Goal: Information Seeking & Learning: Learn about a topic

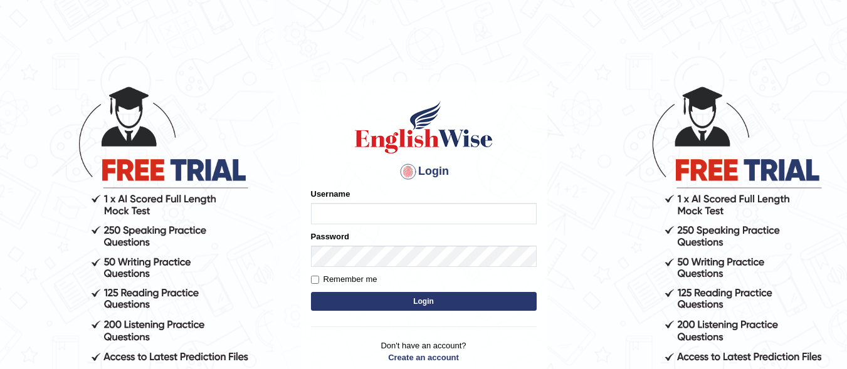
click at [381, 214] on input "Username" at bounding box center [424, 213] width 226 height 21
type input "Q"
type input "Amitakumari"
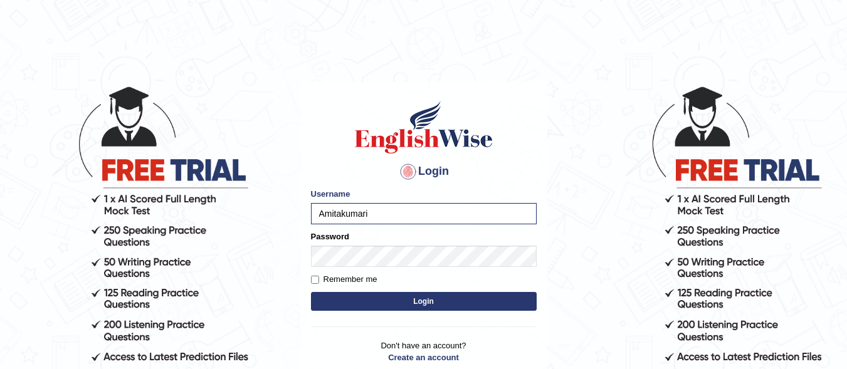
click at [376, 300] on button "Login" at bounding box center [424, 301] width 226 height 19
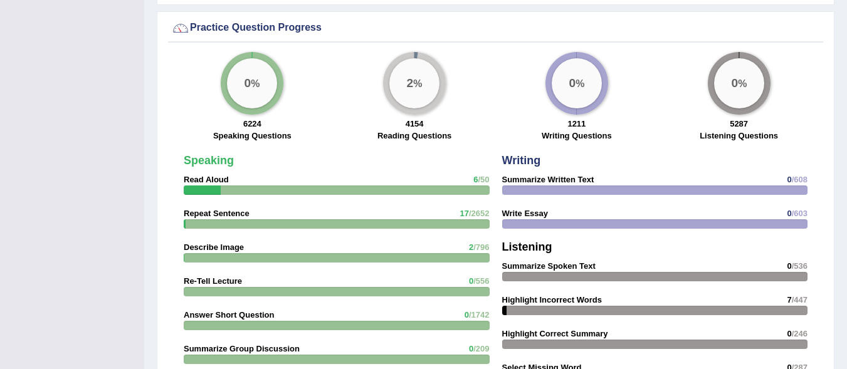
scroll to position [989, 0]
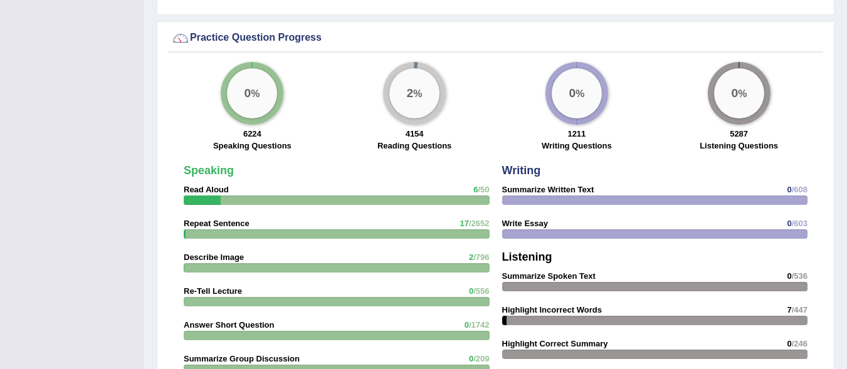
click at [208, 196] on div at bounding box center [202, 200] width 37 height 9
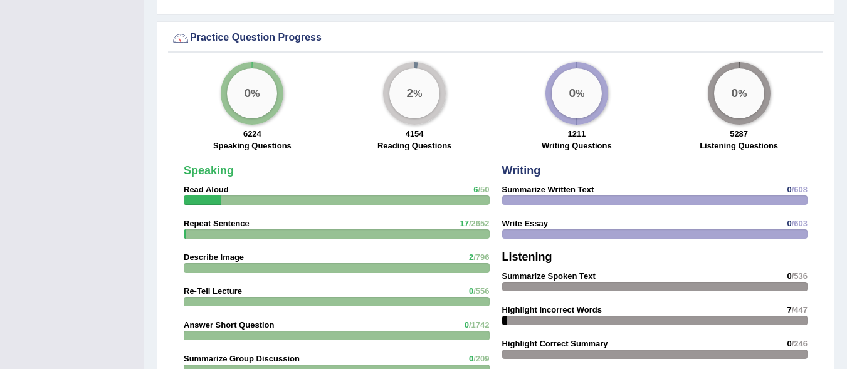
click at [208, 196] on div at bounding box center [202, 200] width 37 height 9
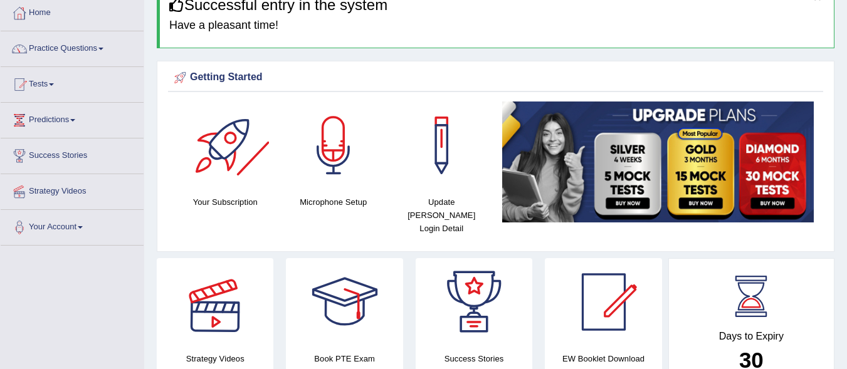
scroll to position [0, 0]
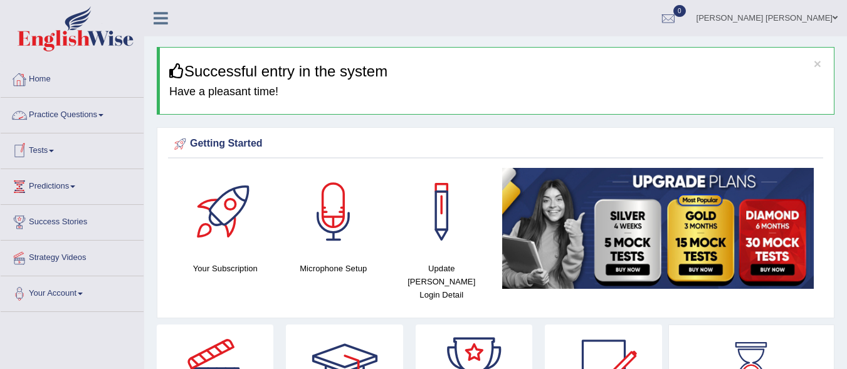
click at [66, 115] on link "Practice Questions" at bounding box center [72, 113] width 143 height 31
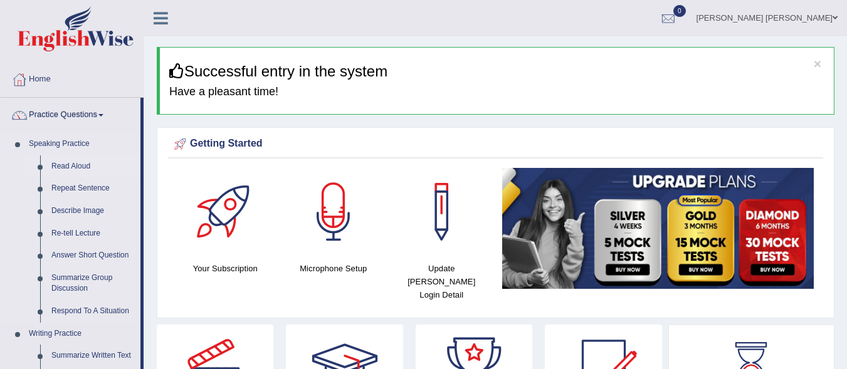
click at [76, 164] on link "Read Aloud" at bounding box center [93, 167] width 95 height 23
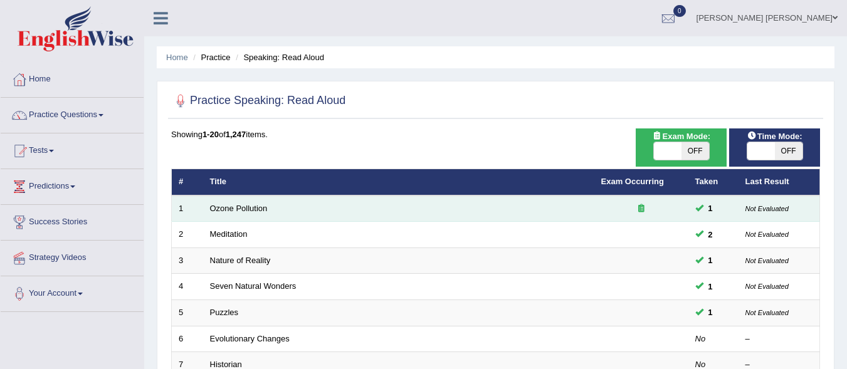
click at [364, 209] on td "Ozone Pollution" at bounding box center [398, 209] width 391 height 26
click at [708, 209] on span "1" at bounding box center [711, 208] width 14 height 13
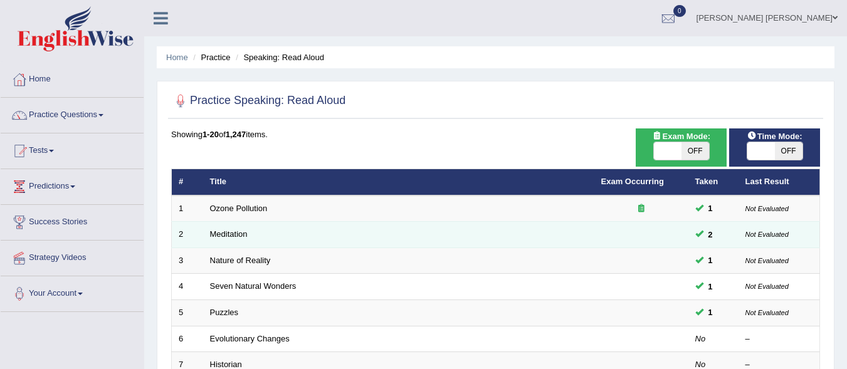
click at [345, 241] on td "Meditation" at bounding box center [398, 235] width 391 height 26
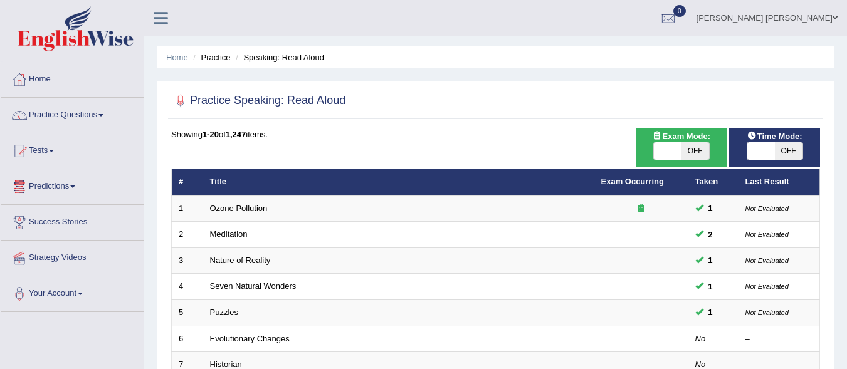
click at [225, 60] on li "Practice" at bounding box center [210, 57] width 40 height 12
click at [223, 63] on li "Practice" at bounding box center [210, 57] width 40 height 12
click at [223, 60] on li "Practice" at bounding box center [210, 57] width 40 height 12
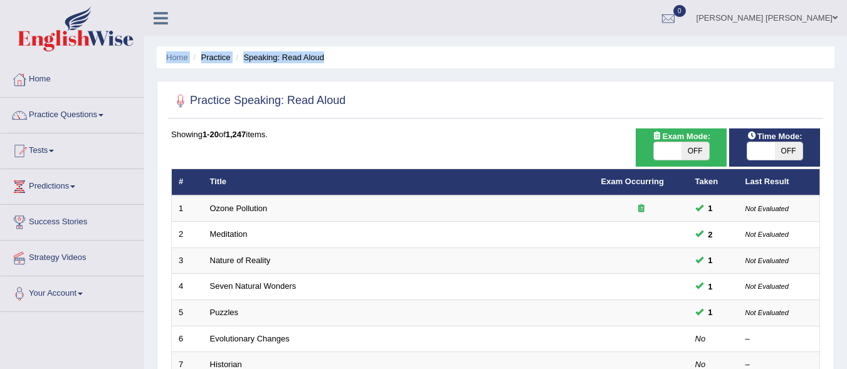
click at [223, 60] on li "Practice" at bounding box center [210, 57] width 40 height 12
click at [182, 53] on link "Home" at bounding box center [177, 57] width 22 height 9
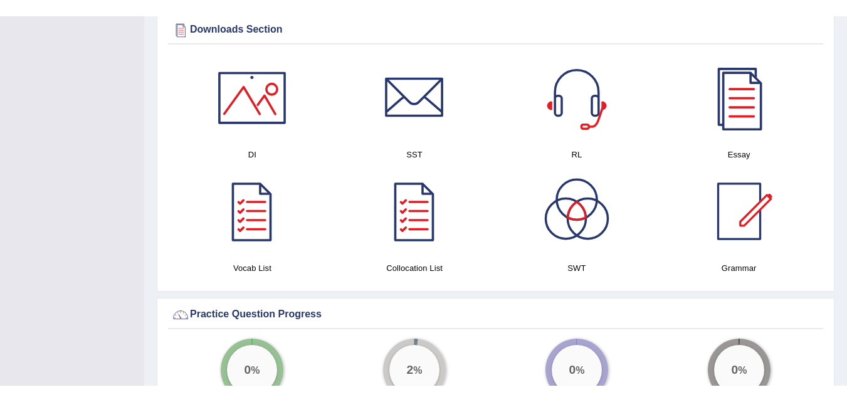
scroll to position [677, 0]
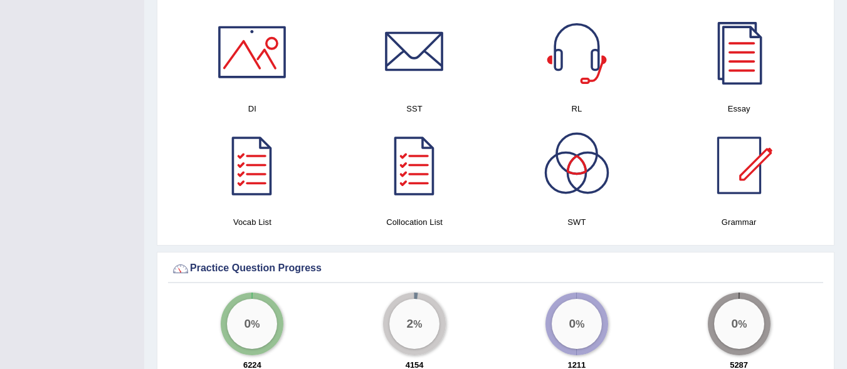
click at [583, 87] on div "RL" at bounding box center [577, 61] width 150 height 107
click at [597, 50] on div at bounding box center [577, 52] width 88 height 88
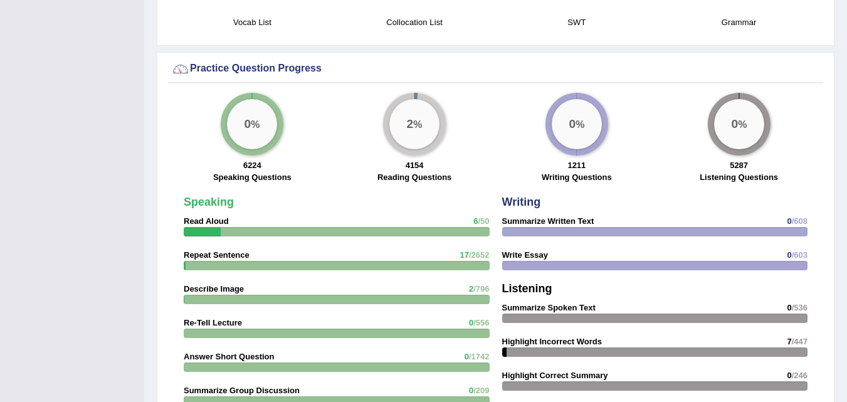
scroll to position [878, 0]
click at [480, 216] on span "/50" at bounding box center [483, 220] width 11 height 9
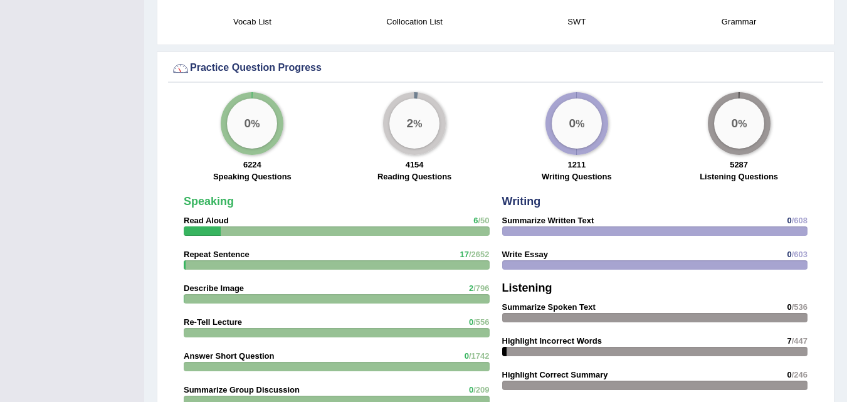
click at [480, 216] on span "/50" at bounding box center [483, 220] width 11 height 9
click at [462, 250] on span "17" at bounding box center [464, 254] width 9 height 9
click at [268, 159] on div "6224 Speaking Questions" at bounding box center [253, 172] width 150 height 27
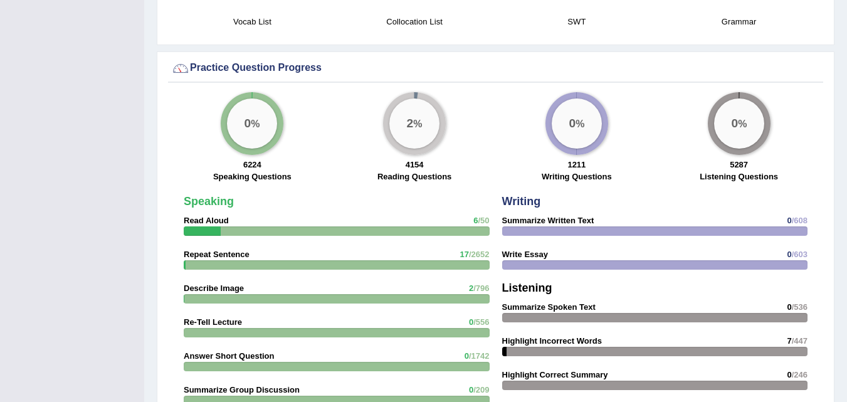
click at [268, 159] on div "6224 Speaking Questions" at bounding box center [253, 172] width 150 height 27
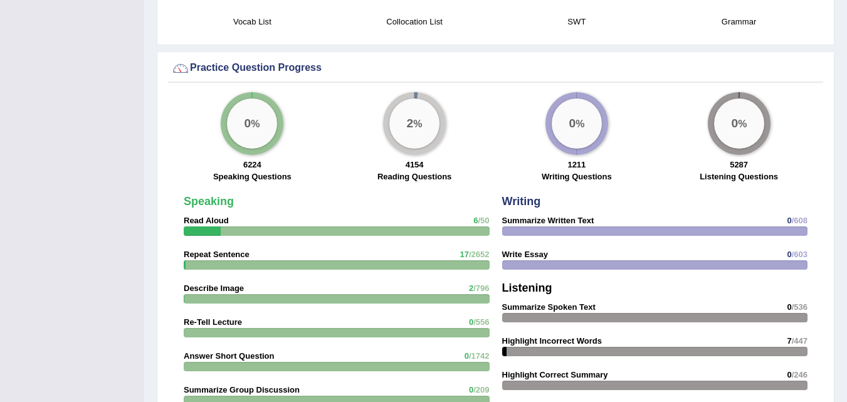
click at [255, 109] on div "0 %" at bounding box center [252, 123] width 50 height 50
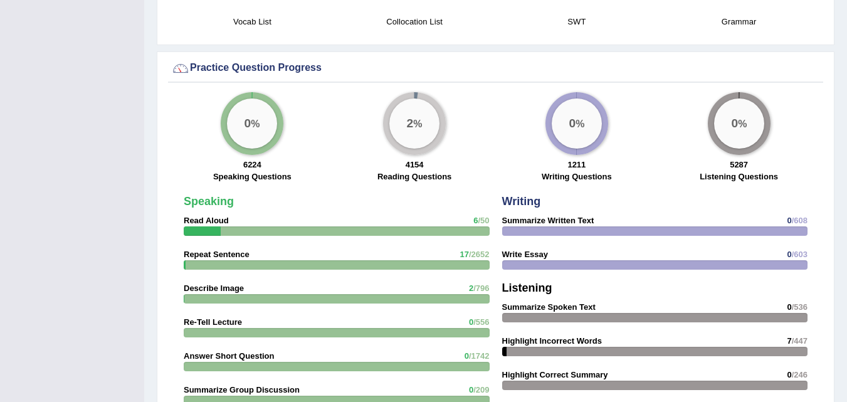
click at [255, 109] on div "0 %" at bounding box center [252, 123] width 50 height 50
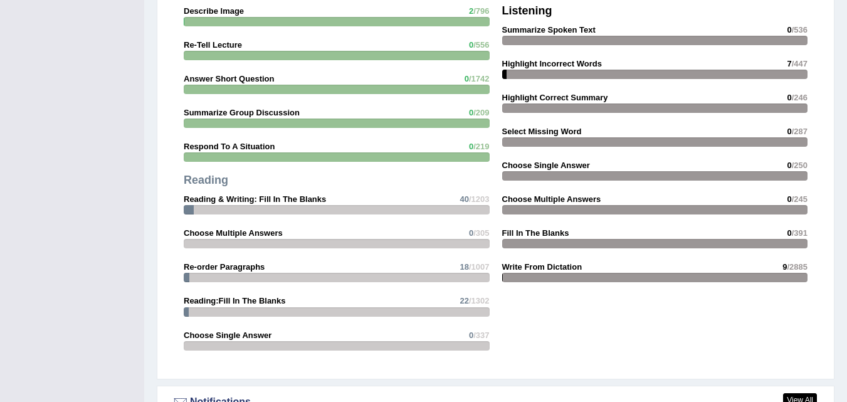
scroll to position [1154, 0]
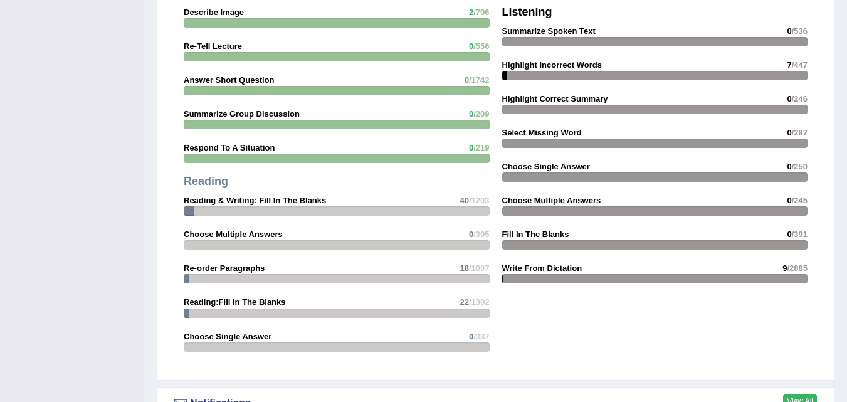
click at [797, 369] on link "View All" at bounding box center [800, 402] width 34 height 14
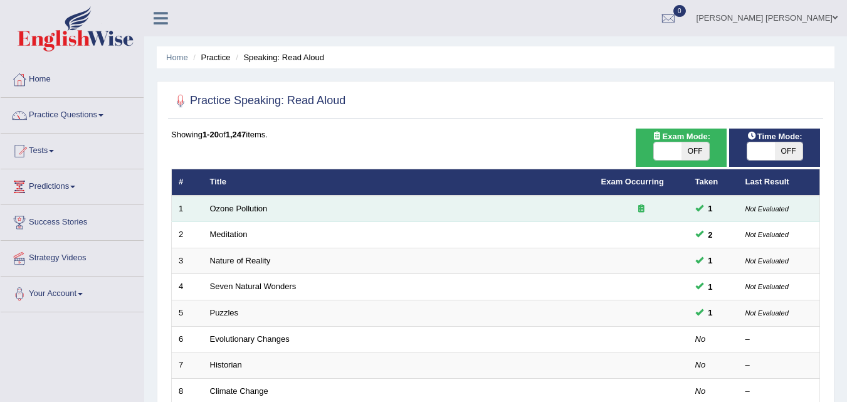
click at [420, 215] on td "Ozone Pollution" at bounding box center [398, 209] width 391 height 26
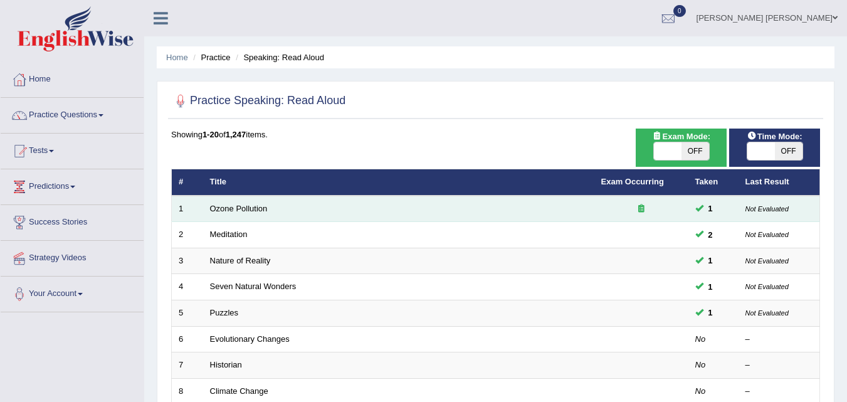
click at [420, 215] on td "Ozone Pollution" at bounding box center [398, 209] width 391 height 26
click at [229, 213] on link "Ozone Pollution" at bounding box center [239, 208] width 58 height 9
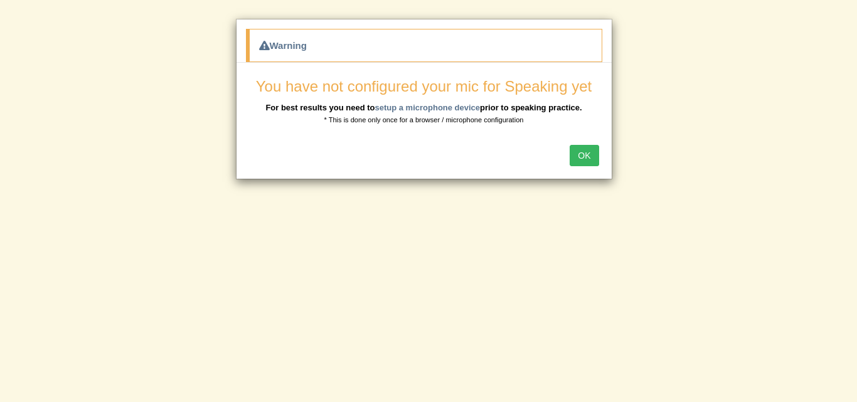
click at [591, 149] on button "OK" at bounding box center [584, 155] width 29 height 21
click at [585, 157] on button "OK" at bounding box center [584, 155] width 29 height 21
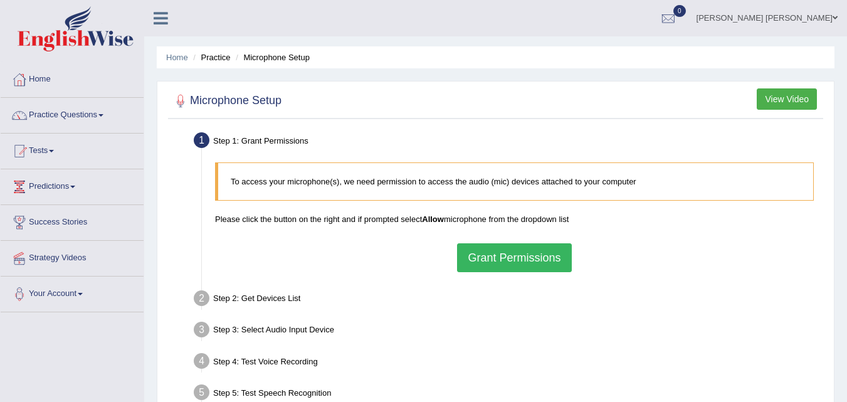
click at [525, 261] on button "Grant Permissions" at bounding box center [514, 257] width 114 height 29
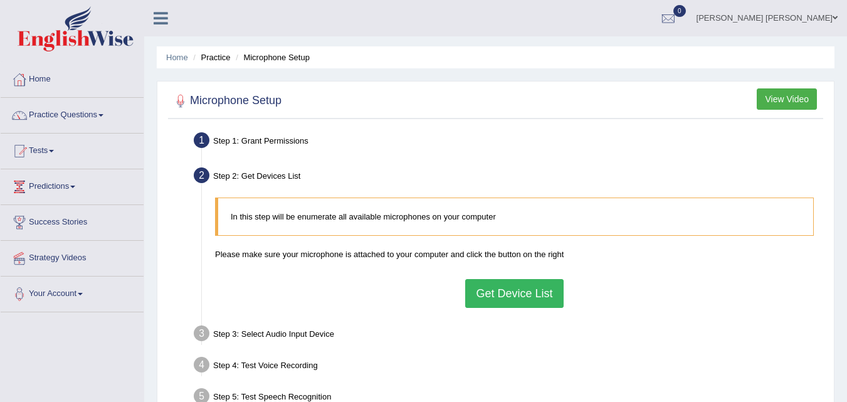
click at [499, 295] on button "Get Device List" at bounding box center [514, 293] width 98 height 29
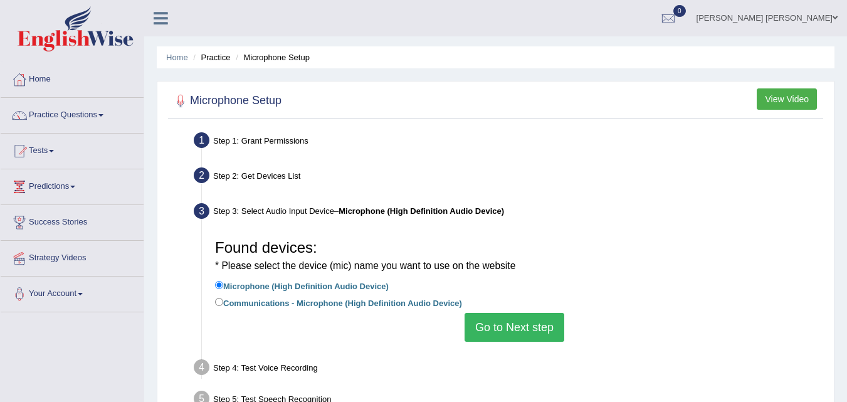
click at [518, 322] on button "Go to Next step" at bounding box center [515, 327] width 100 height 29
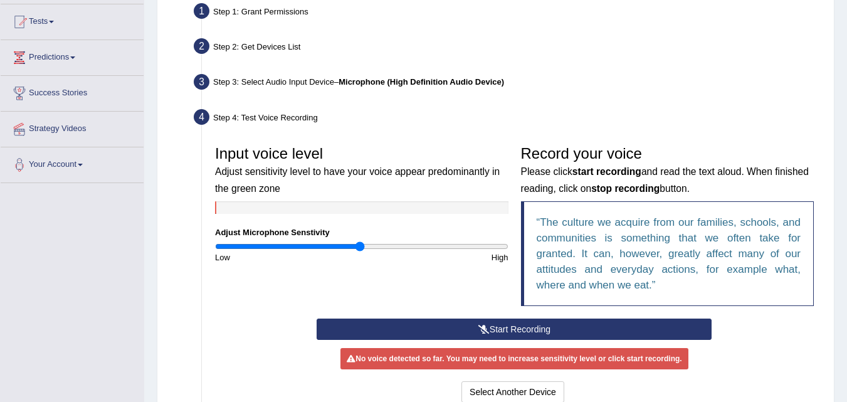
scroll to position [151, 0]
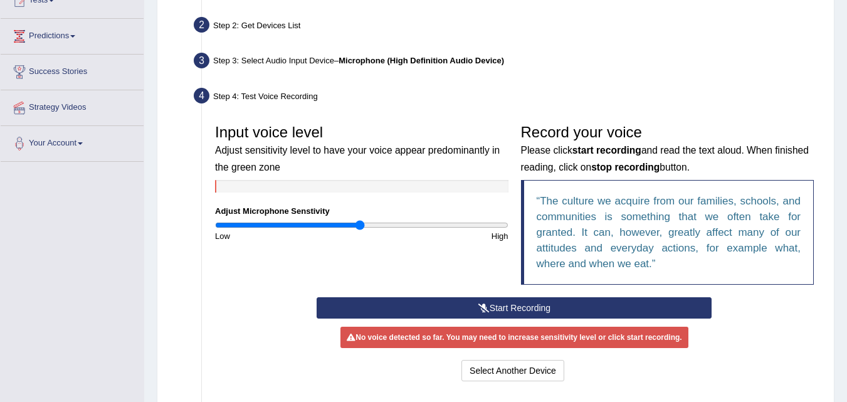
click at [518, 305] on button "Start Recording" at bounding box center [514, 307] width 395 height 21
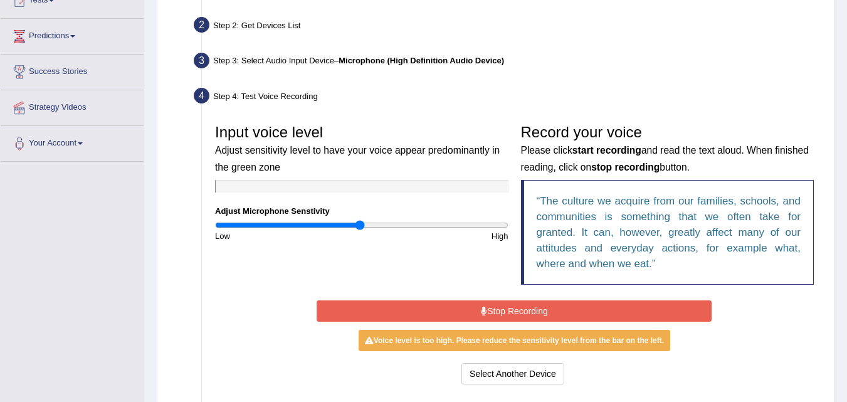
click at [524, 342] on div "Voice level is too high. Please reduce the sensitivity level from the bar on th…" at bounding box center [515, 340] width 312 height 21
click at [497, 312] on button "Stop Recording" at bounding box center [514, 310] width 395 height 21
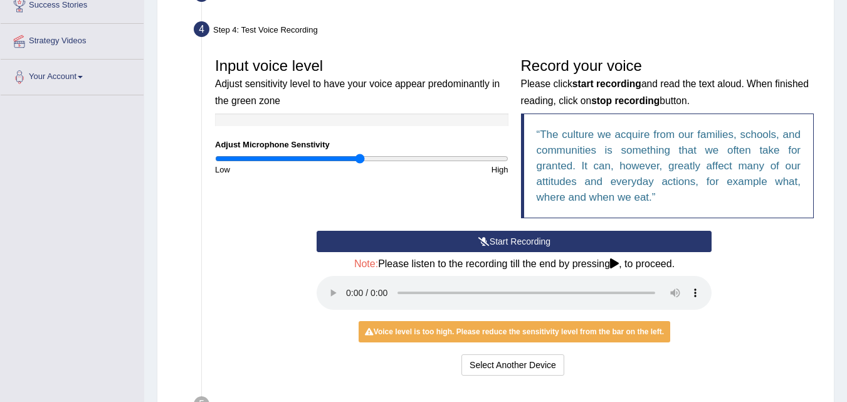
scroll to position [251, 0]
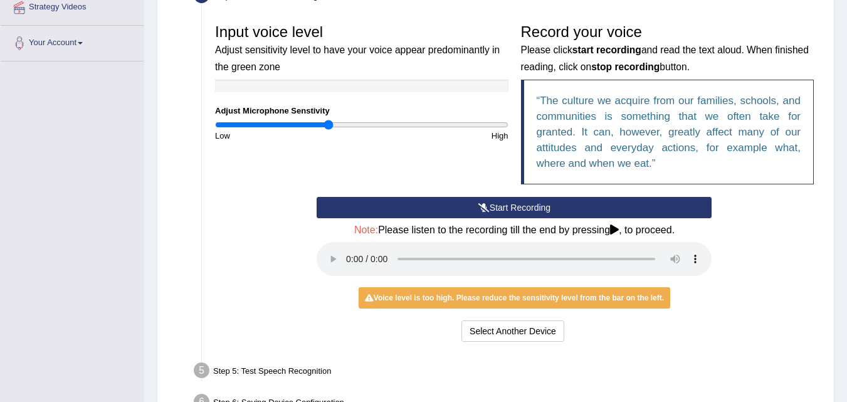
click at [328, 122] on input "range" at bounding box center [362, 125] width 294 height 10
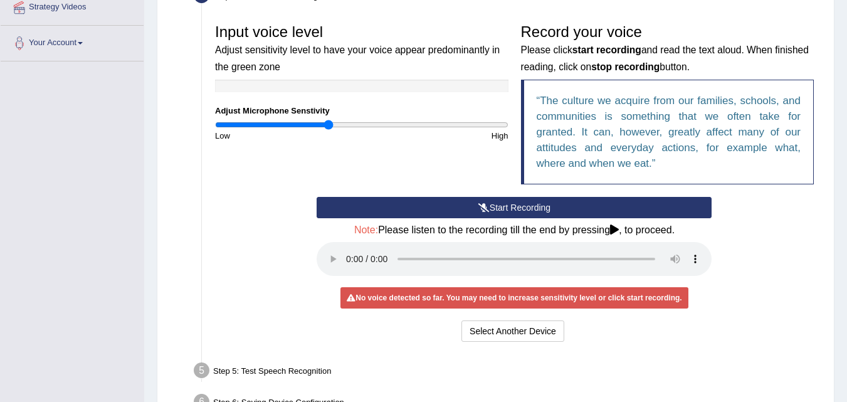
click at [418, 299] on div "No voice detected so far. You may need to increase sensitivity level or click s…" at bounding box center [514, 297] width 347 height 21
click at [573, 358] on ul "Step 1: Grant Permissions To access your microphone(s), we need permission to a…" at bounding box center [495, 148] width 649 height 540
click at [334, 123] on input "range" at bounding box center [362, 125] width 294 height 10
click at [329, 123] on input "range" at bounding box center [362, 125] width 294 height 10
click at [491, 296] on div "No voice detected so far. You may need to increase sensitivity level or click s…" at bounding box center [514, 297] width 347 height 21
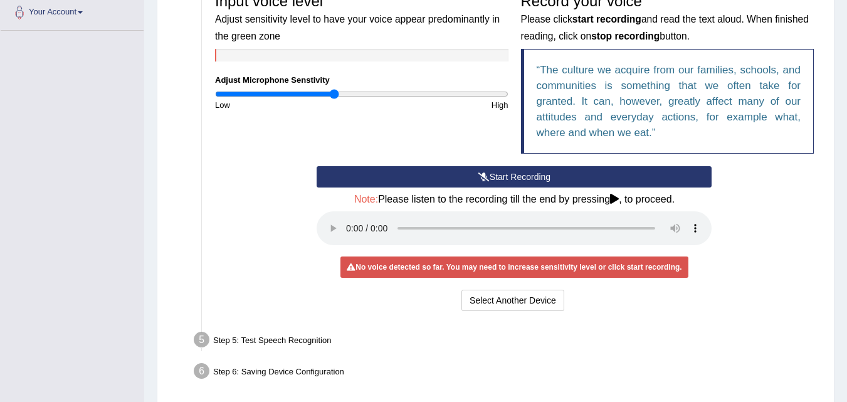
scroll to position [280, 0]
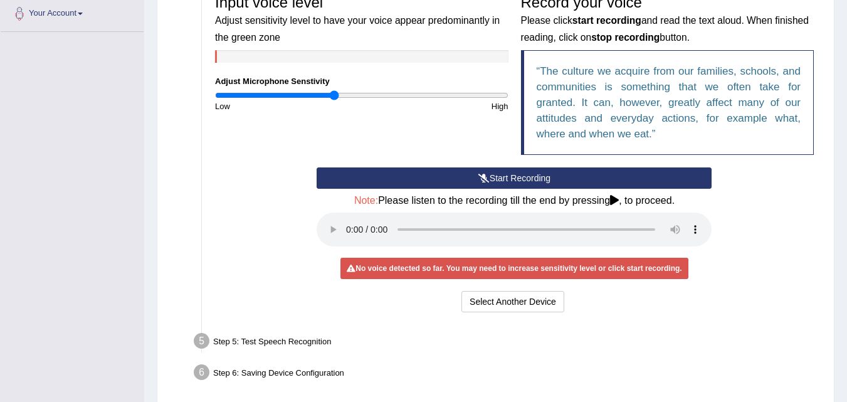
click at [544, 176] on button "Start Recording" at bounding box center [514, 177] width 395 height 21
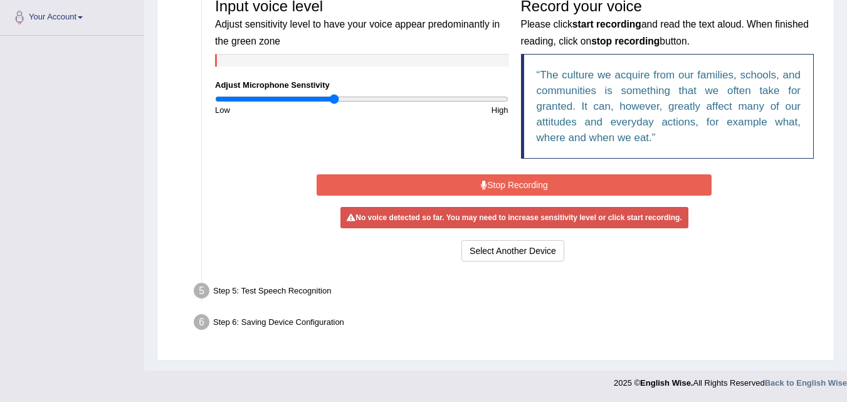
scroll to position [273, 0]
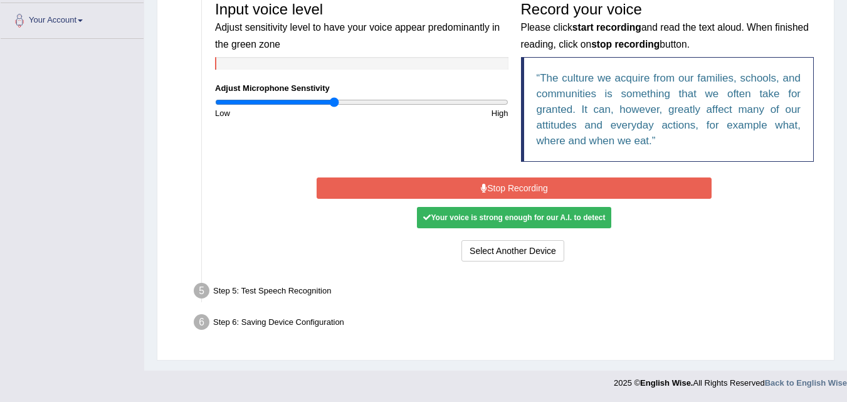
click at [554, 194] on button "Stop Recording" at bounding box center [514, 188] width 395 height 21
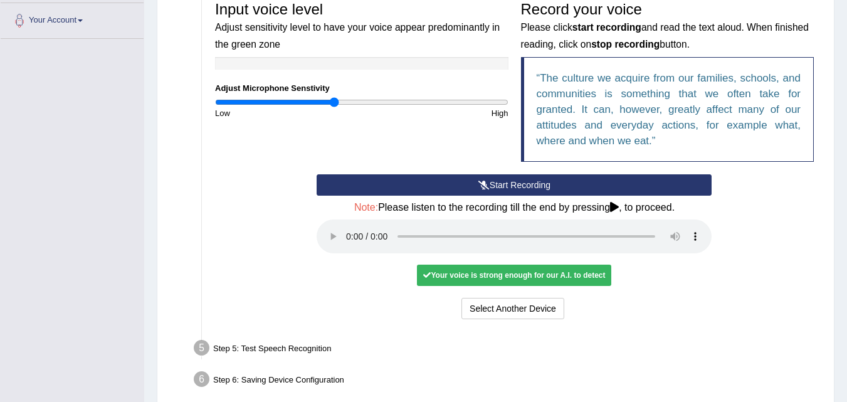
click at [566, 277] on div "Your voice is strong enough for our A.I. to detect" at bounding box center [514, 275] width 194 height 21
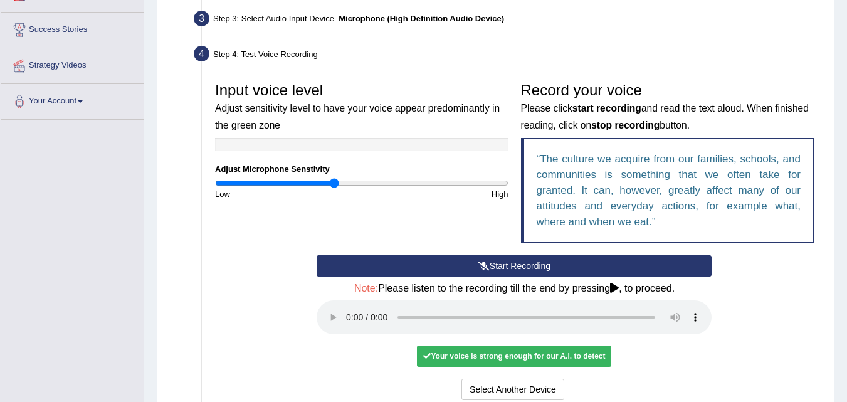
scroll to position [180, 0]
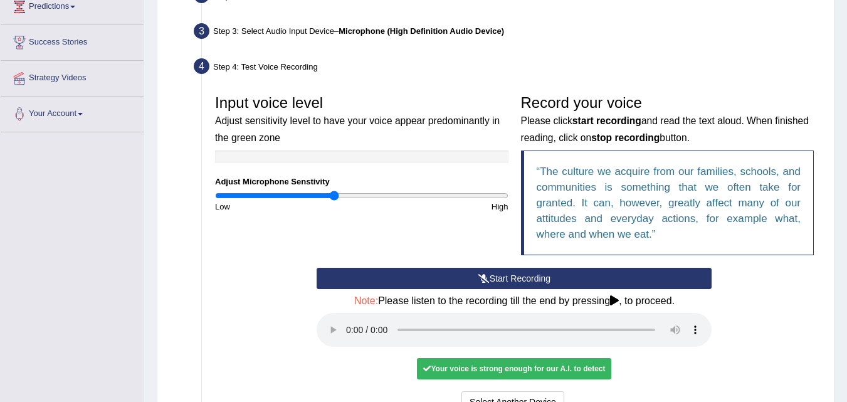
click at [529, 278] on button "Start Recording" at bounding box center [514, 278] width 395 height 21
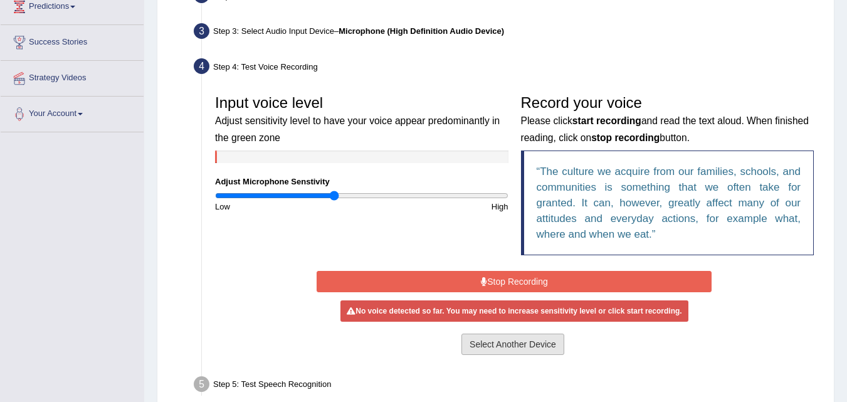
click at [499, 343] on button "Select Another Device" at bounding box center [513, 344] width 103 height 21
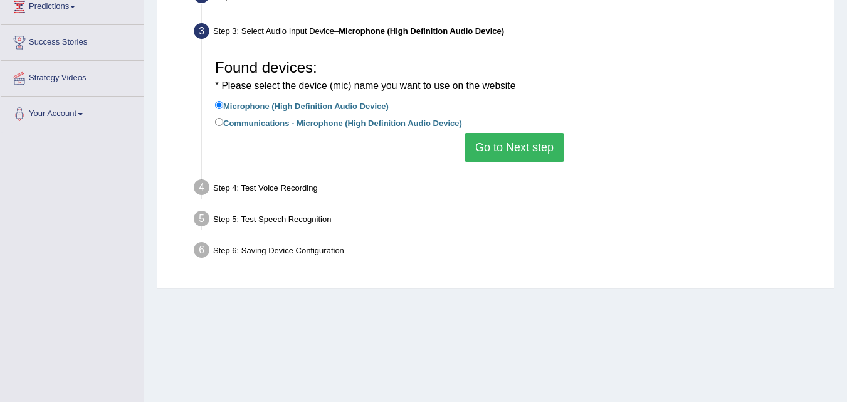
click at [533, 152] on button "Go to Next step" at bounding box center [515, 147] width 100 height 29
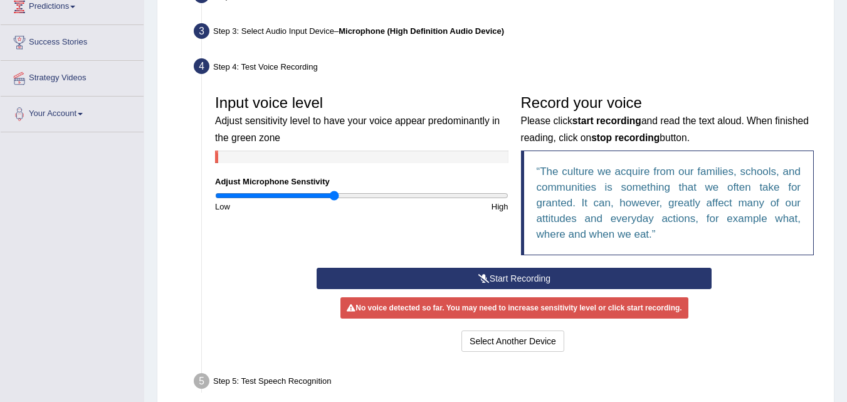
click at [432, 309] on div "No voice detected so far. You may need to increase sensitivity level or click s…" at bounding box center [514, 307] width 347 height 21
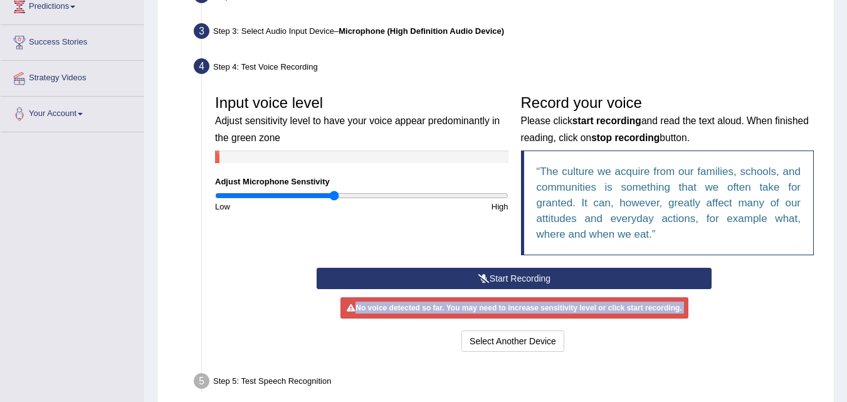
click at [432, 309] on div "No voice detected so far. You may need to increase sensitivity level or click s…" at bounding box center [514, 307] width 347 height 21
click at [443, 307] on div "No voice detected so far. You may need to increase sensitivity level or click s…" at bounding box center [514, 307] width 347 height 21
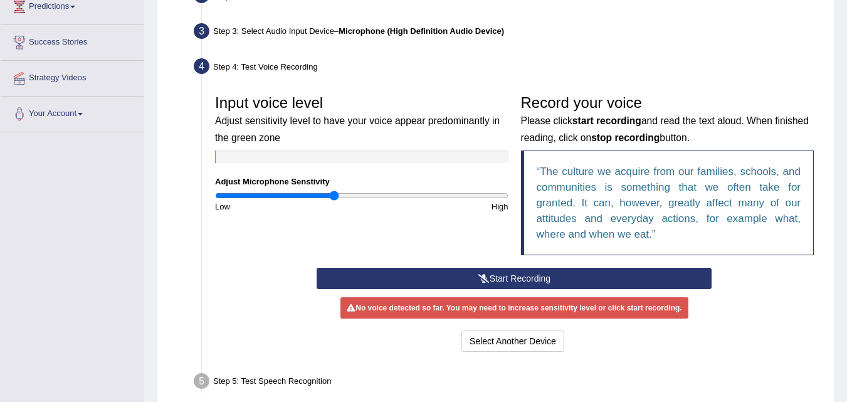
click at [507, 279] on button "Start Recording" at bounding box center [514, 278] width 395 height 21
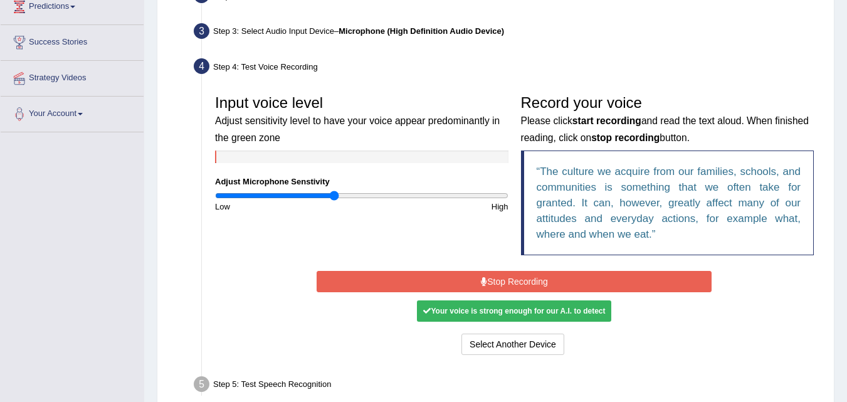
click at [507, 279] on button "Stop Recording" at bounding box center [514, 281] width 395 height 21
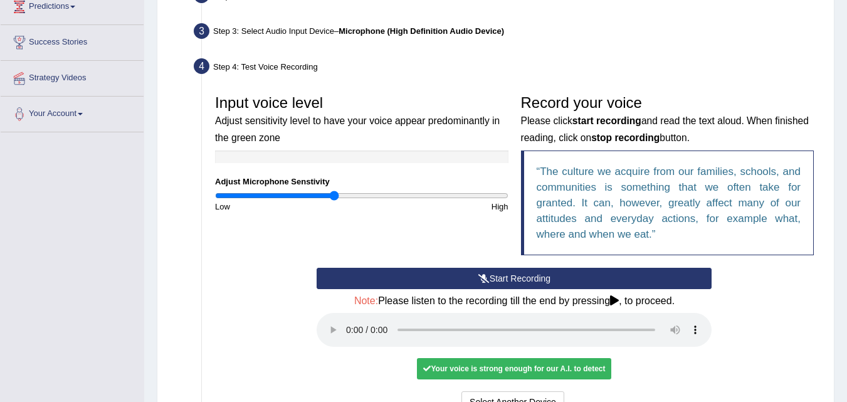
click at [585, 369] on div "Your voice is strong enough for our A.I. to detect" at bounding box center [514, 368] width 194 height 21
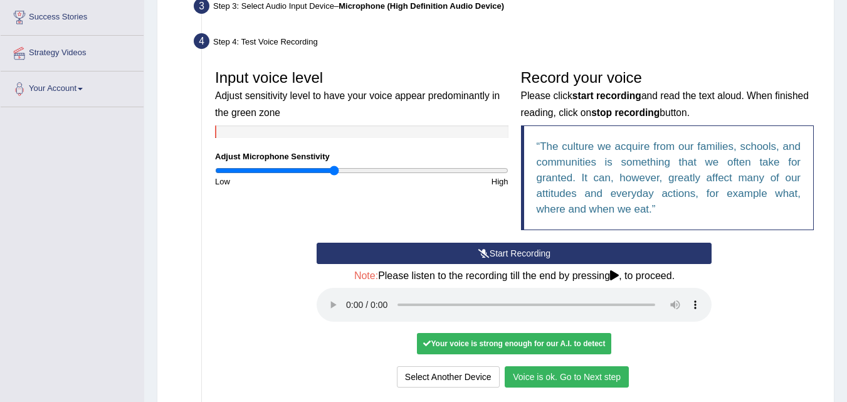
scroll to position [280, 0]
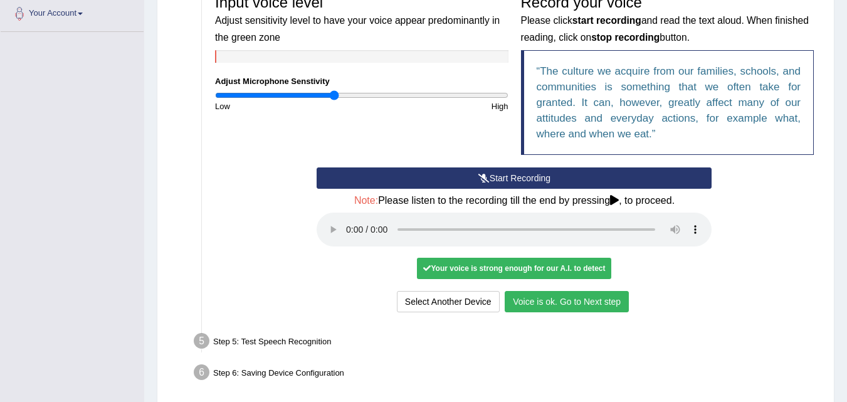
click at [586, 301] on button "Voice is ok. Go to Next step" at bounding box center [567, 301] width 124 height 21
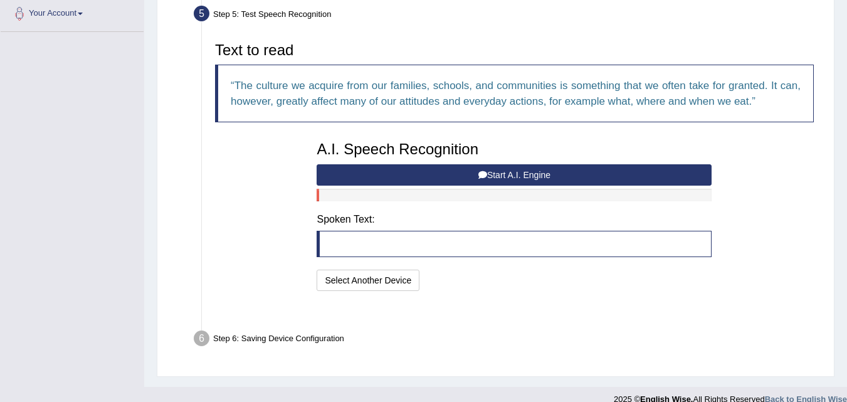
scroll to position [266, 0]
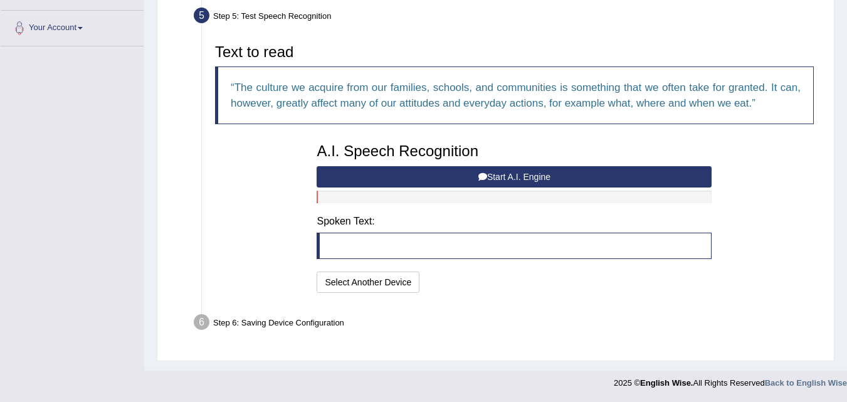
click at [576, 173] on button "Start A.I. Engine" at bounding box center [514, 176] width 395 height 21
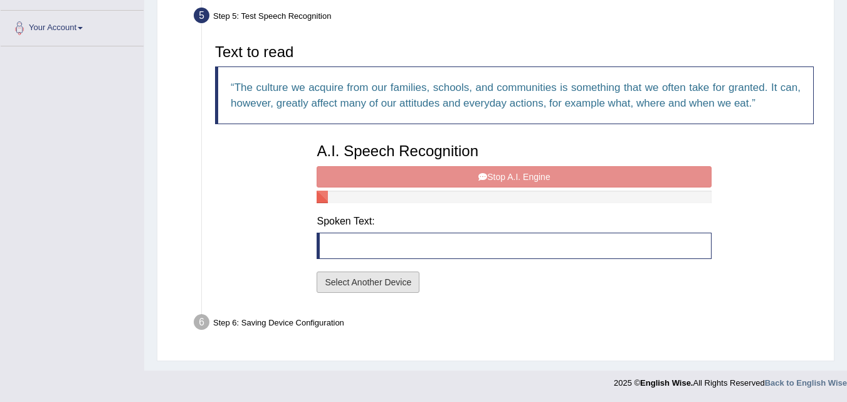
click at [373, 284] on button "Select Another Device" at bounding box center [368, 282] width 103 height 21
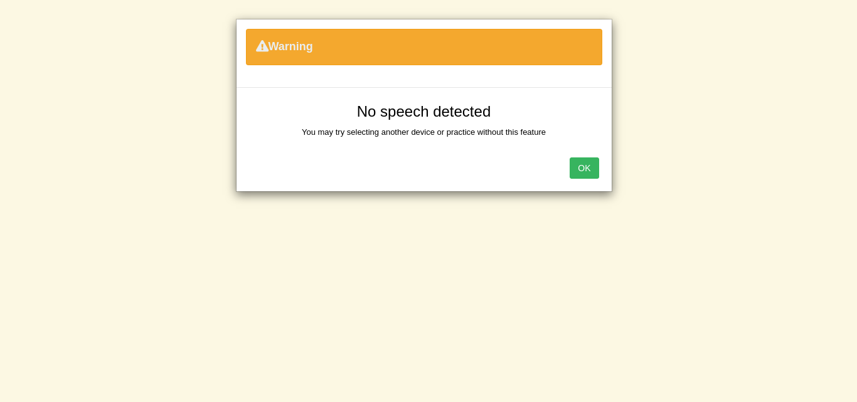
click at [576, 162] on button "OK" at bounding box center [584, 167] width 29 height 21
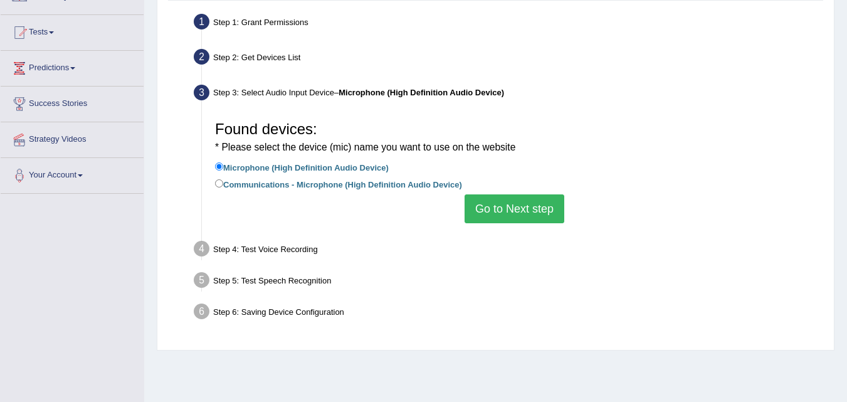
scroll to position [106, 0]
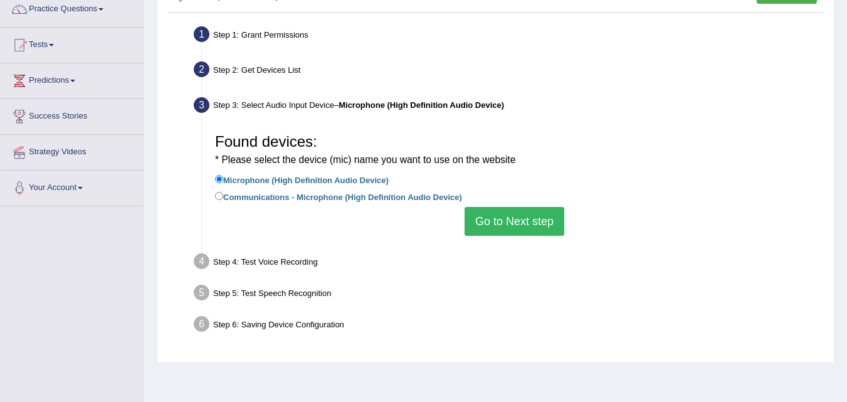
click at [532, 211] on button "Go to Next step" at bounding box center [515, 221] width 100 height 29
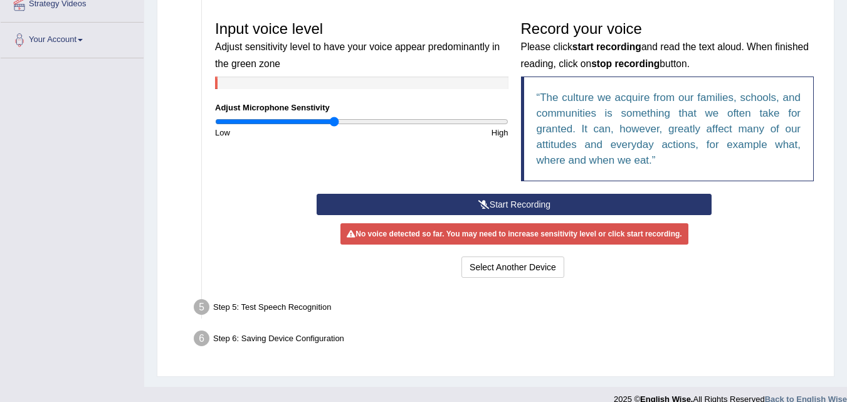
scroll to position [257, 0]
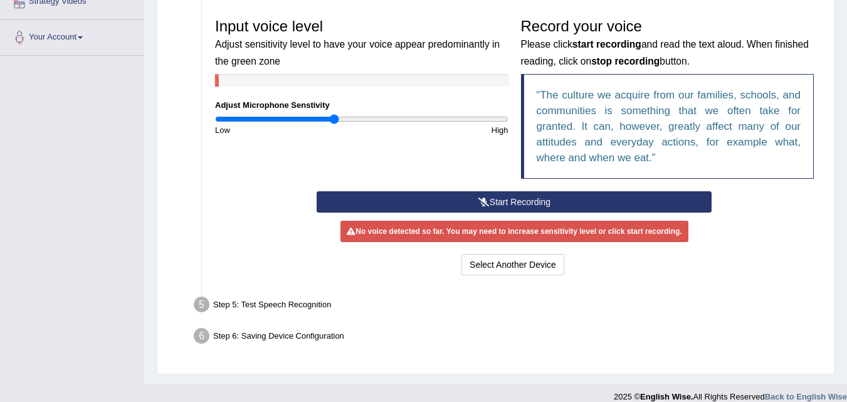
click at [505, 203] on button "Start Recording" at bounding box center [514, 201] width 395 height 21
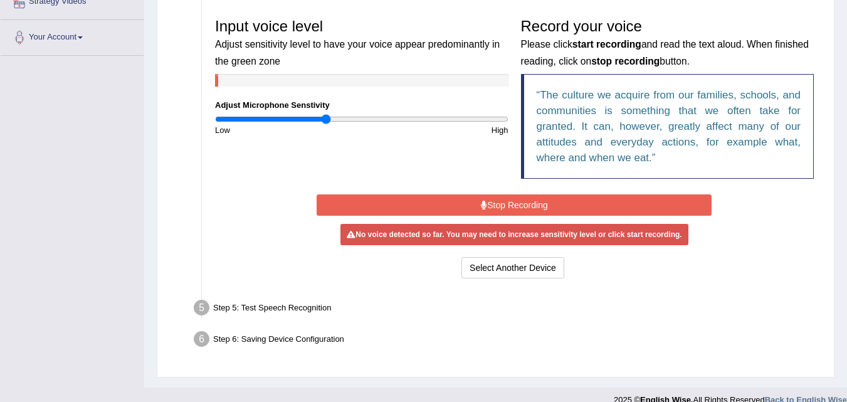
click at [325, 117] on input "range" at bounding box center [362, 119] width 294 height 10
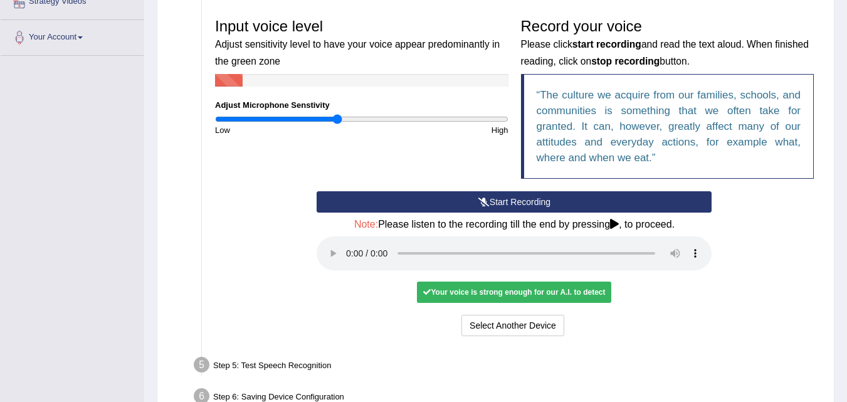
type input "0.84"
click at [338, 121] on input "range" at bounding box center [362, 119] width 294 height 10
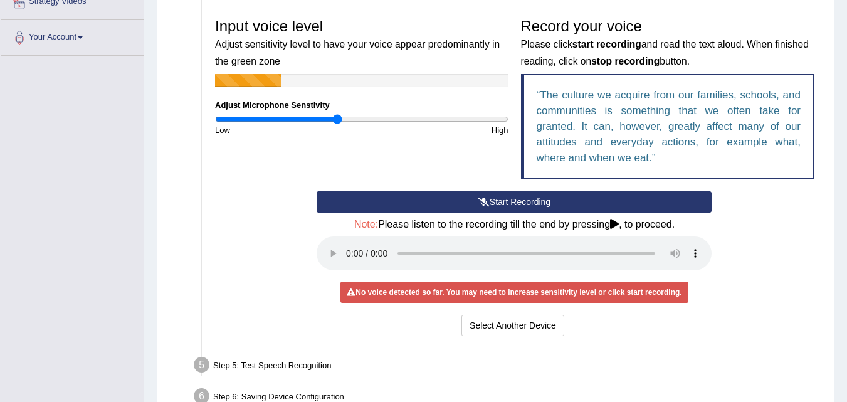
click at [442, 293] on div "No voice detected so far. You may need to increase sensitivity level or click s…" at bounding box center [514, 292] width 347 height 21
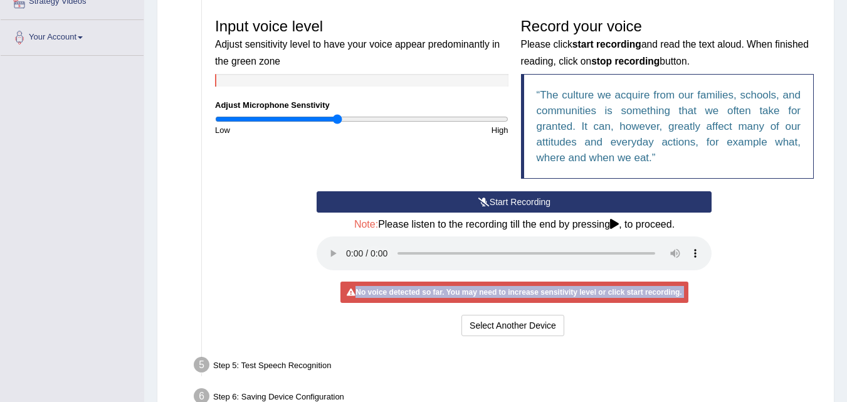
click at [442, 293] on div "No voice detected so far. You may need to increase sensitivity level or click s…" at bounding box center [514, 292] width 347 height 21
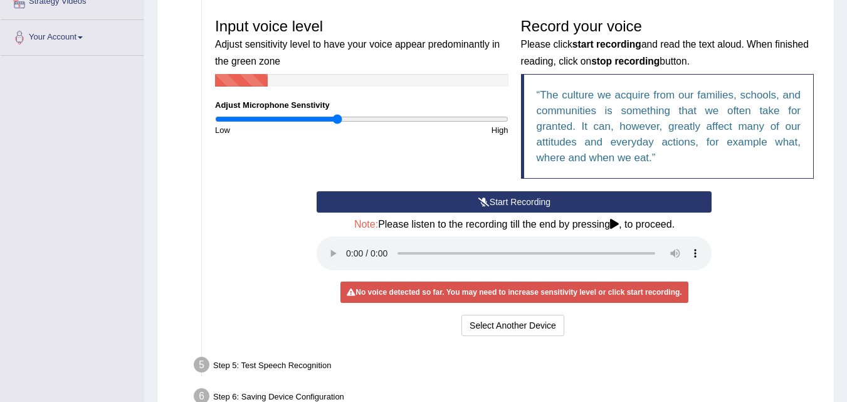
click at [383, 357] on div "Step 5: Test Speech Recognition" at bounding box center [508, 367] width 640 height 28
click at [269, 240] on div "Start Recording Stop Recording Note: Please listen to the recording till the en…" at bounding box center [515, 265] width 612 height 148
click at [513, 203] on button "Start Recording" at bounding box center [514, 201] width 395 height 21
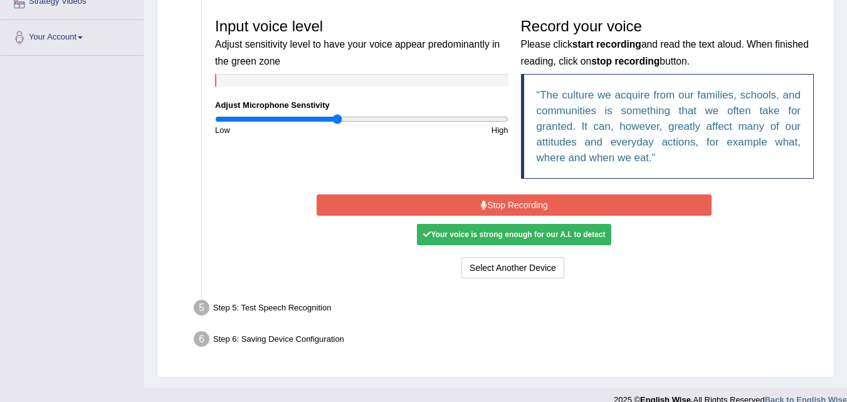
click at [515, 237] on div "Your voice is strong enough for our A.I. to detect" at bounding box center [514, 234] width 194 height 21
click at [589, 235] on div "Your voice is strong enough for our A.I. to detect" at bounding box center [514, 234] width 194 height 21
click at [531, 199] on button "Stop Recording" at bounding box center [514, 204] width 395 height 21
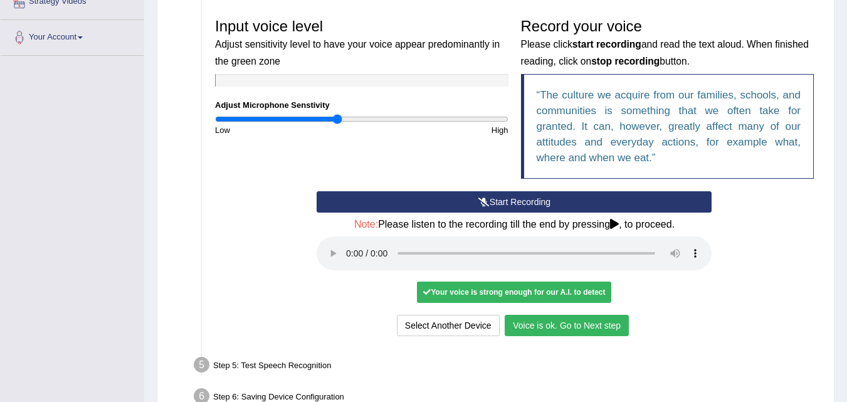
click at [555, 332] on button "Voice is ok. Go to Next step" at bounding box center [567, 325] width 124 height 21
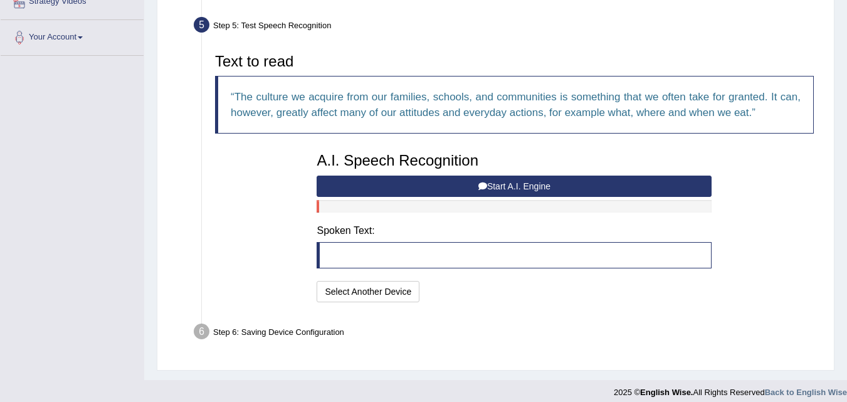
click at [522, 183] on button "Start A.I. Engine" at bounding box center [514, 186] width 395 height 21
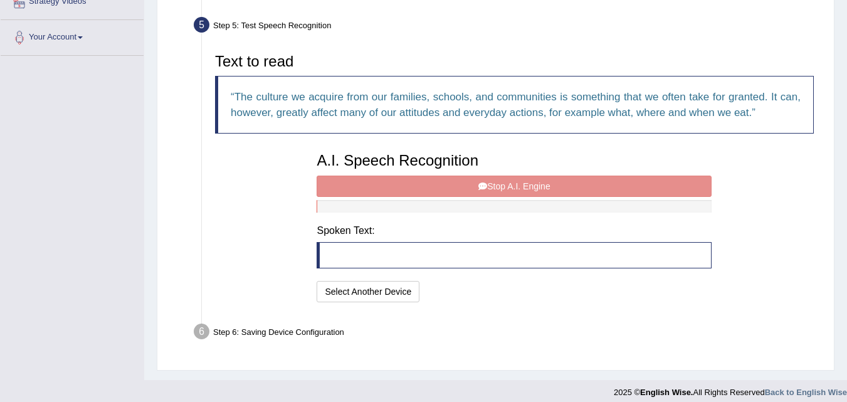
click at [522, 184] on div "A.I. Speech Recognition Start A.I. Engine Stop A.I. Engine Note: Please listen …" at bounding box center [514, 225] width 408 height 159
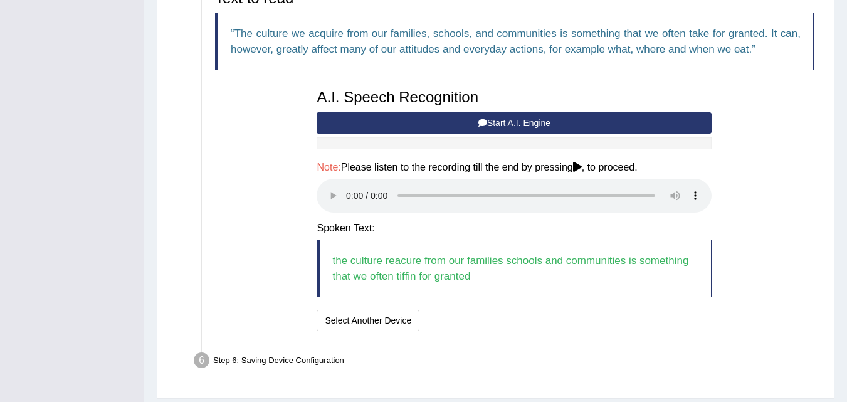
scroll to position [358, 0]
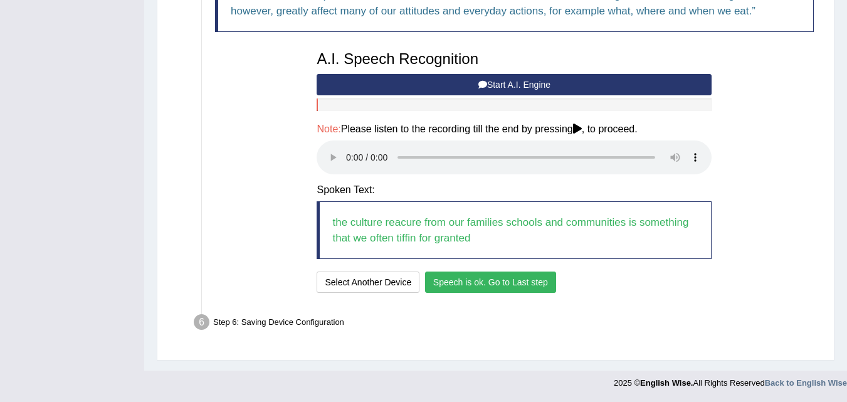
click at [517, 289] on button "Speech is ok. Go to Last step" at bounding box center [490, 282] width 131 height 21
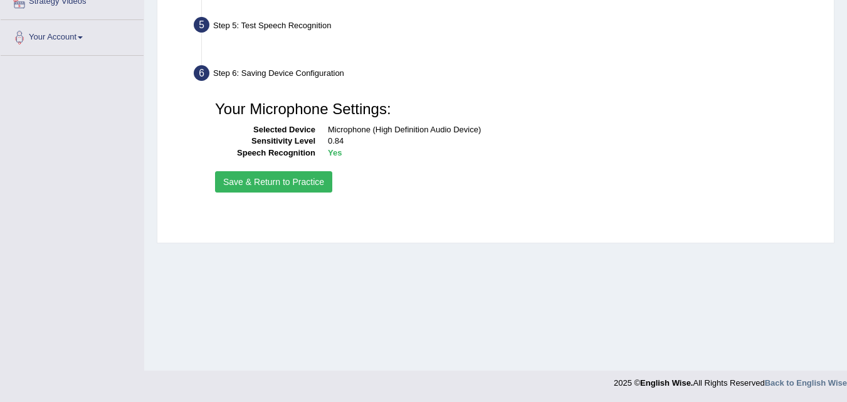
scroll to position [257, 0]
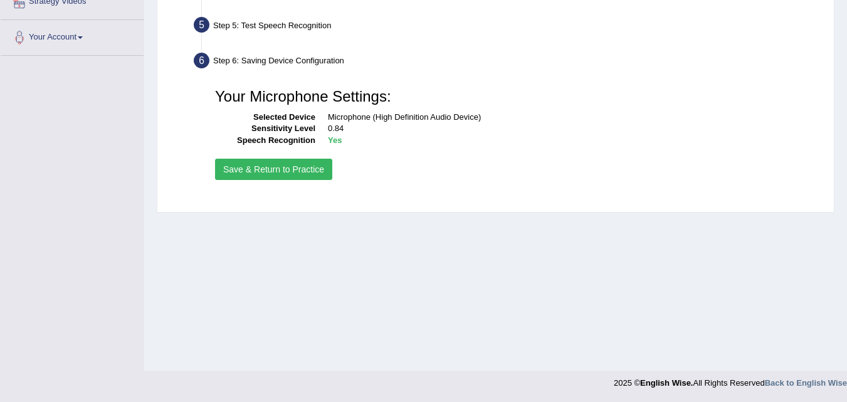
click at [288, 172] on button "Save & Return to Practice" at bounding box center [273, 169] width 117 height 21
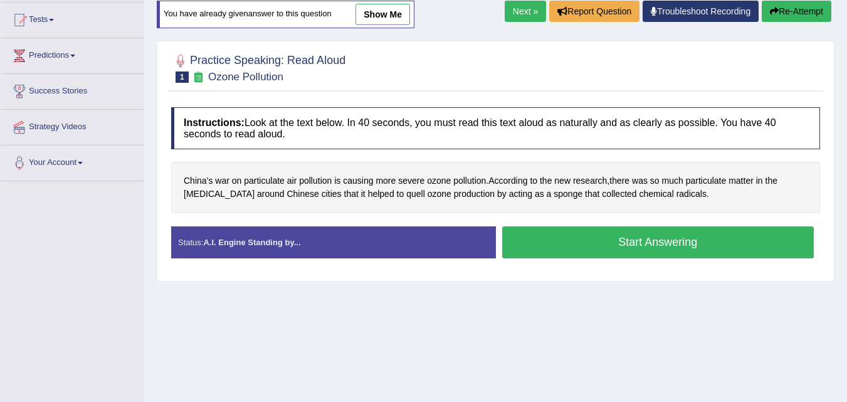
scroll to position [151, 0]
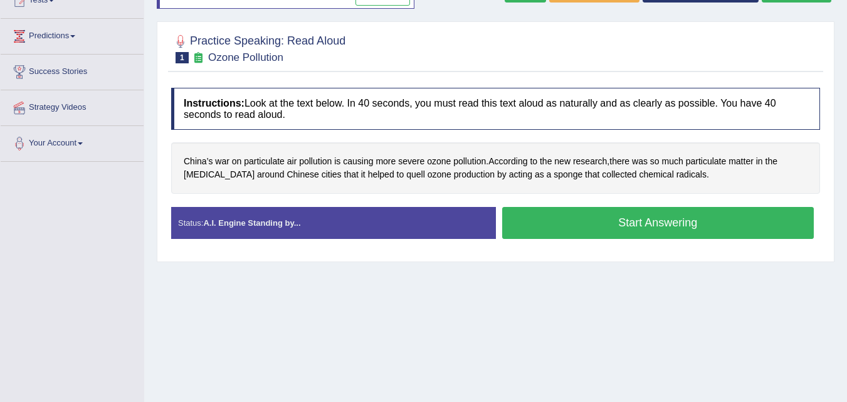
click at [631, 225] on button "Start Answering" at bounding box center [658, 223] width 312 height 32
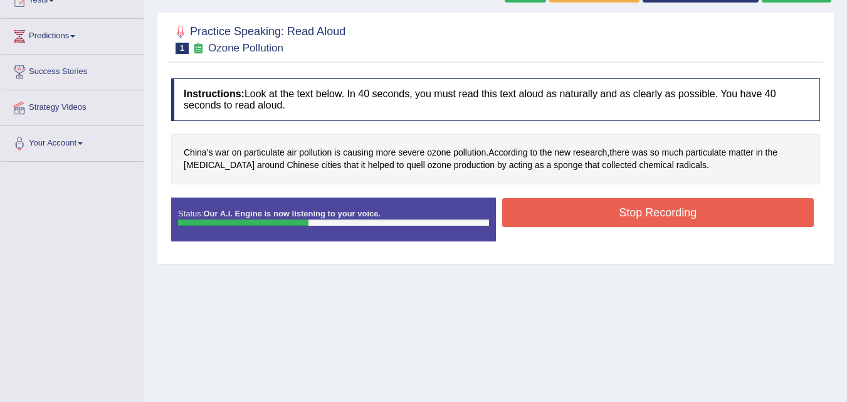
click at [631, 225] on button "Stop Recording" at bounding box center [658, 212] width 312 height 29
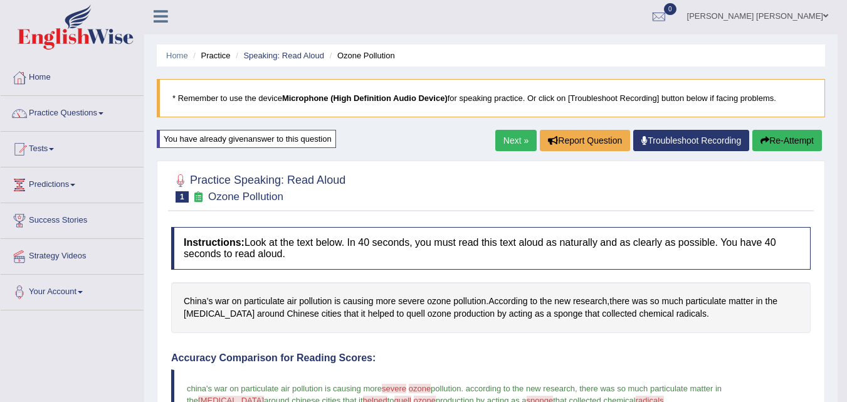
scroll to position [0, 0]
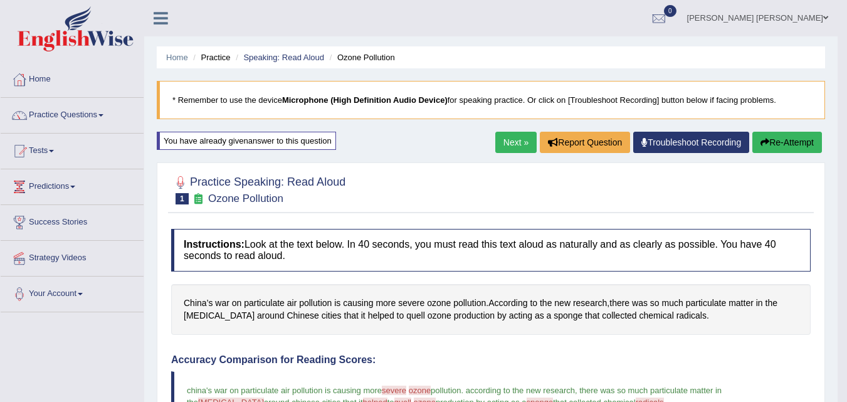
click at [511, 143] on link "Next »" at bounding box center [516, 142] width 41 height 21
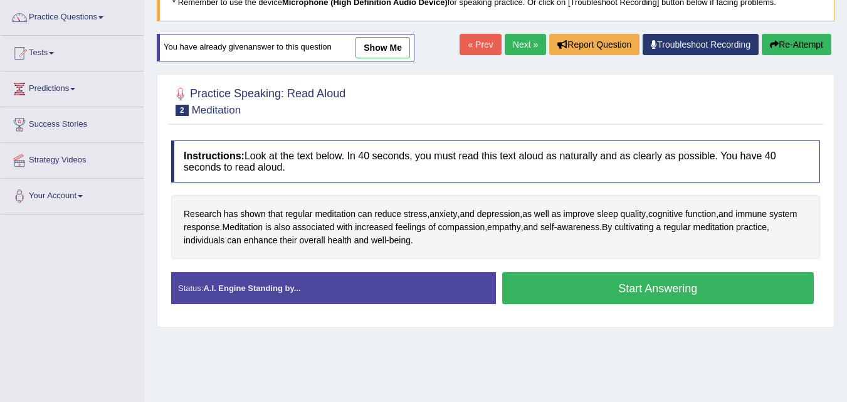
scroll to position [100, 0]
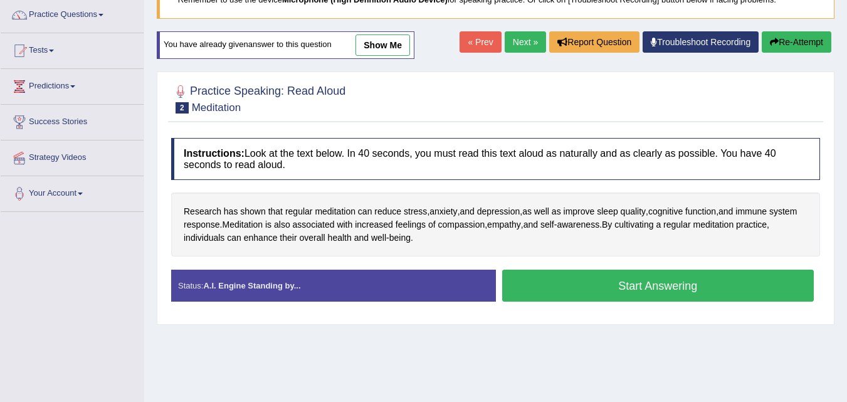
click at [588, 283] on button "Start Answering" at bounding box center [658, 286] width 312 height 32
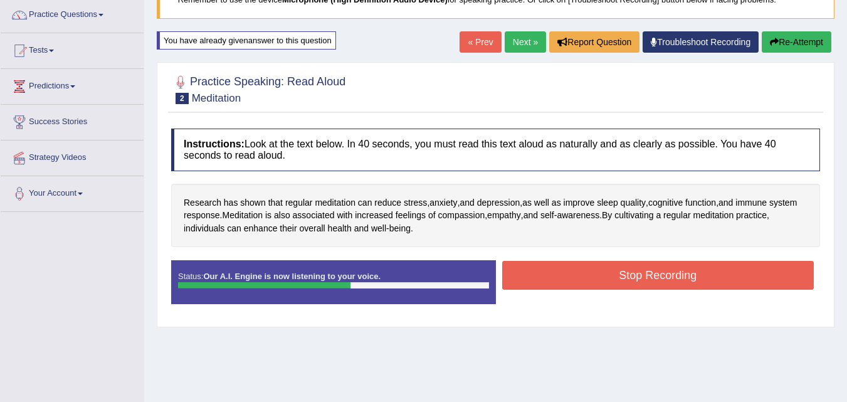
click at [614, 283] on button "Stop Recording" at bounding box center [658, 275] width 312 height 29
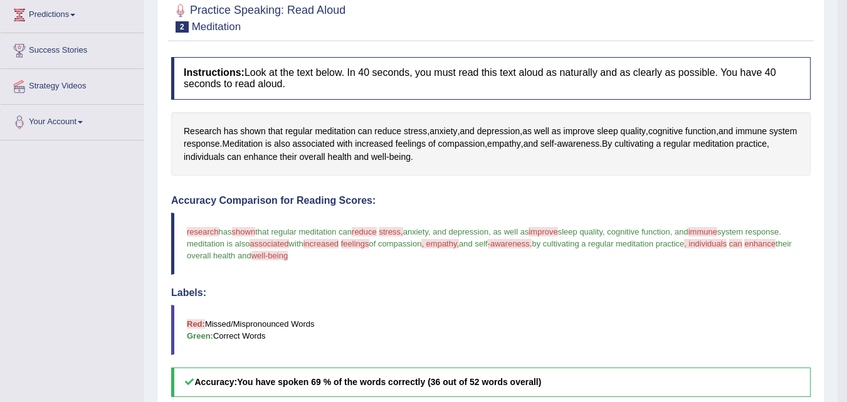
scroll to position [110, 0]
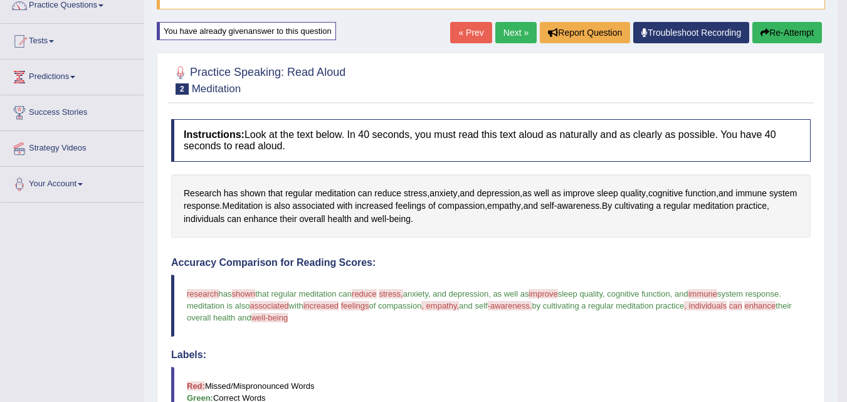
click at [800, 34] on button "Re-Attempt" at bounding box center [788, 32] width 70 height 21
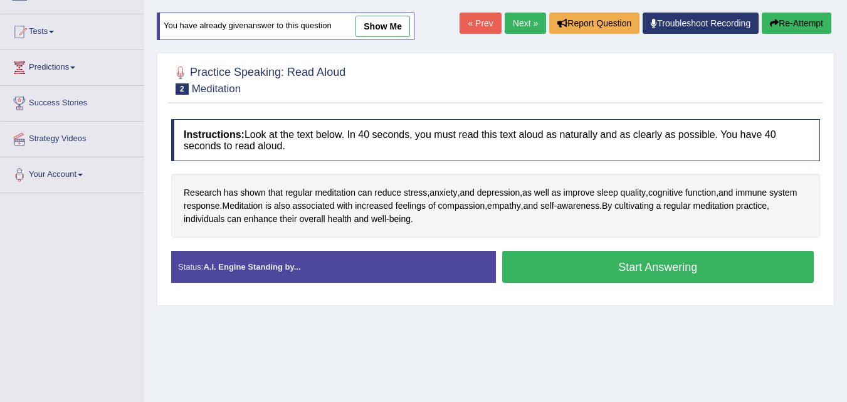
scroll to position [110, 0]
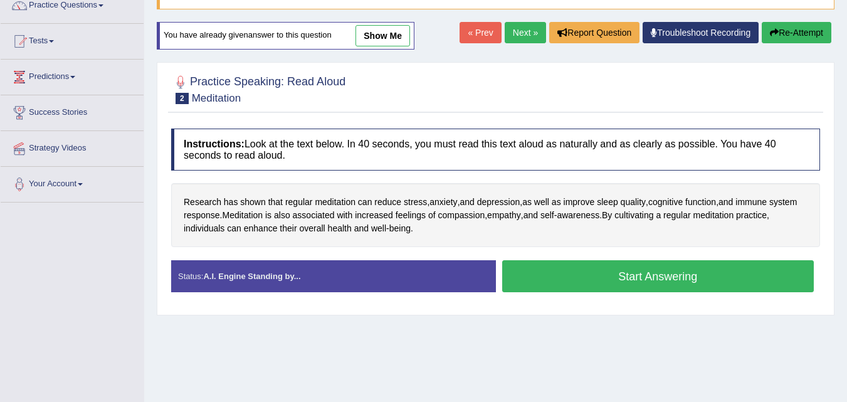
click at [621, 278] on button "Start Answering" at bounding box center [658, 276] width 312 height 32
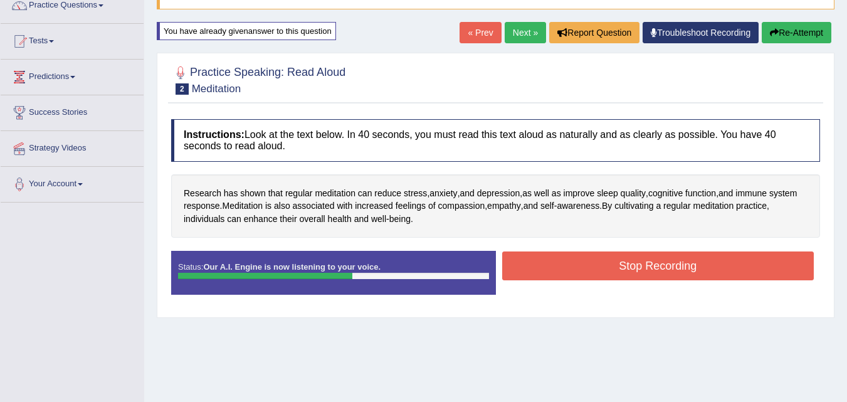
click at [621, 278] on button "Stop Recording" at bounding box center [658, 266] width 312 height 29
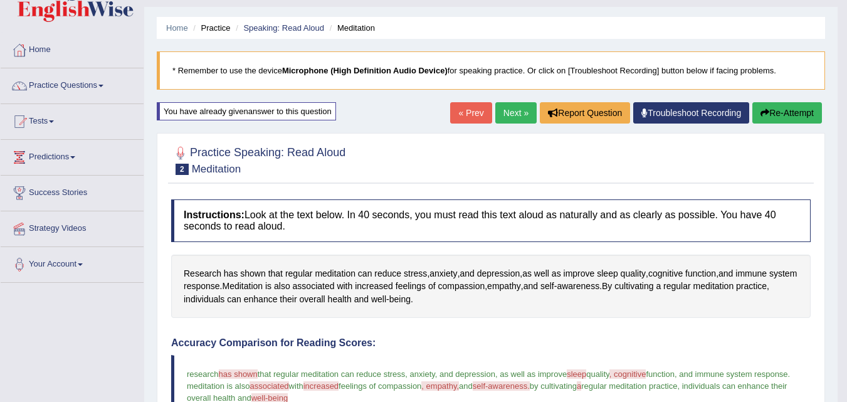
scroll to position [9, 0]
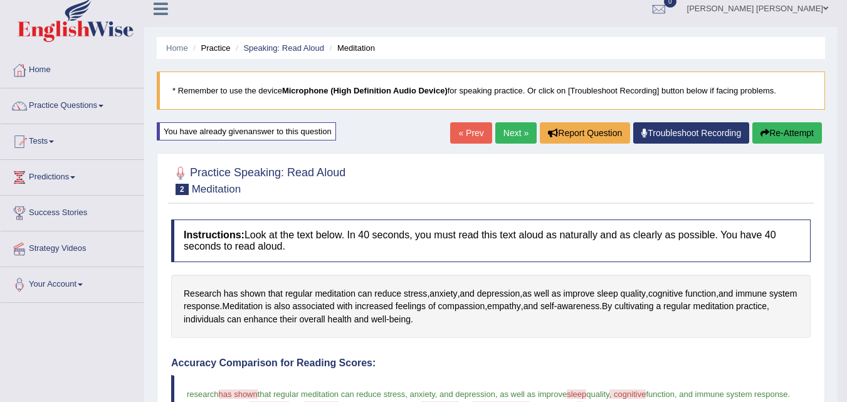
click at [790, 125] on button "Re-Attempt" at bounding box center [788, 132] width 70 height 21
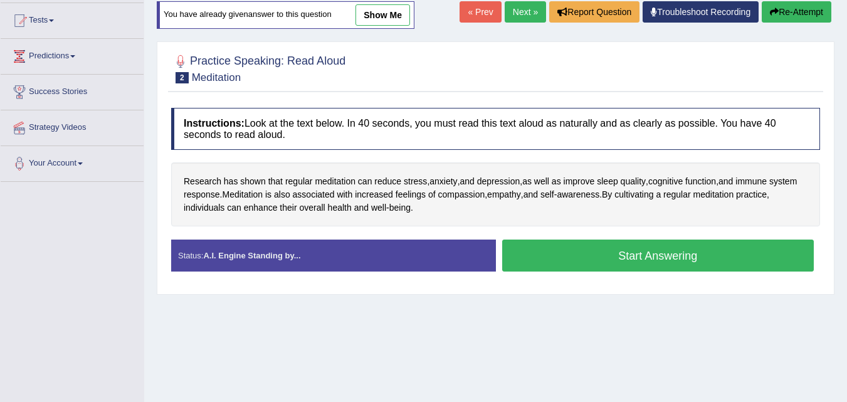
scroll to position [135, 0]
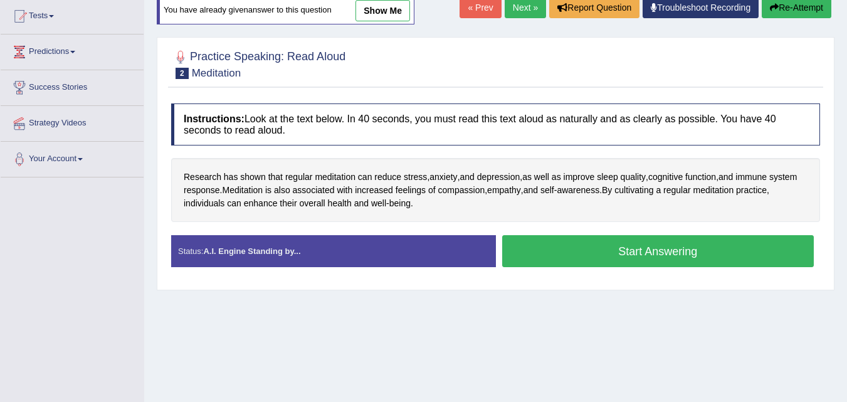
click at [659, 241] on button "Start Answering" at bounding box center [658, 251] width 312 height 32
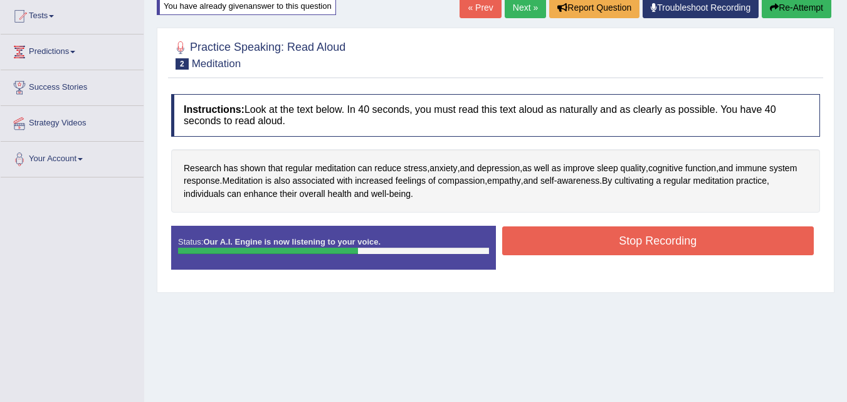
click at [659, 241] on button "Stop Recording" at bounding box center [658, 240] width 312 height 29
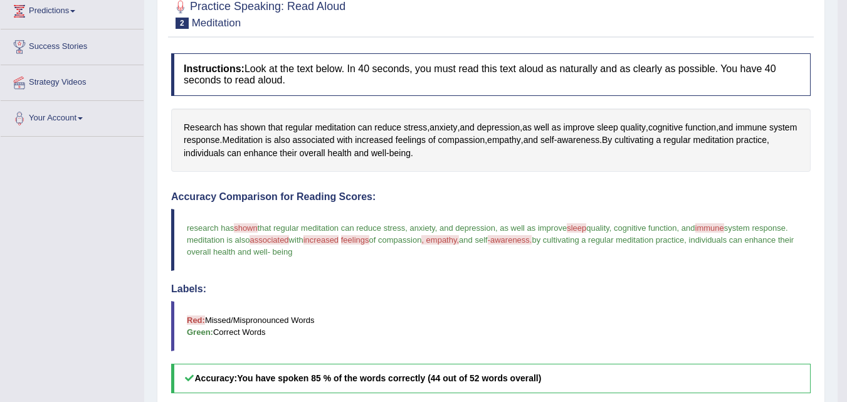
scroll to position [160, 0]
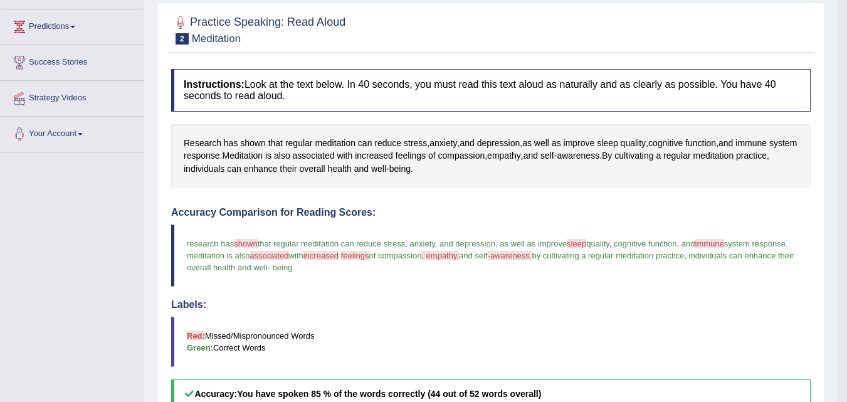
click at [339, 256] on span "increased" at bounding box center [321, 255] width 35 height 9
click at [339, 257] on span "increased" at bounding box center [321, 255] width 35 height 9
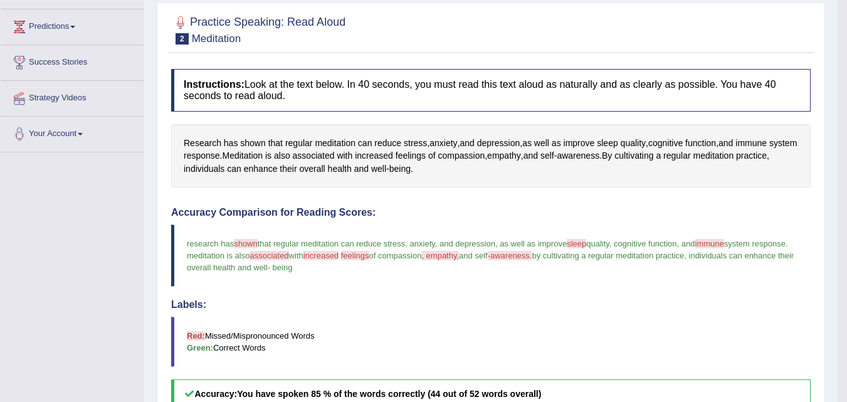
click at [339, 257] on span "increased" at bounding box center [321, 255] width 35 height 9
click at [289, 255] on span "associated" at bounding box center [269, 255] width 39 height 9
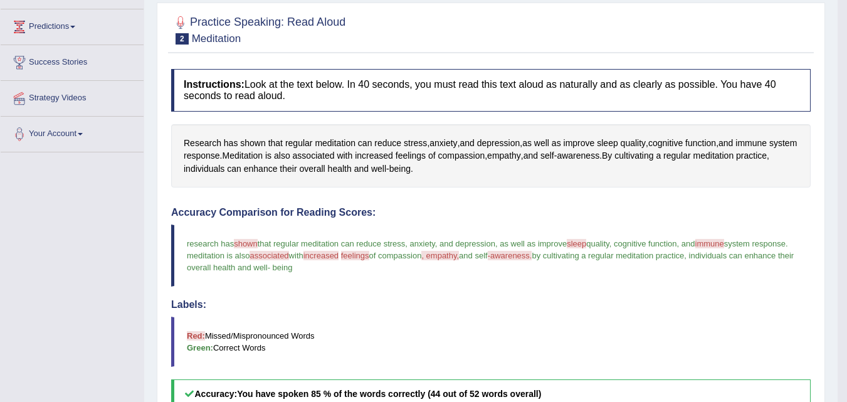
click at [289, 255] on span "associated" at bounding box center [269, 255] width 39 height 9
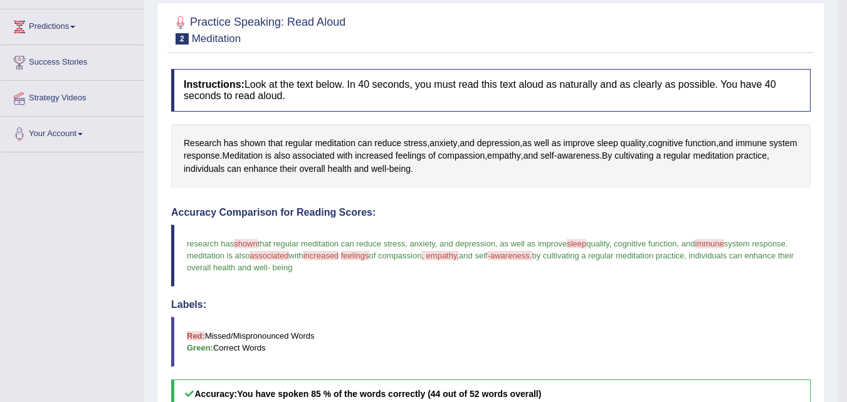
click at [289, 255] on span "associated" at bounding box center [269, 255] width 39 height 9
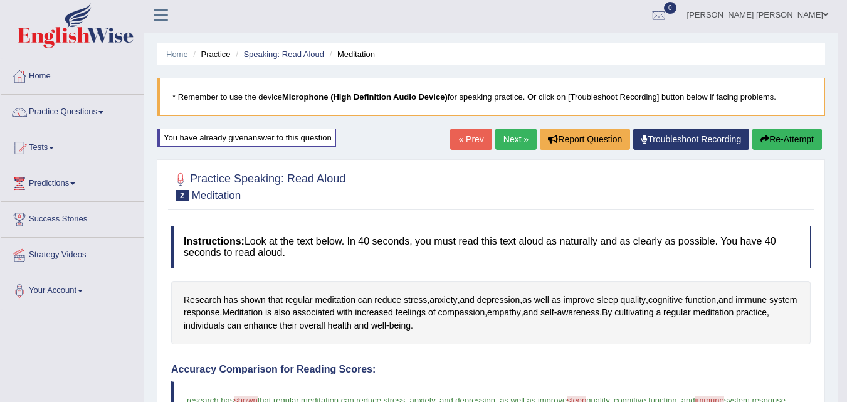
scroll to position [0, 0]
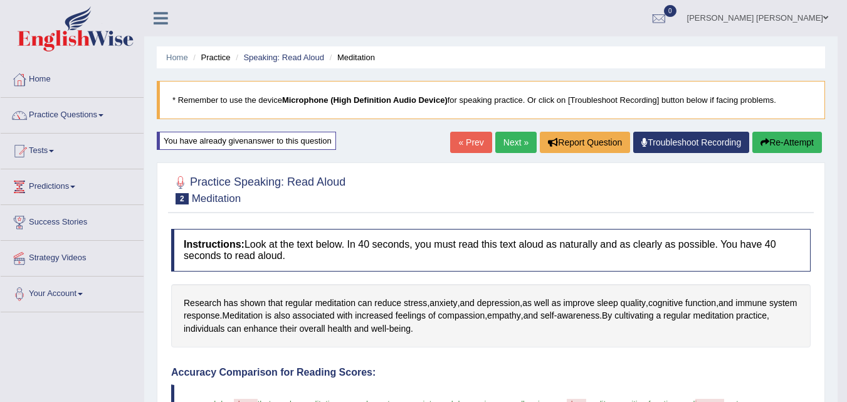
click at [463, 139] on link "« Prev" at bounding box center [470, 142] width 41 height 21
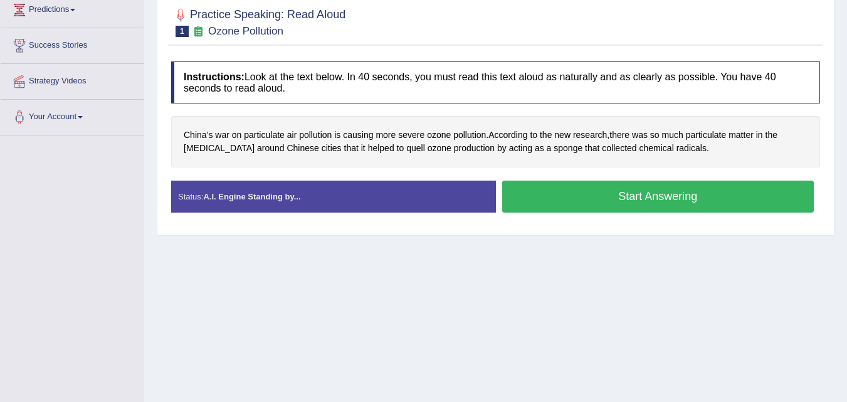
scroll to position [176, 0]
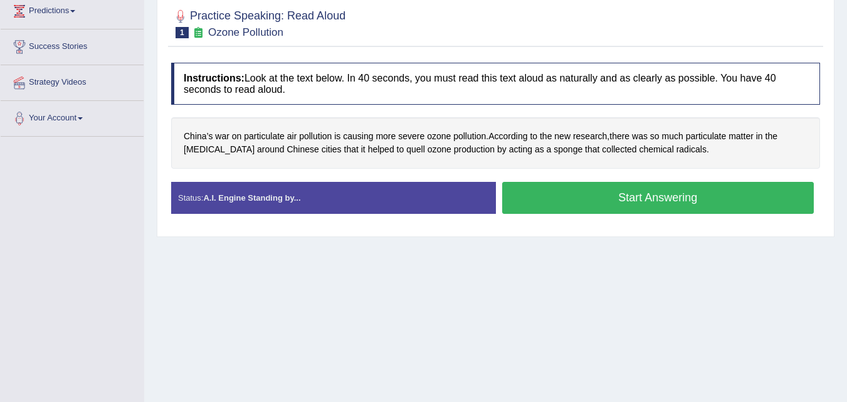
click at [593, 188] on button "Start Answering" at bounding box center [658, 198] width 312 height 32
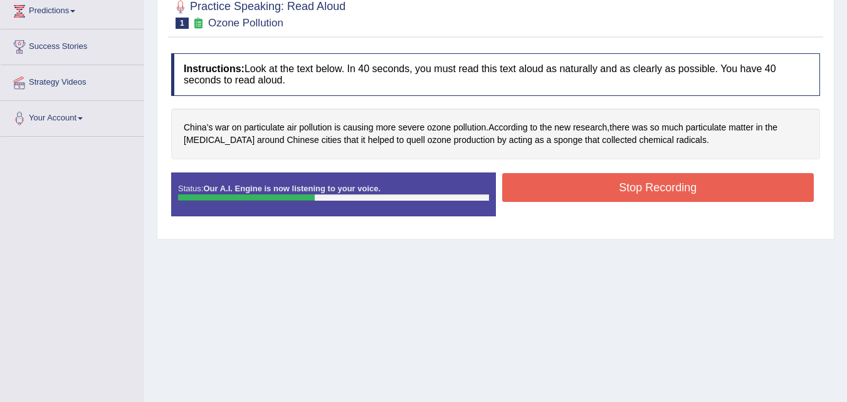
click at [593, 188] on button "Stop Recording" at bounding box center [658, 187] width 312 height 29
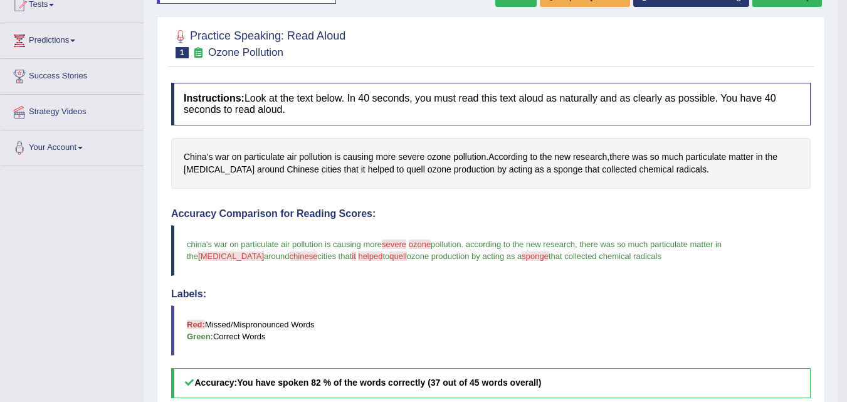
scroll to position [125, 0]
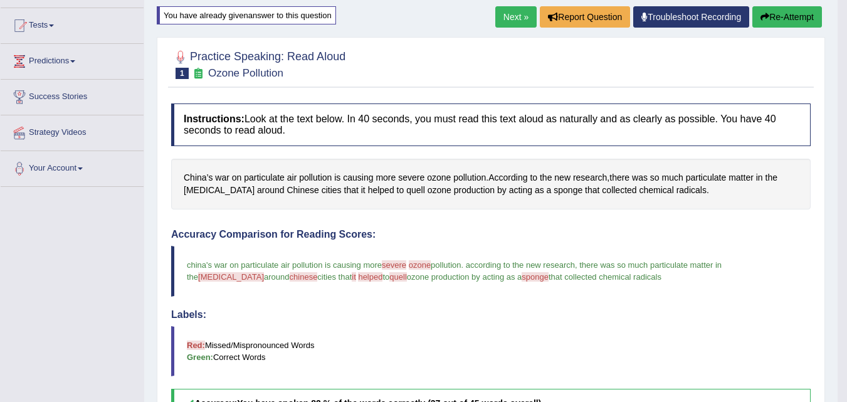
click at [701, 21] on link "Troubleshoot Recording" at bounding box center [692, 16] width 116 height 21
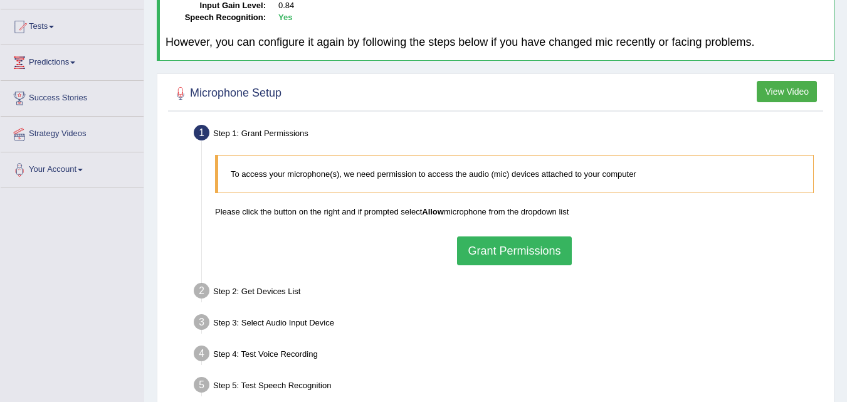
scroll to position [125, 0]
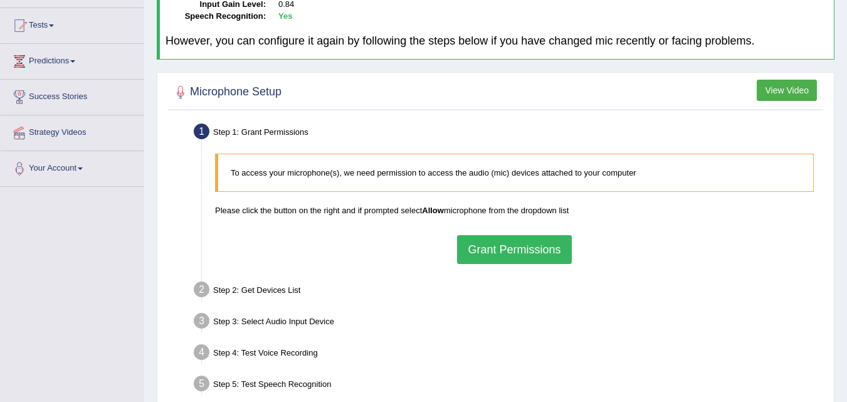
click at [535, 253] on button "Grant Permissions" at bounding box center [514, 249] width 114 height 29
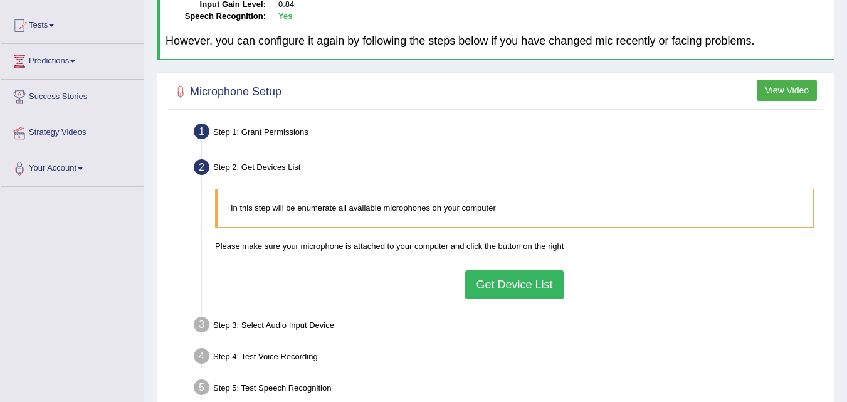
click at [509, 293] on button "Get Device List" at bounding box center [514, 284] width 98 height 29
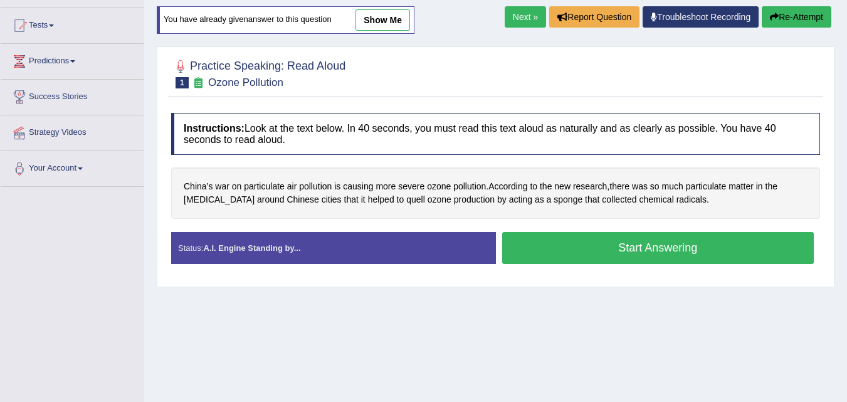
scroll to position [125, 0]
click at [514, 15] on link "Next »" at bounding box center [525, 16] width 41 height 21
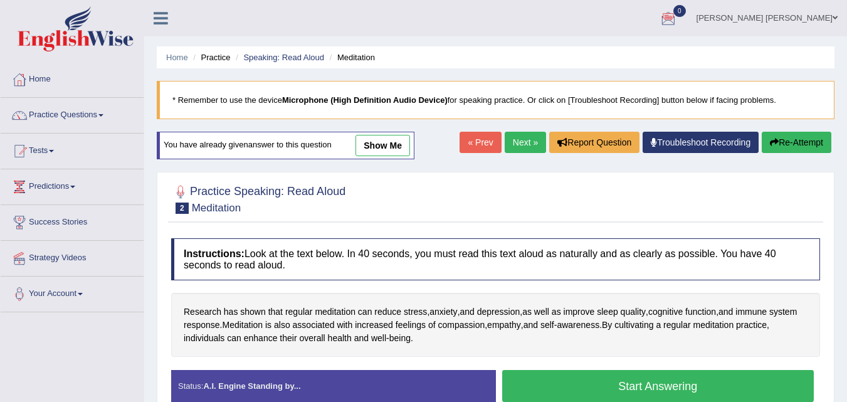
click at [523, 139] on link "Next »" at bounding box center [525, 142] width 41 height 21
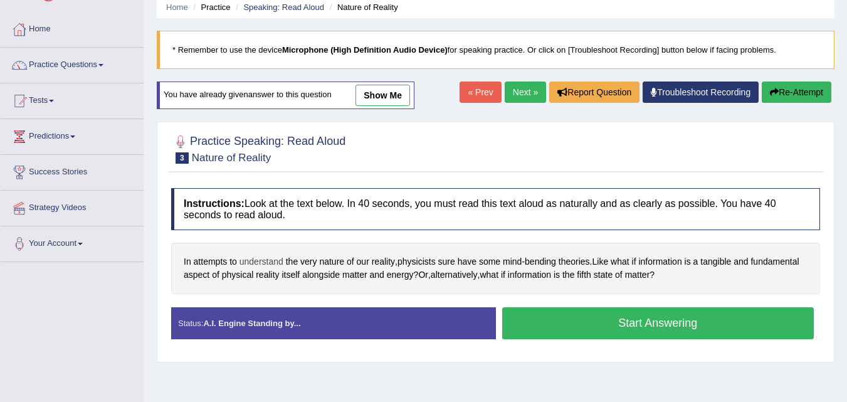
scroll to position [25, 0]
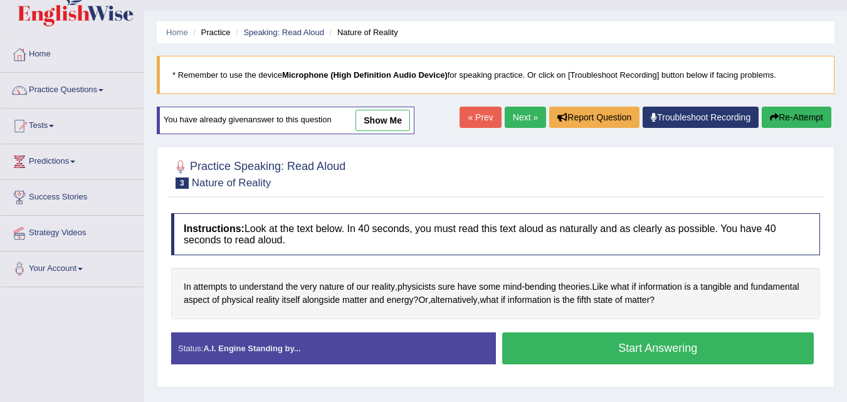
click at [517, 108] on link "Next »" at bounding box center [525, 117] width 41 height 21
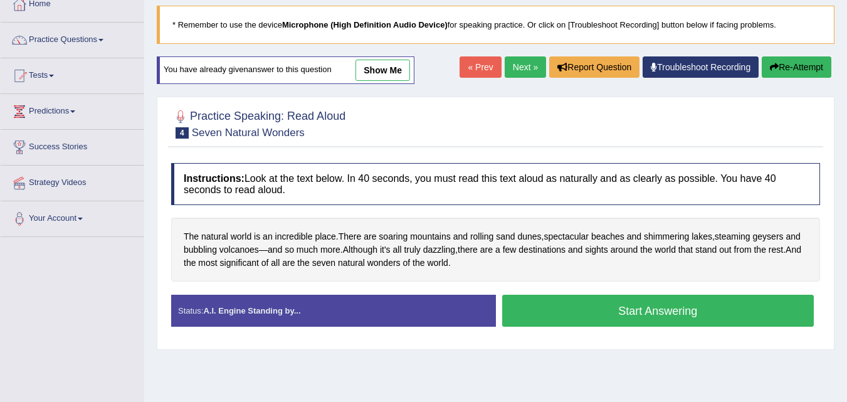
scroll to position [77, 0]
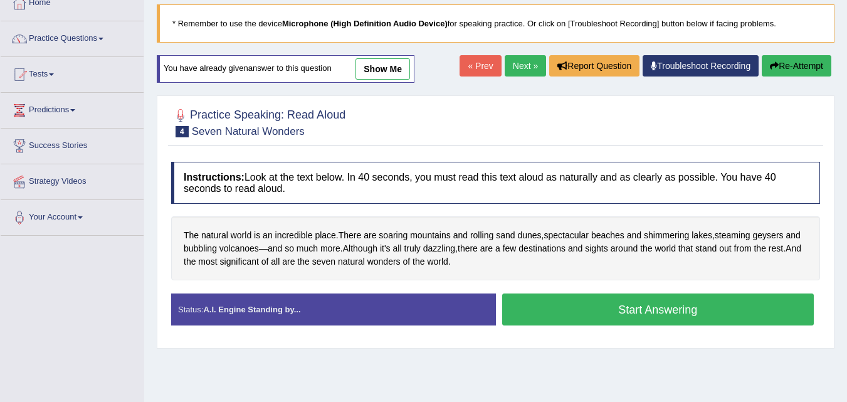
click at [483, 68] on link "« Prev" at bounding box center [480, 65] width 41 height 21
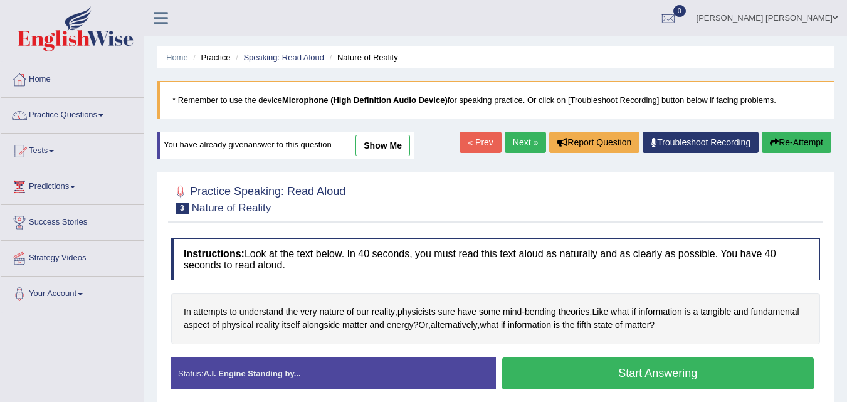
click at [480, 143] on link "« Prev" at bounding box center [480, 142] width 41 height 21
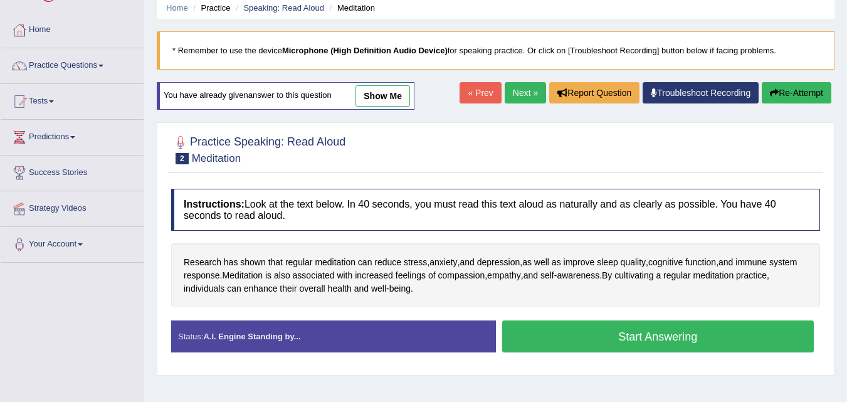
scroll to position [51, 0]
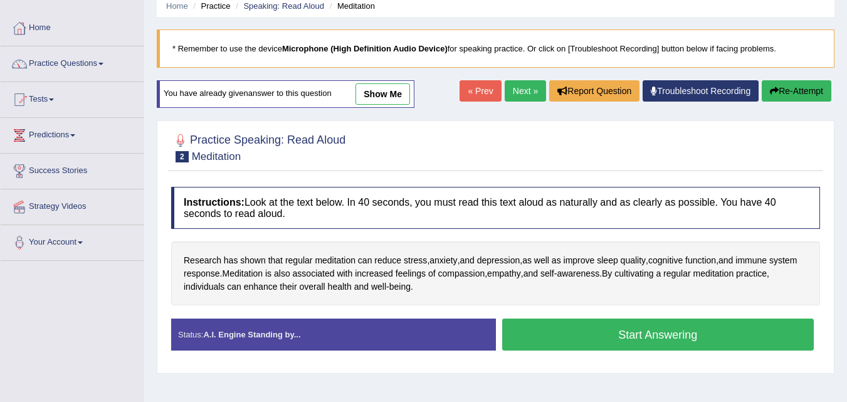
click at [512, 89] on link "Next »" at bounding box center [525, 90] width 41 height 21
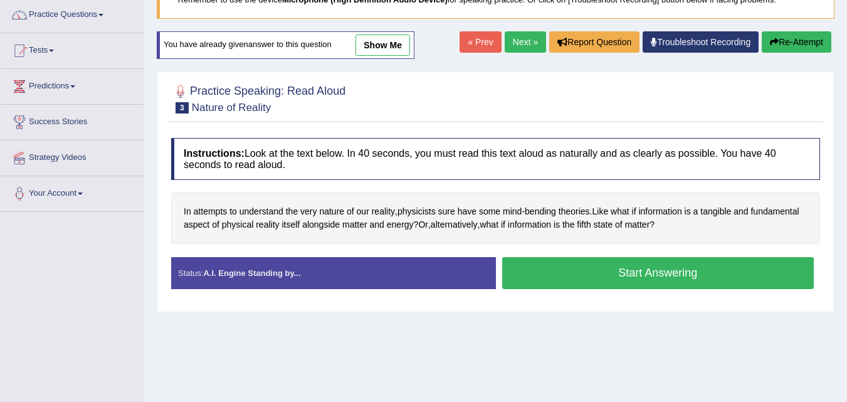
scroll to position [125, 0]
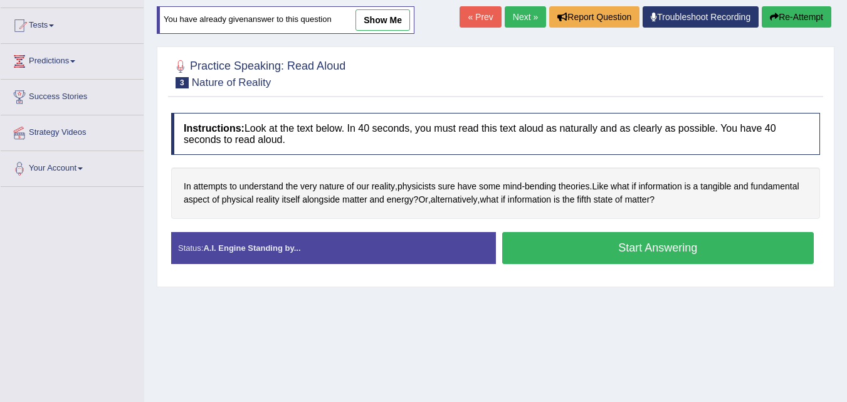
click at [647, 253] on button "Start Answering" at bounding box center [658, 248] width 312 height 32
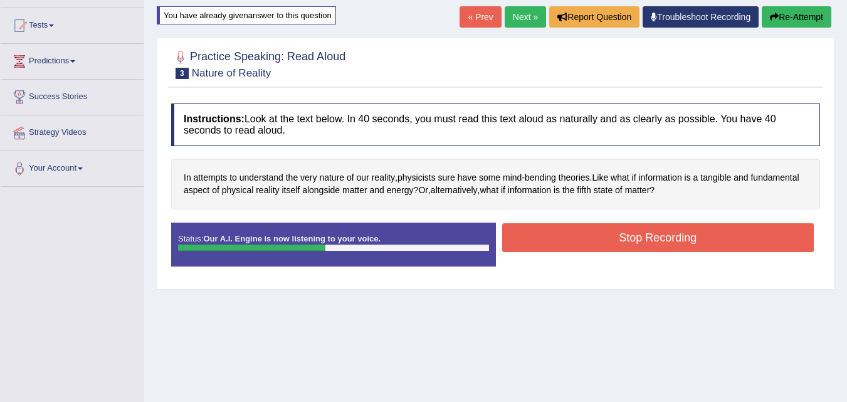
click at [652, 243] on button "Stop Recording" at bounding box center [658, 237] width 312 height 29
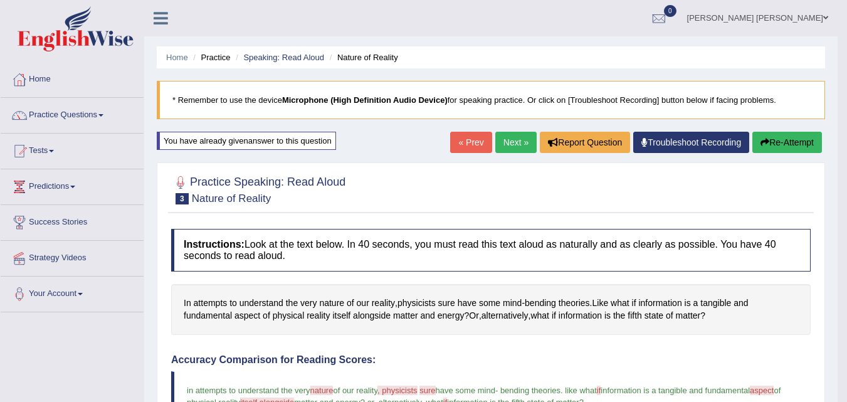
scroll to position [25, 0]
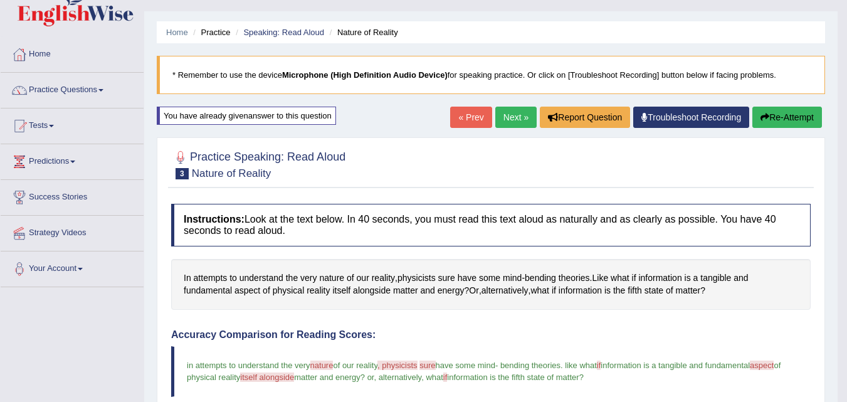
click at [799, 113] on button "Re-Attempt" at bounding box center [788, 117] width 70 height 21
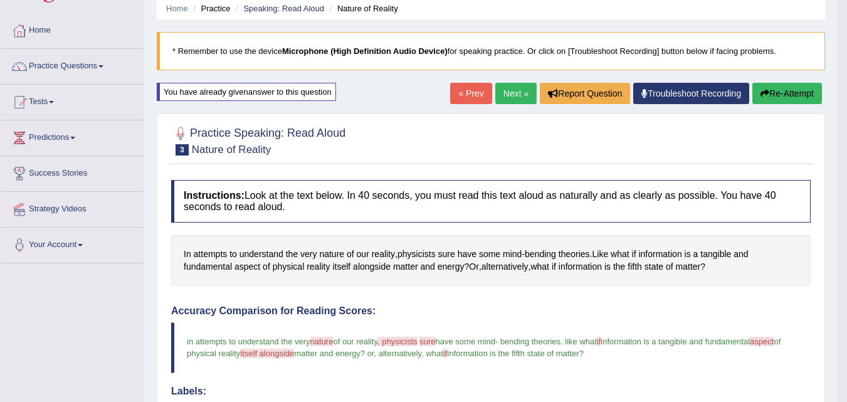
scroll to position [50, 0]
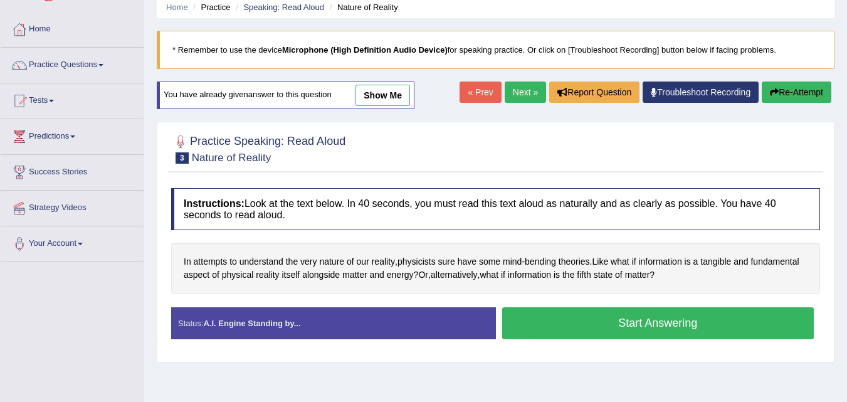
click at [634, 321] on button "Start Answering" at bounding box center [658, 323] width 312 height 32
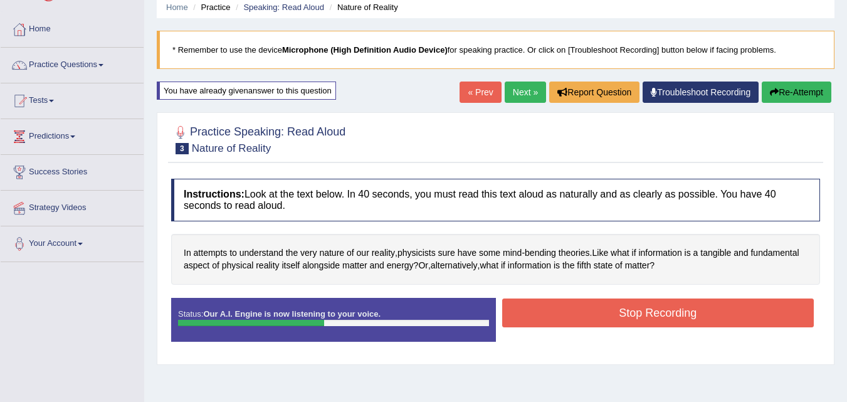
click at [815, 90] on button "Re-Attempt" at bounding box center [797, 92] width 70 height 21
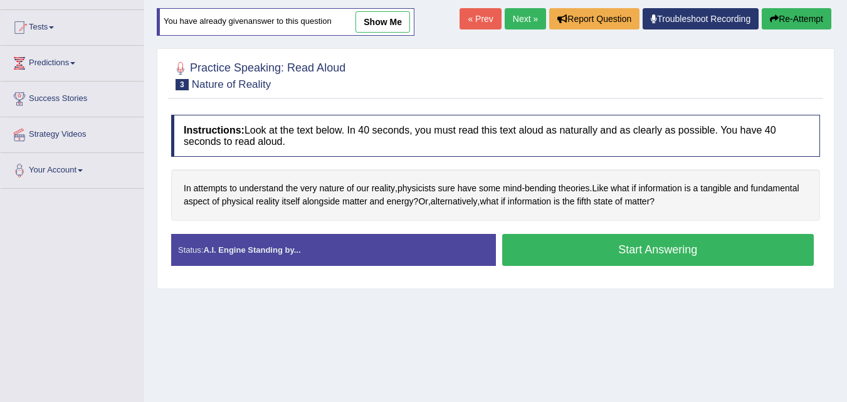
scroll to position [125, 0]
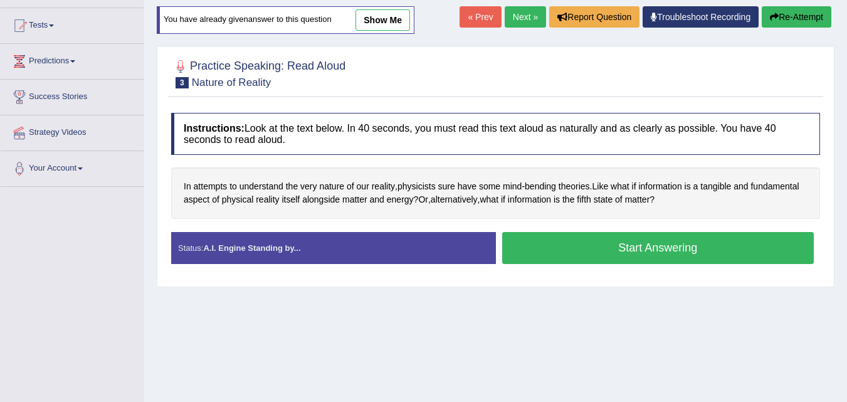
click at [780, 217] on div "In attempts to understand the very nature of our reality , physicists sure have…" at bounding box center [495, 192] width 649 height 51
click at [719, 255] on button "Start Answering" at bounding box center [658, 248] width 312 height 32
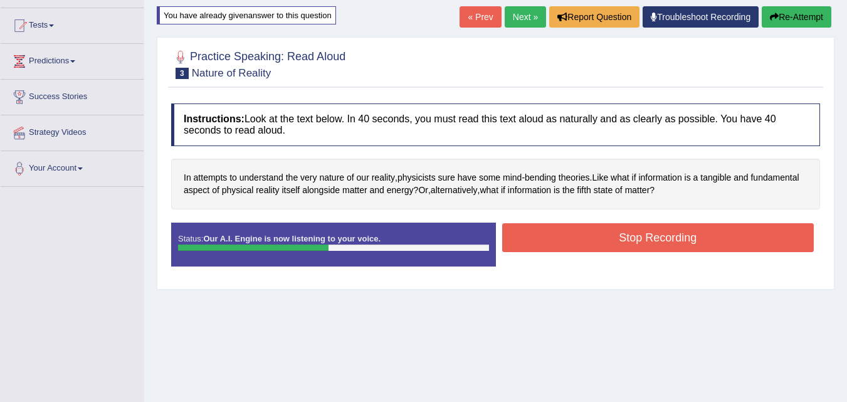
click at [723, 240] on button "Stop Recording" at bounding box center [658, 237] width 312 height 29
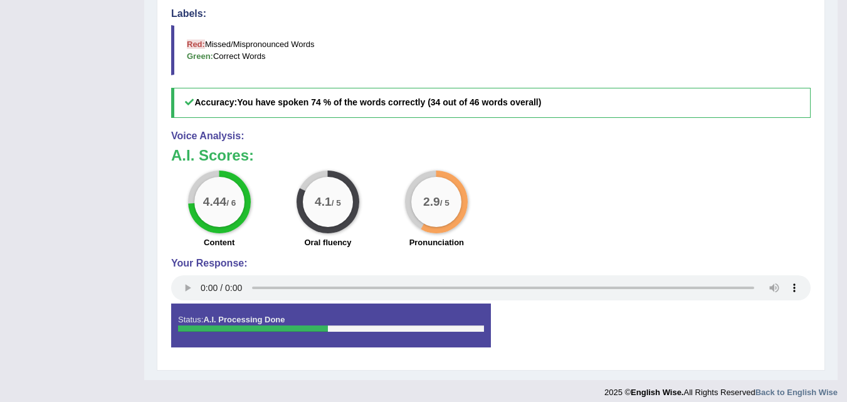
scroll to position [436, 0]
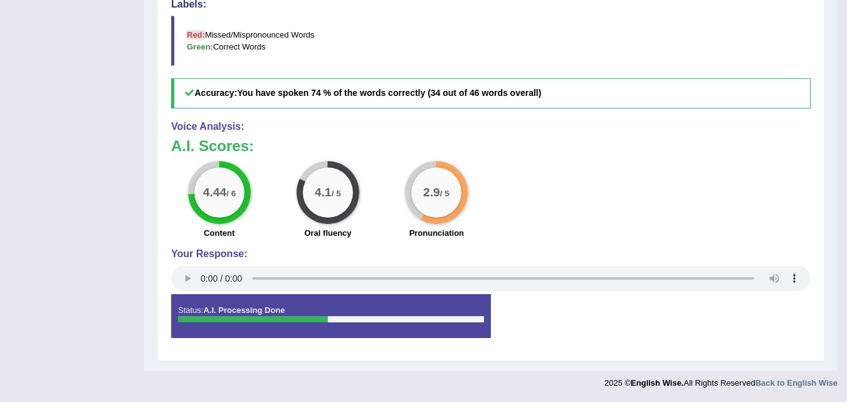
click at [723, 240] on div "4.44 / 6 Content 4.1 / 5 Oral fluency 2.9 / 5 Pronunciation" at bounding box center [491, 201] width 652 height 81
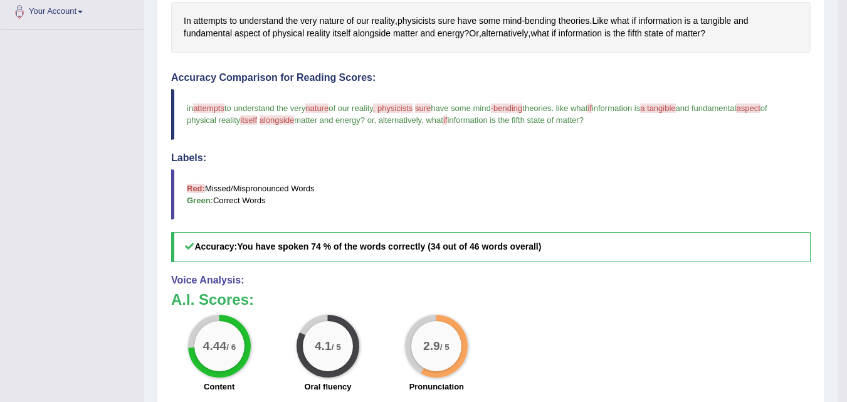
scroll to position [285, 0]
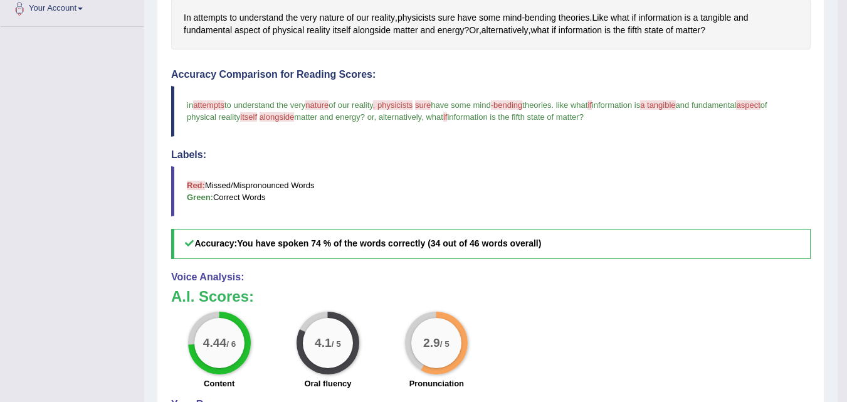
click at [465, 241] on b "You have spoken 74 % of the words correctly (34 out of 46 words overall)" at bounding box center [389, 243] width 304 height 10
click at [489, 241] on b "You have spoken 74 % of the words correctly (34 out of 46 words overall)" at bounding box center [389, 243] width 304 height 10
click at [509, 241] on b "You have spoken 74 % of the words correctly (34 out of 46 words overall)" at bounding box center [389, 243] width 304 height 10
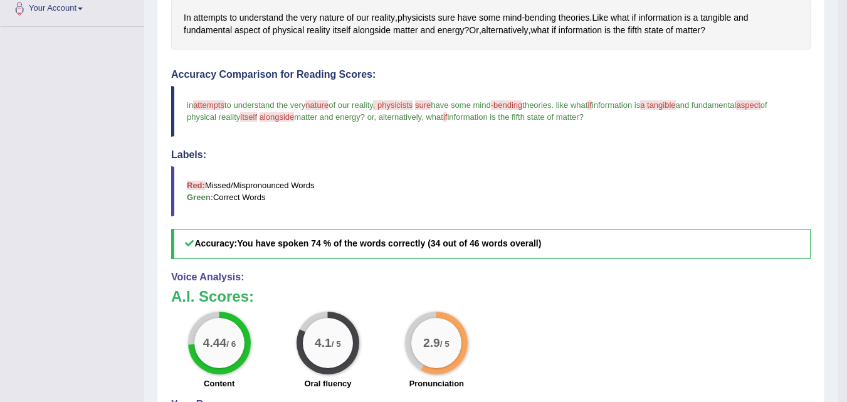
click at [509, 241] on b "You have spoken 74 % of the words correctly (34 out of 46 words overall)" at bounding box center [389, 243] width 304 height 10
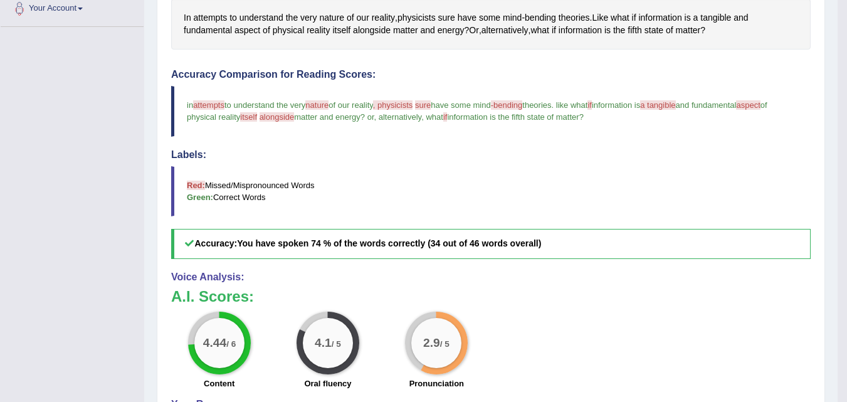
click at [509, 241] on b "You have spoken 74 % of the words correctly (34 out of 46 words overall)" at bounding box center [389, 243] width 304 height 10
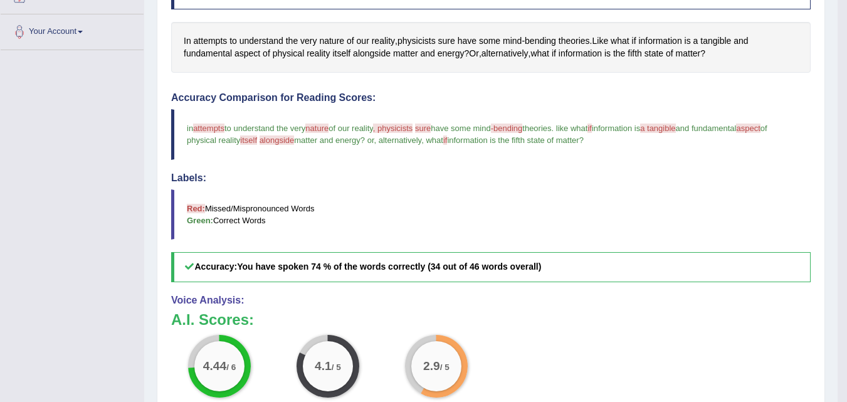
scroll to position [260, 0]
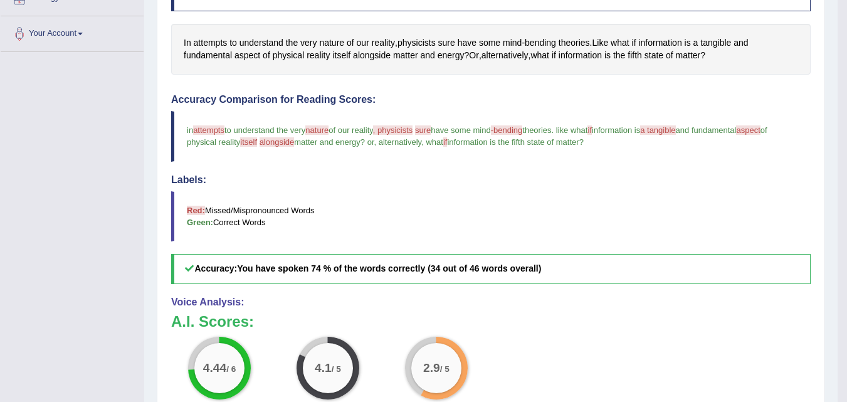
click at [211, 129] on span "attempts" at bounding box center [208, 129] width 31 height 9
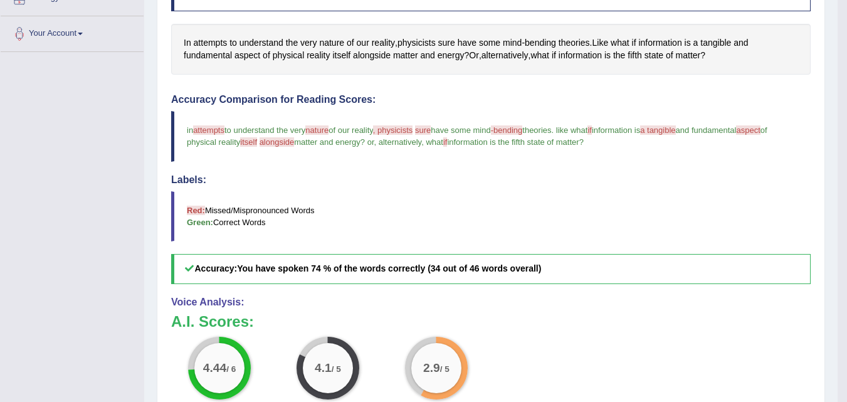
click at [211, 129] on span "attempts" at bounding box center [208, 129] width 31 height 9
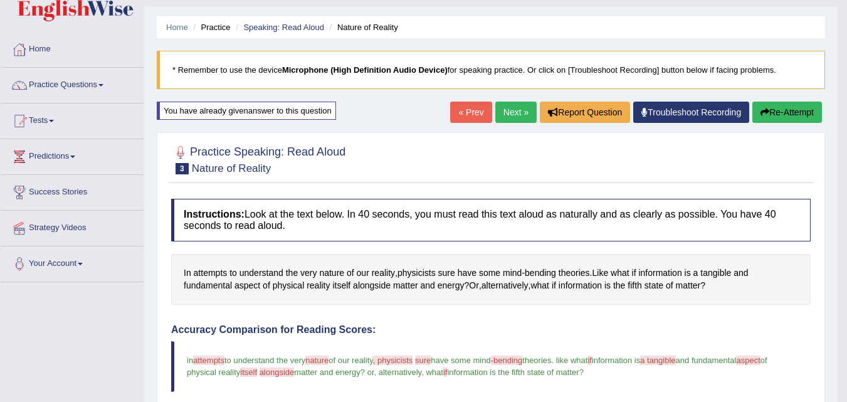
scroll to position [25, 0]
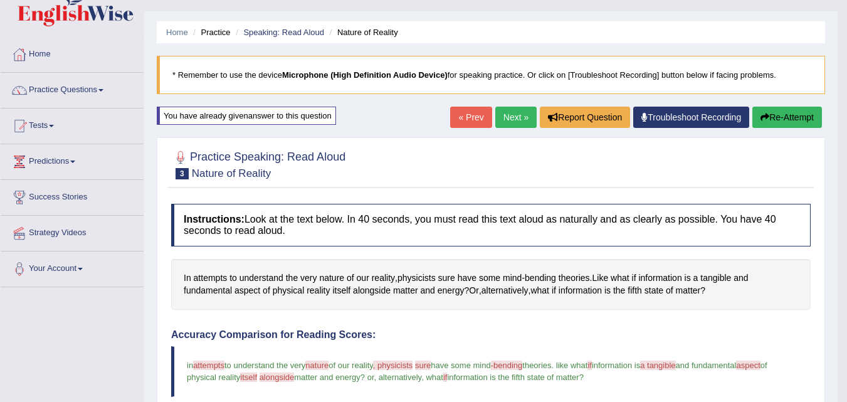
click at [506, 123] on link "Next »" at bounding box center [516, 117] width 41 height 21
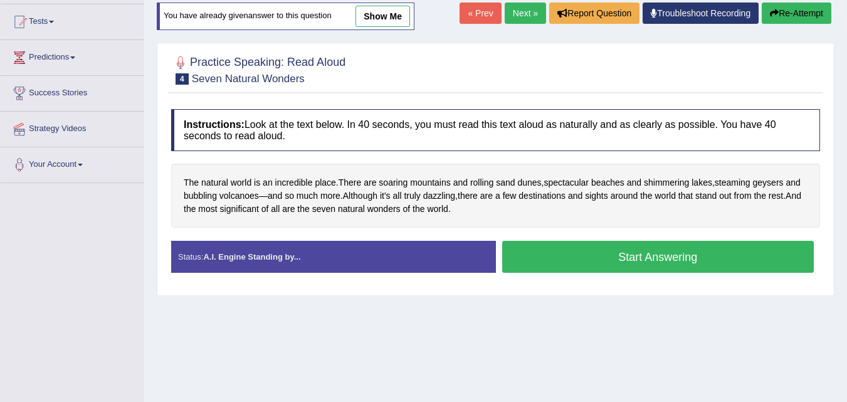
scroll to position [154, 0]
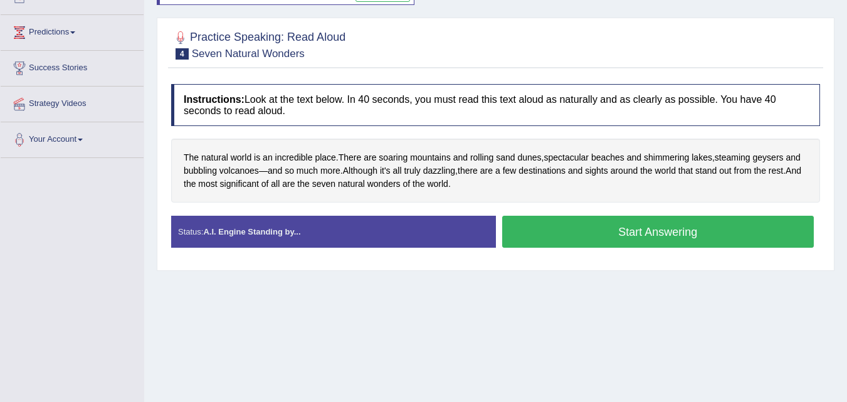
click at [590, 235] on button "Start Answering" at bounding box center [658, 232] width 312 height 32
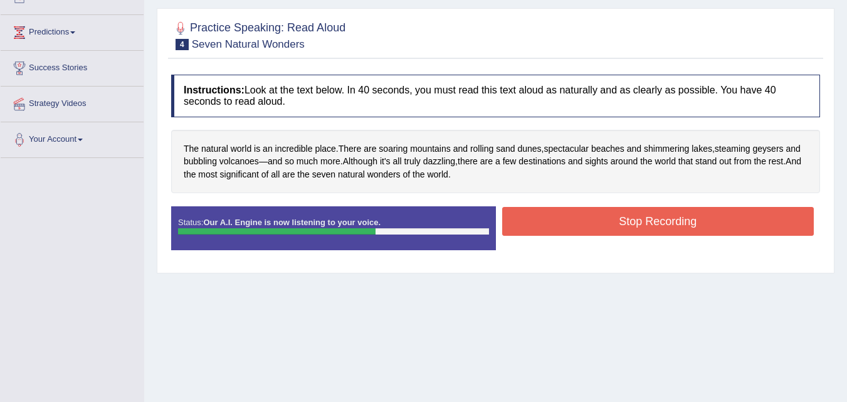
click at [630, 214] on button "Stop Recording" at bounding box center [658, 221] width 312 height 29
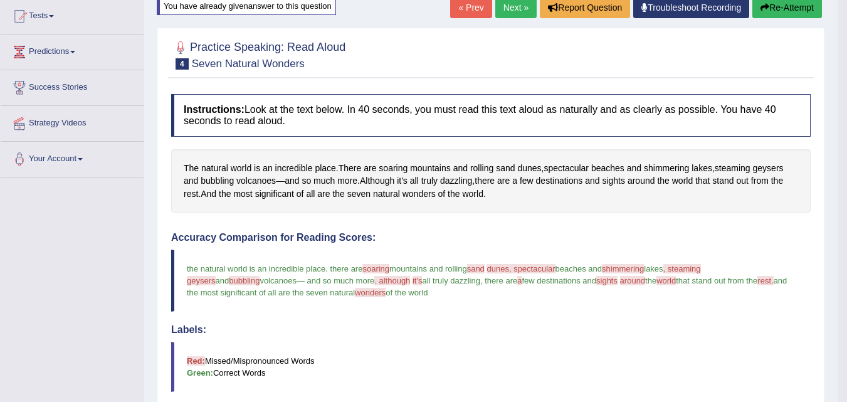
scroll to position [110, 0]
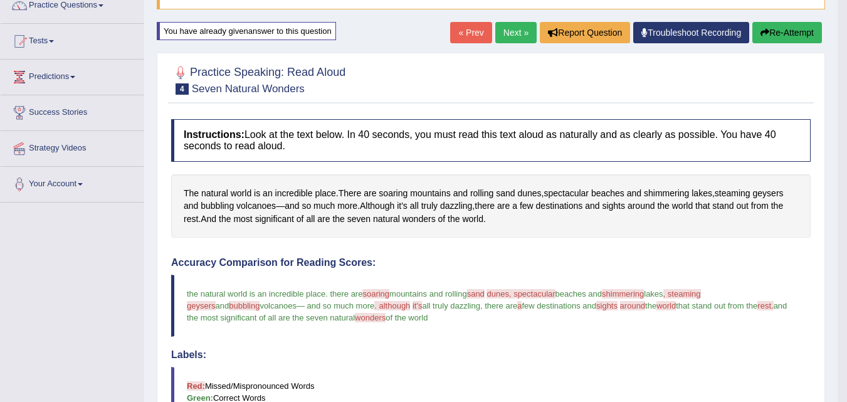
click at [790, 24] on button "Re-Attempt" at bounding box center [788, 32] width 70 height 21
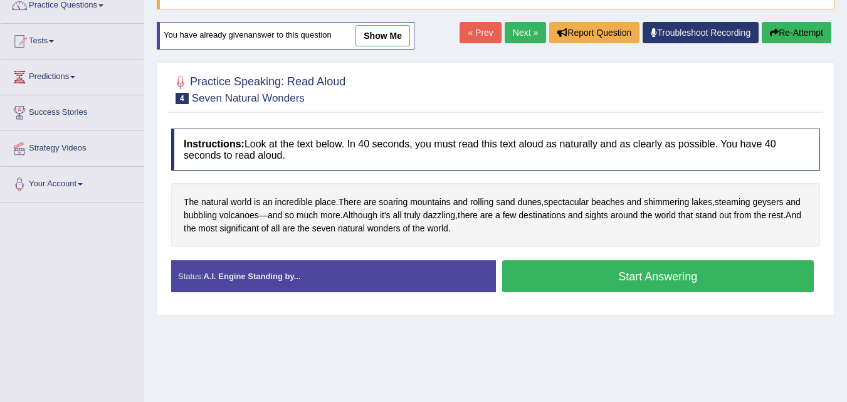
click at [621, 282] on button "Start Answering" at bounding box center [658, 276] width 312 height 32
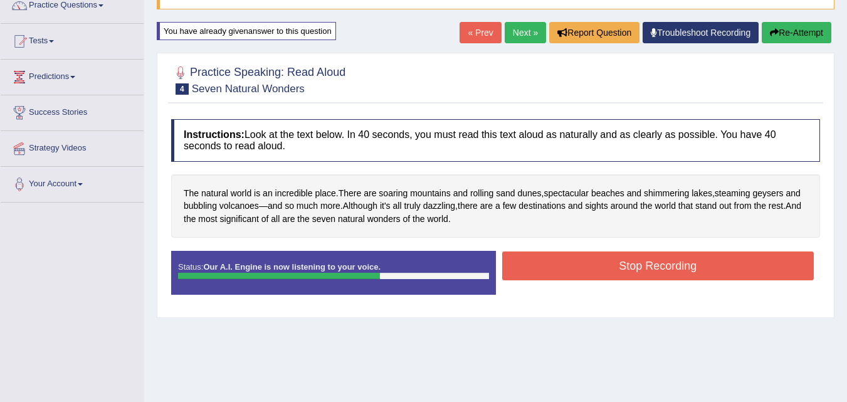
click at [631, 272] on button "Stop Recording" at bounding box center [658, 266] width 312 height 29
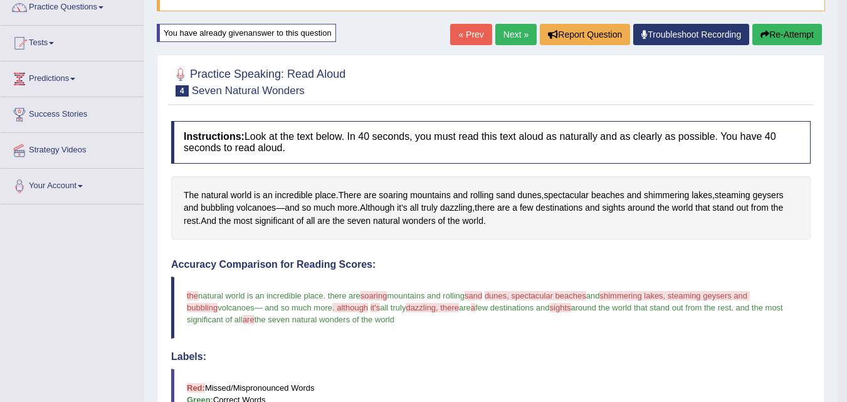
scroll to position [85, 0]
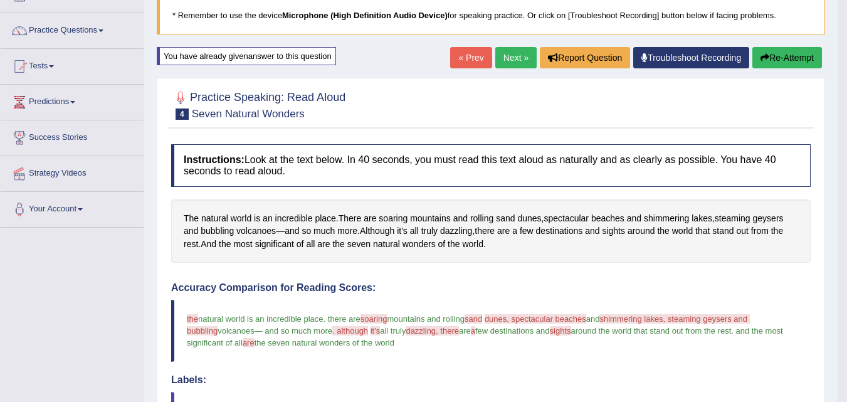
click at [798, 47] on button "Re-Attempt" at bounding box center [788, 57] width 70 height 21
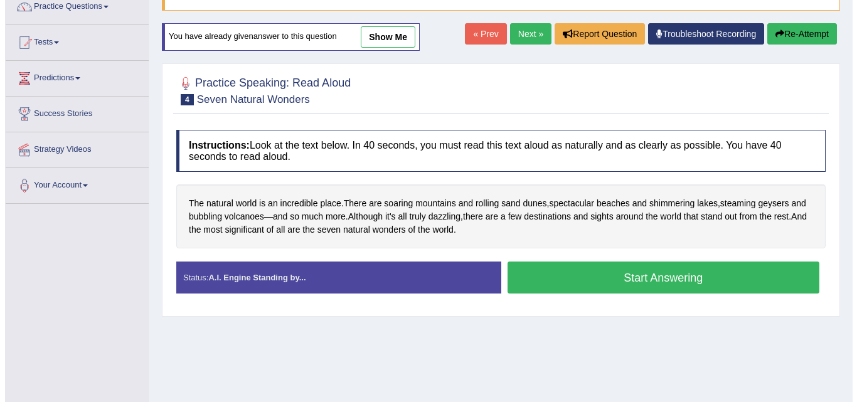
scroll to position [110, 0]
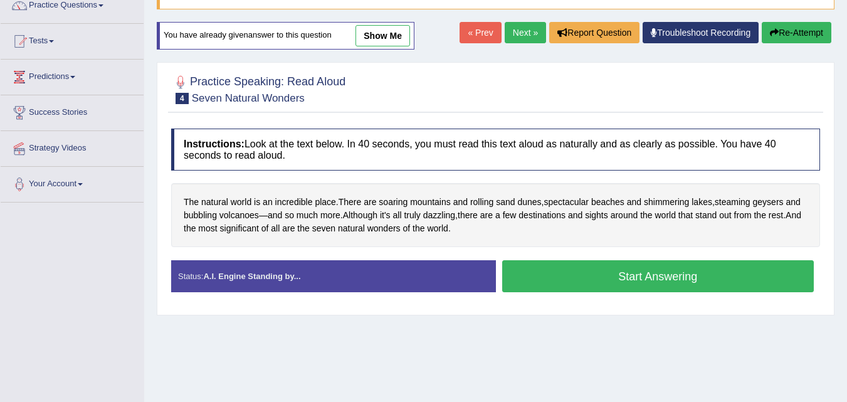
click at [654, 275] on button "Start Answering" at bounding box center [658, 276] width 312 height 32
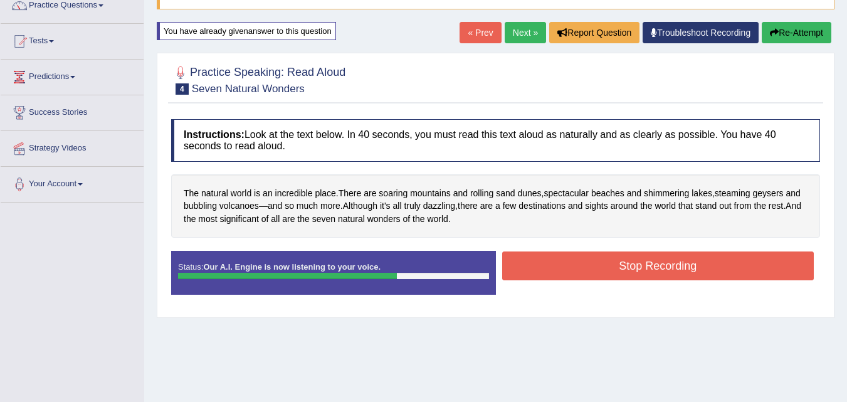
click at [658, 271] on button "Stop Recording" at bounding box center [658, 266] width 312 height 29
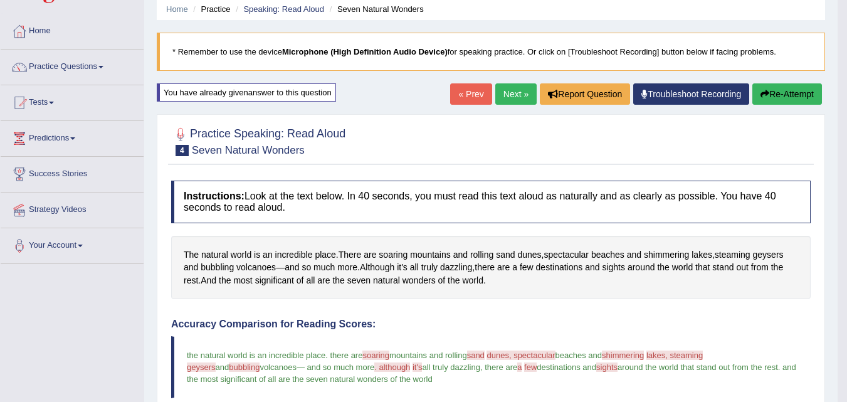
scroll to position [0, 0]
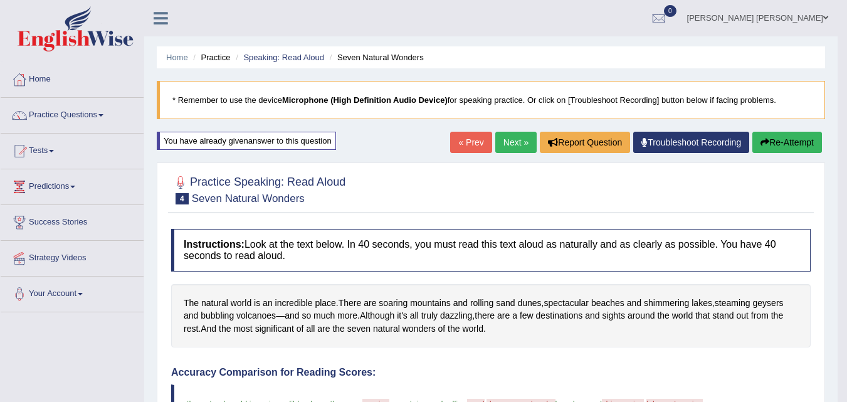
click at [513, 141] on link "Next »" at bounding box center [516, 142] width 41 height 21
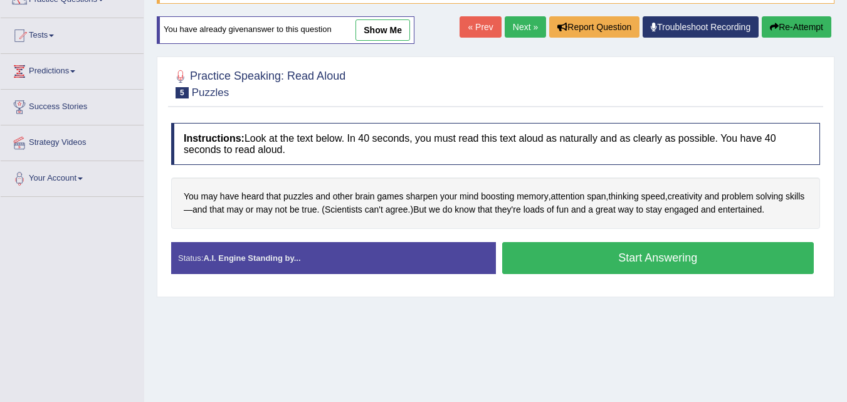
scroll to position [117, 0]
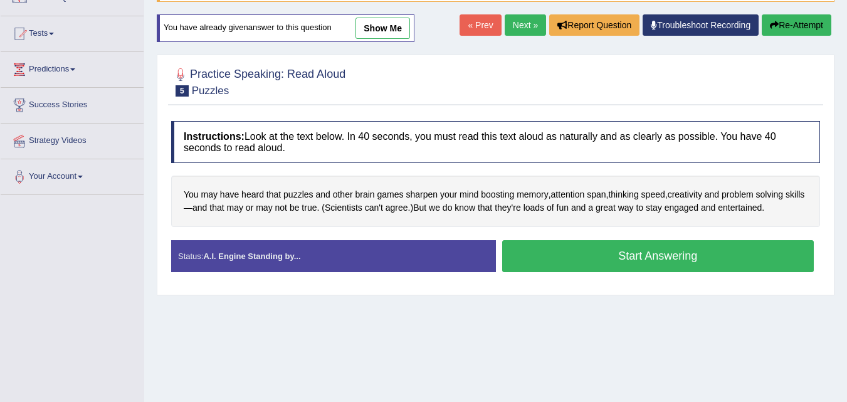
click at [630, 262] on button "Start Answering" at bounding box center [658, 256] width 312 height 32
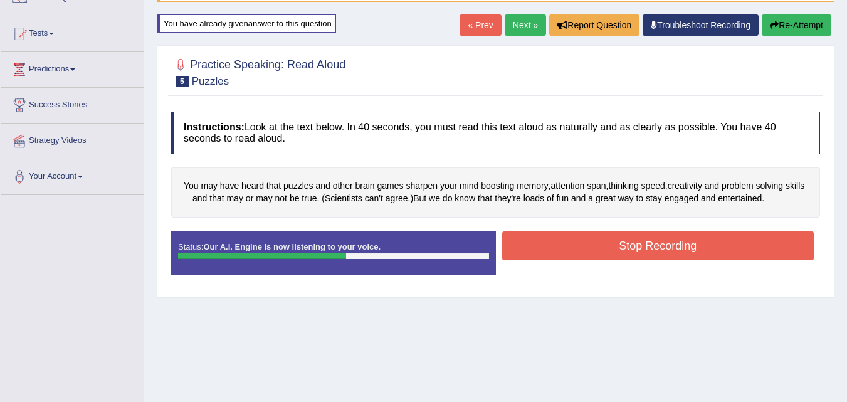
click at [634, 254] on button "Stop Recording" at bounding box center [658, 245] width 312 height 29
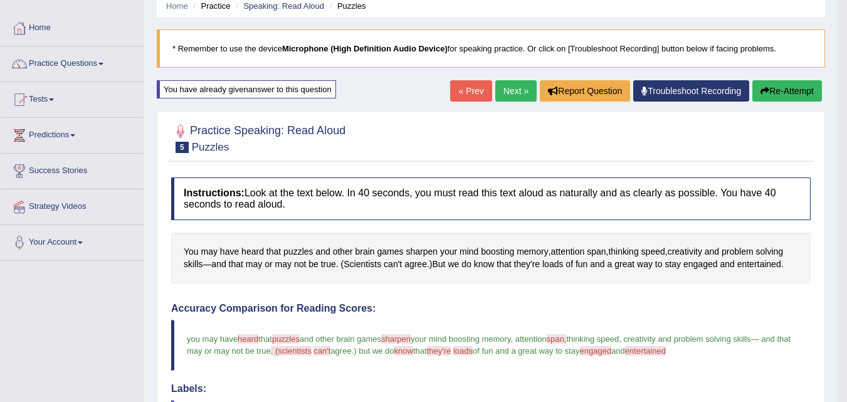
scroll to position [42, 0]
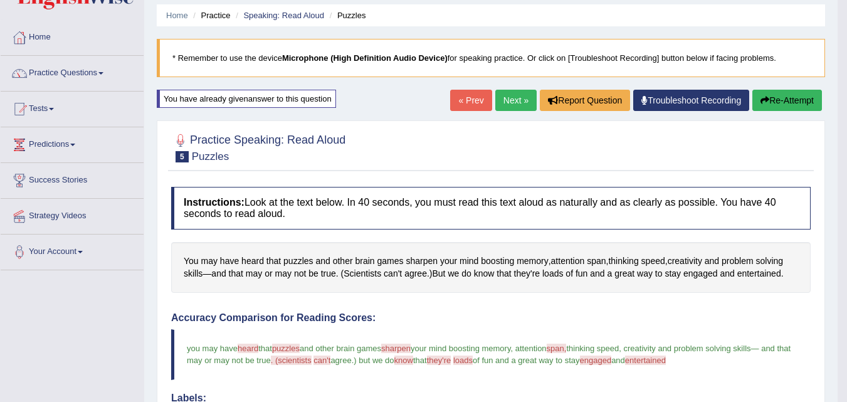
click at [783, 99] on button "Re-Attempt" at bounding box center [788, 100] width 70 height 21
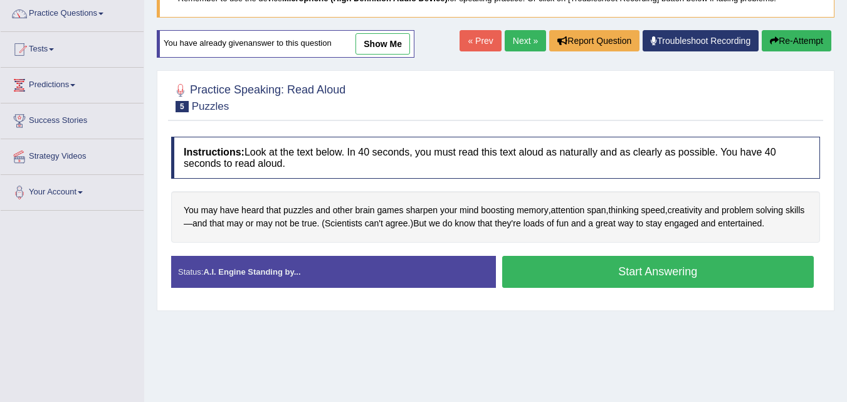
scroll to position [117, 0]
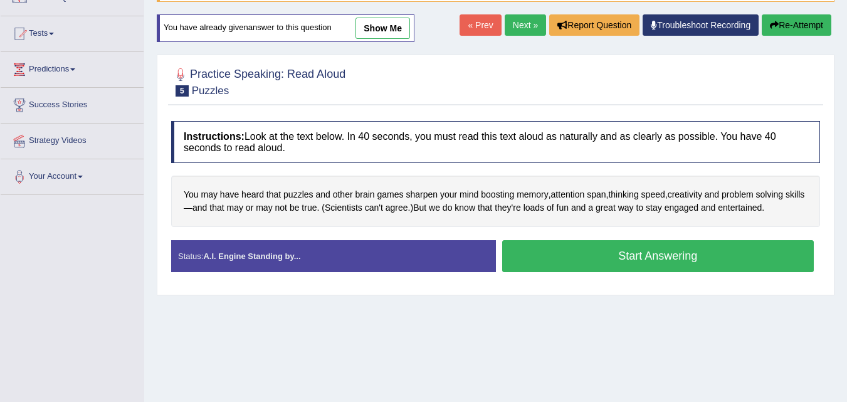
click at [694, 253] on button "Start Answering" at bounding box center [658, 256] width 312 height 32
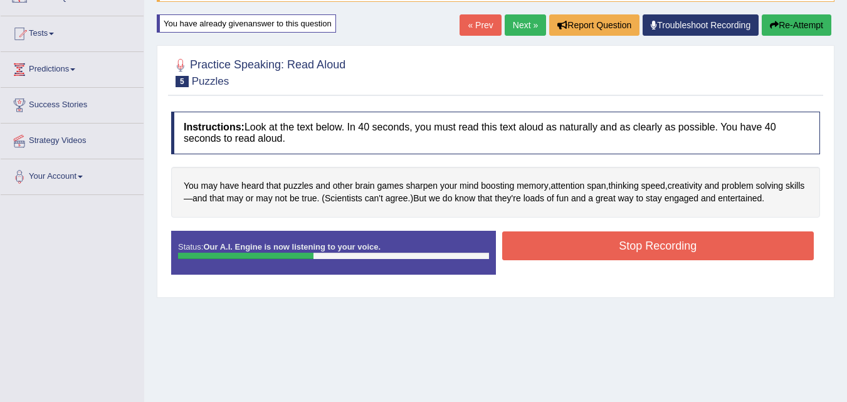
click at [797, 31] on button "Re-Attempt" at bounding box center [797, 24] width 70 height 21
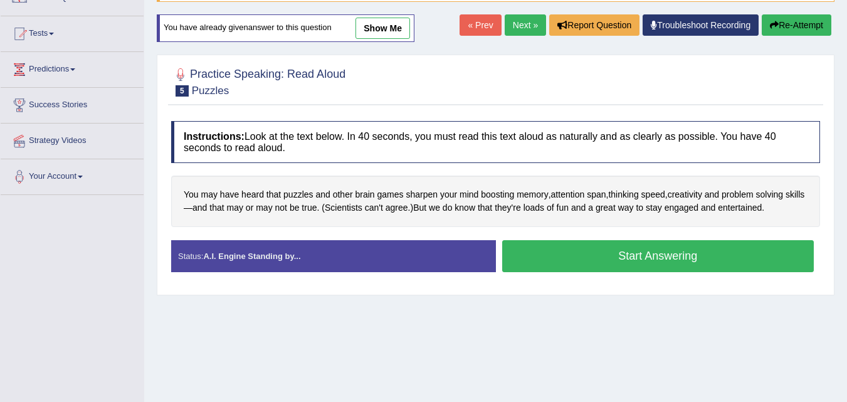
click at [707, 258] on button "Start Answering" at bounding box center [658, 256] width 312 height 32
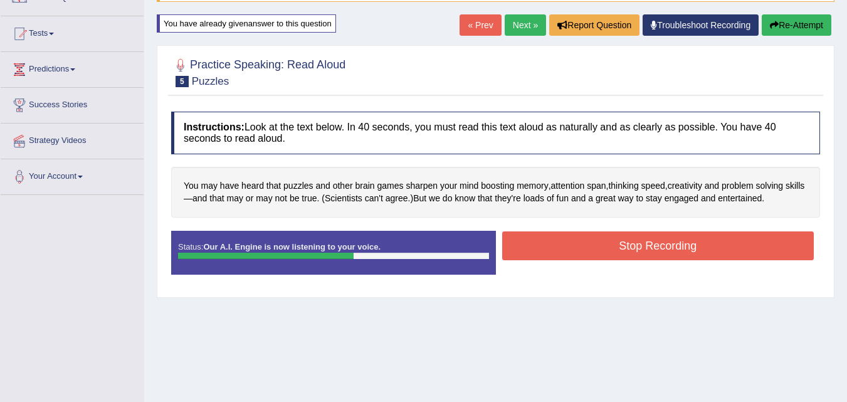
click at [707, 250] on button "Stop Recording" at bounding box center [658, 245] width 312 height 29
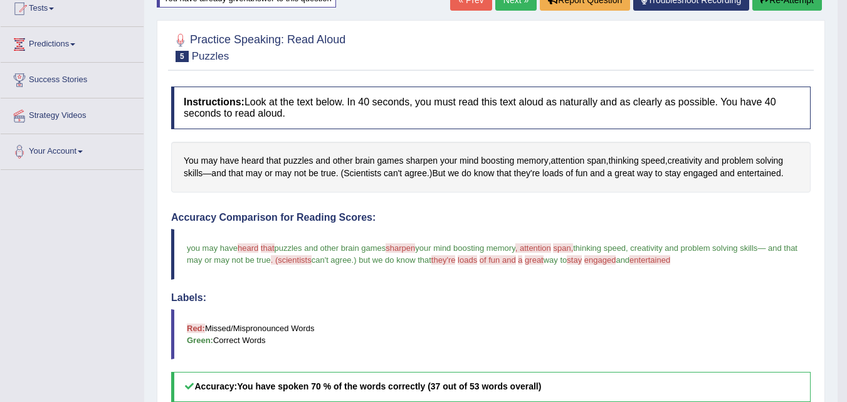
scroll to position [117, 0]
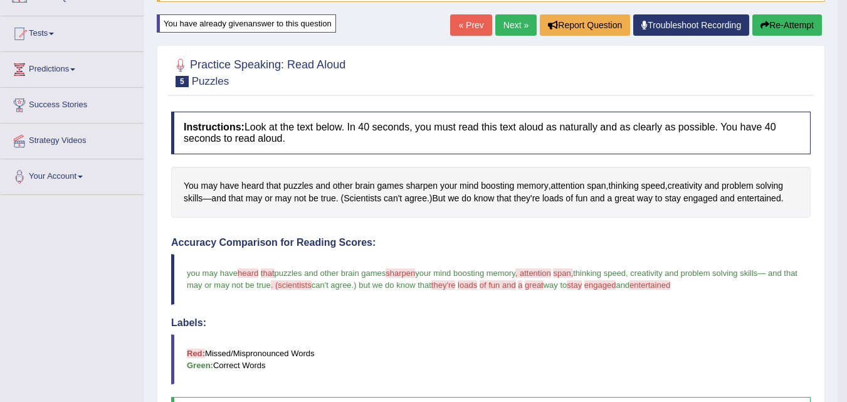
click at [790, 21] on button "Re-Attempt" at bounding box center [788, 24] width 70 height 21
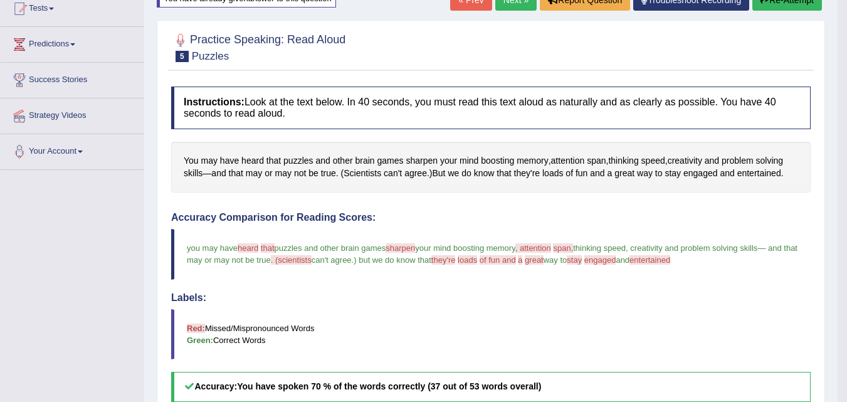
scroll to position [167, 0]
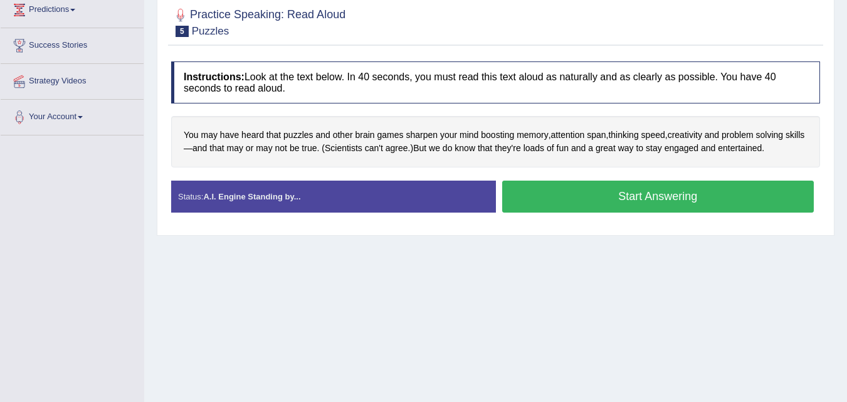
scroll to position [177, 0]
click at [662, 198] on button "Start Answering" at bounding box center [658, 197] width 312 height 32
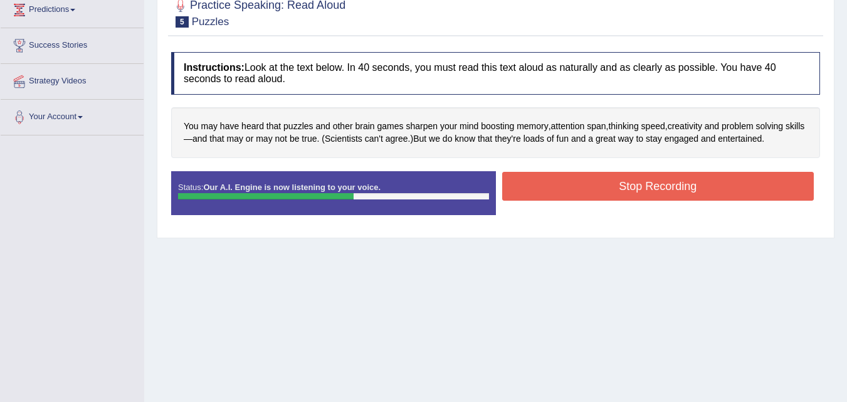
click at [662, 189] on button "Stop Recording" at bounding box center [658, 186] width 312 height 29
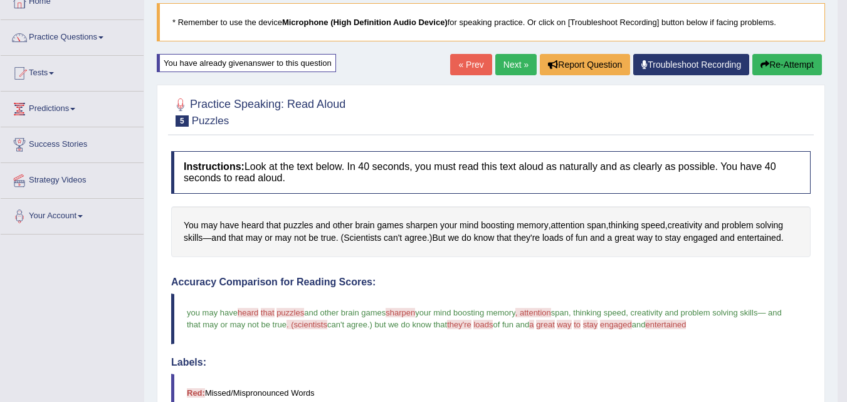
scroll to position [60, 0]
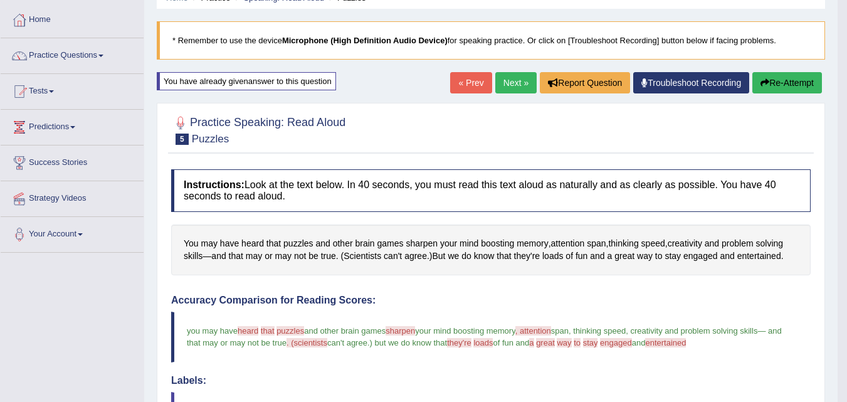
click at [515, 86] on link "Next »" at bounding box center [516, 82] width 41 height 21
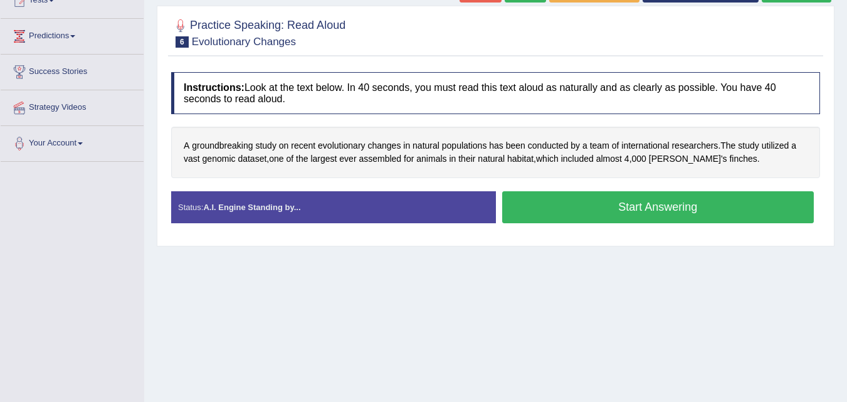
click at [639, 211] on button "Start Answering" at bounding box center [658, 207] width 312 height 32
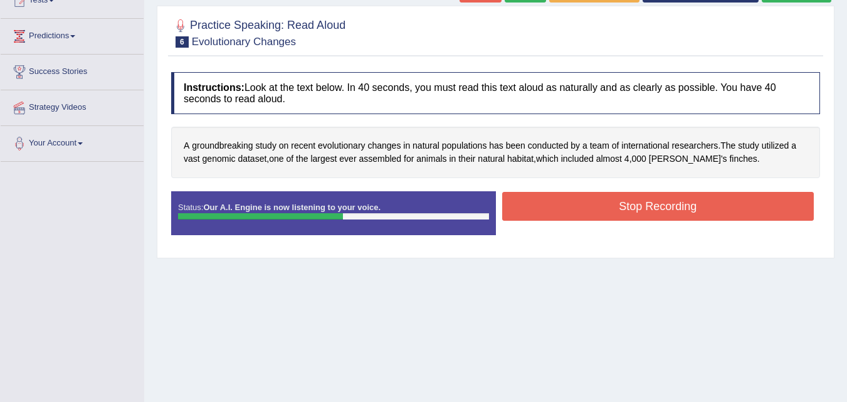
click at [639, 211] on button "Stop Recording" at bounding box center [658, 206] width 312 height 29
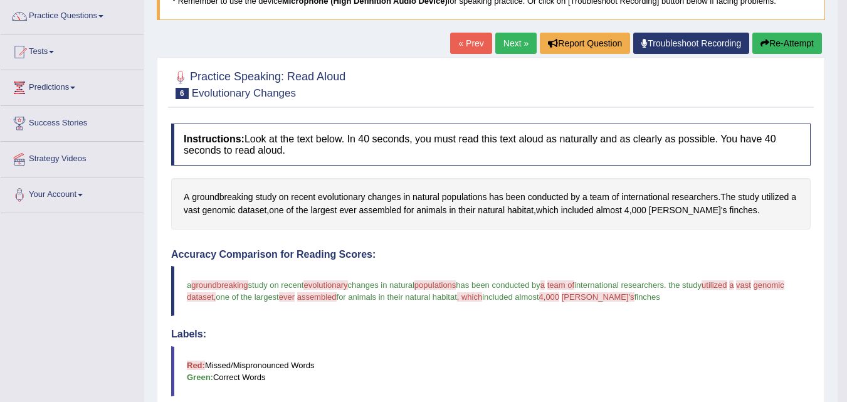
scroll to position [81, 0]
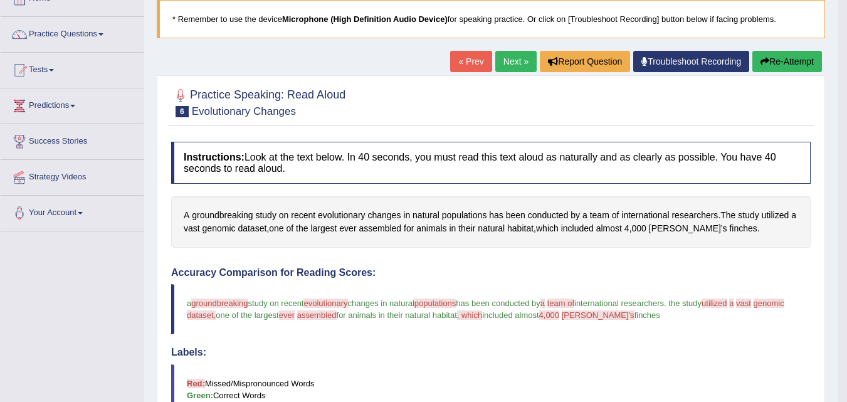
click at [801, 56] on button "Re-Attempt" at bounding box center [788, 61] width 70 height 21
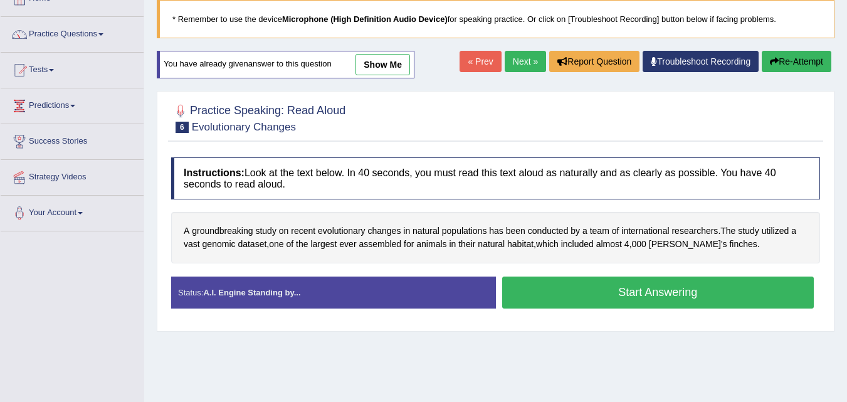
click at [696, 292] on button "Start Answering" at bounding box center [658, 293] width 312 height 32
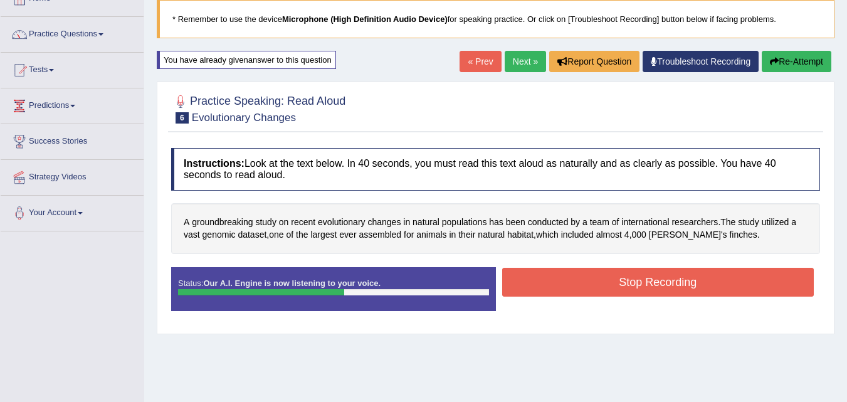
click at [696, 292] on button "Stop Recording" at bounding box center [658, 282] width 312 height 29
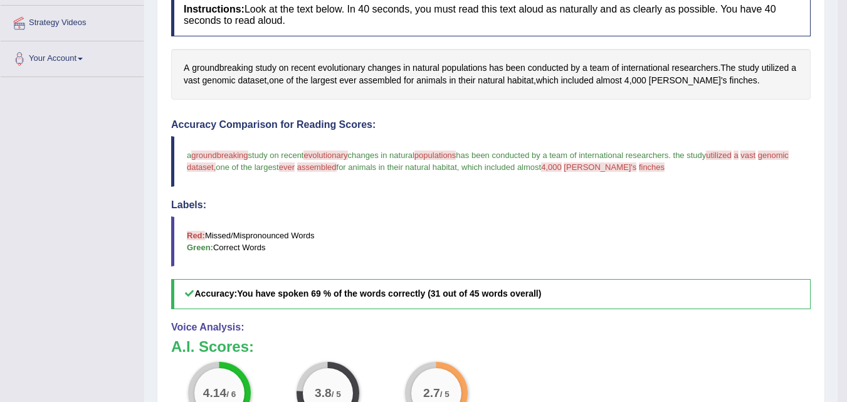
scroll to position [206, 0]
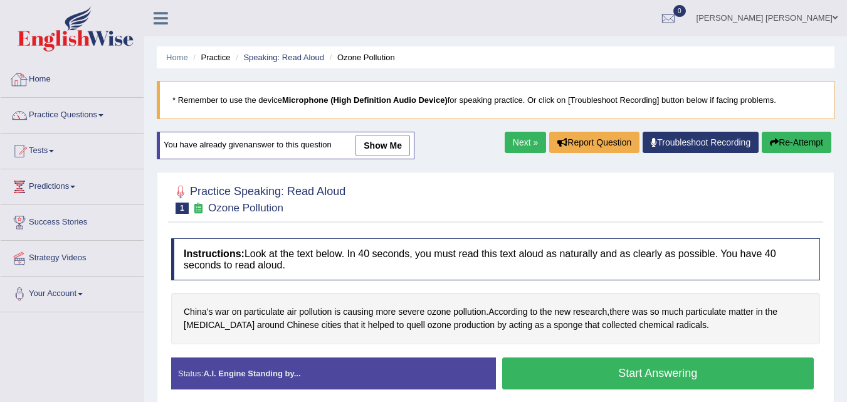
click at [66, 82] on link "Home" at bounding box center [72, 77] width 143 height 31
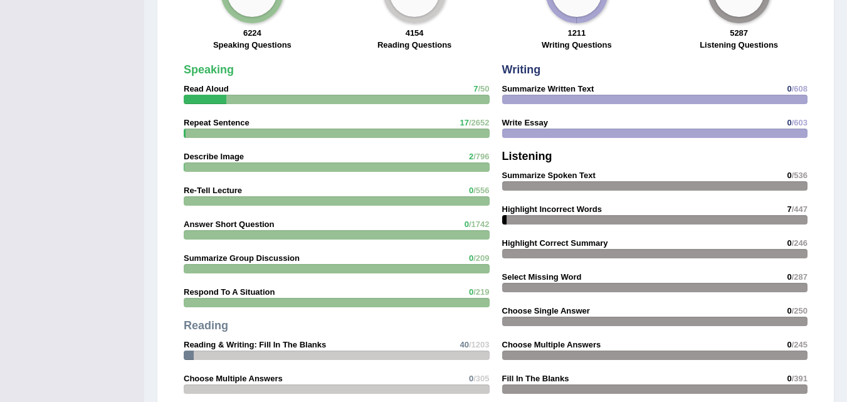
scroll to position [1015, 0]
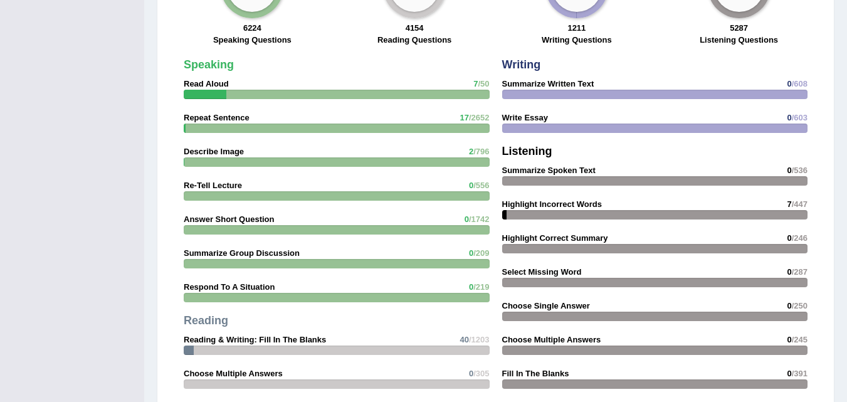
click at [236, 113] on strong "Repeat Sentence" at bounding box center [217, 117] width 66 height 9
click at [213, 113] on strong "Repeat Sentence" at bounding box center [217, 117] width 66 height 9
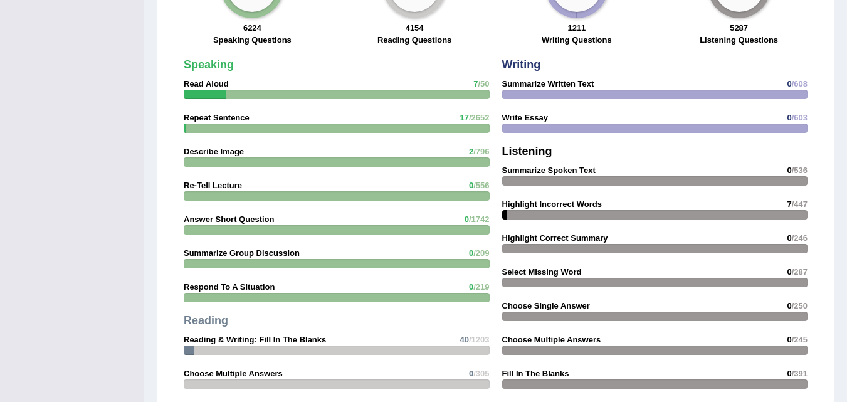
click at [213, 113] on strong "Repeat Sentence" at bounding box center [217, 117] width 66 height 9
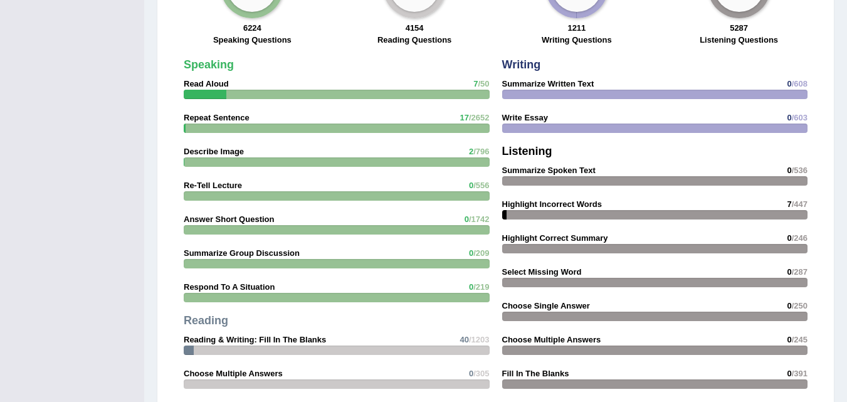
click at [470, 113] on span "/2652" at bounding box center [479, 117] width 21 height 9
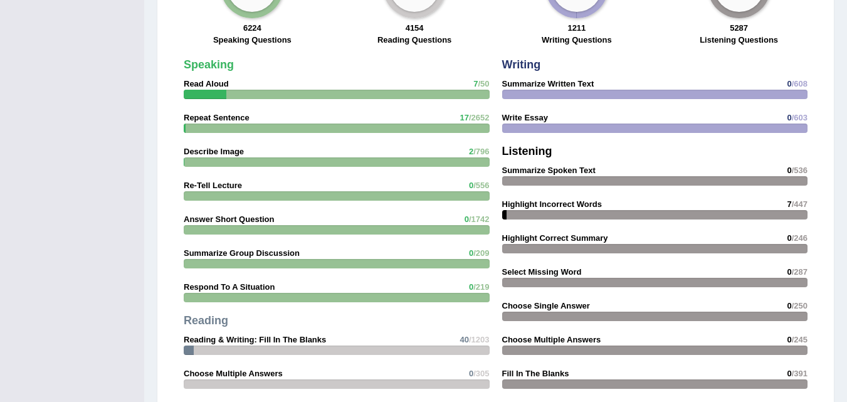
click at [470, 113] on span "/2652" at bounding box center [479, 117] width 21 height 9
click at [347, 101] on div "Speaking Read Aloud 7 /50 Repeat Sentence 17 /2652 Describe Image 2 /796 Re-Tel…" at bounding box center [337, 278] width 319 height 451
click at [238, 113] on strong "Repeat Sentence" at bounding box center [217, 117] width 66 height 9
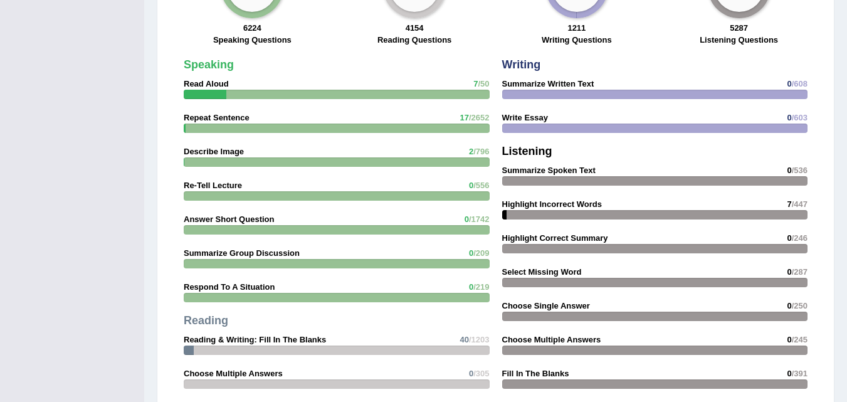
click at [238, 113] on strong "Repeat Sentence" at bounding box center [217, 117] width 66 height 9
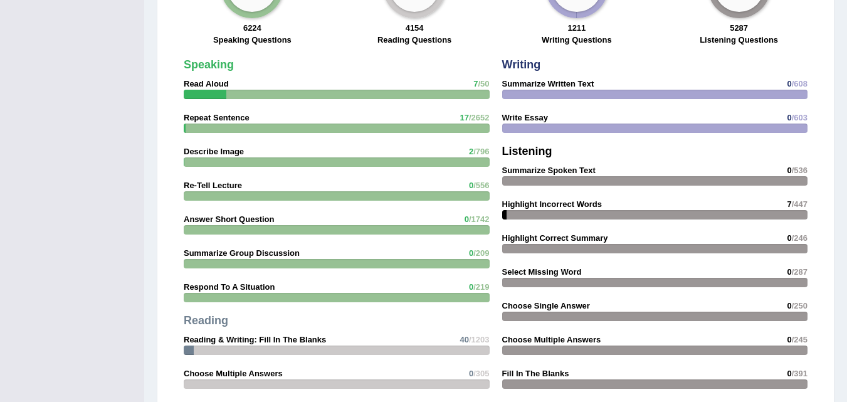
click at [238, 113] on strong "Repeat Sentence" at bounding box center [217, 117] width 66 height 9
click at [199, 113] on strong "Repeat Sentence" at bounding box center [217, 117] width 66 height 9
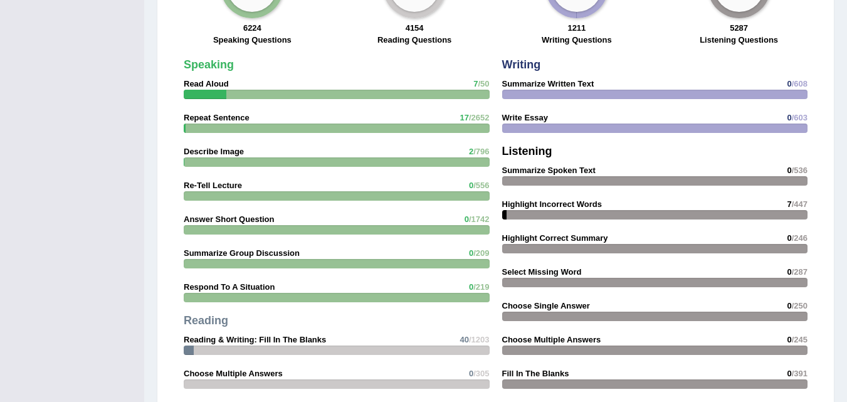
click at [199, 113] on strong "Repeat Sentence" at bounding box center [217, 117] width 66 height 9
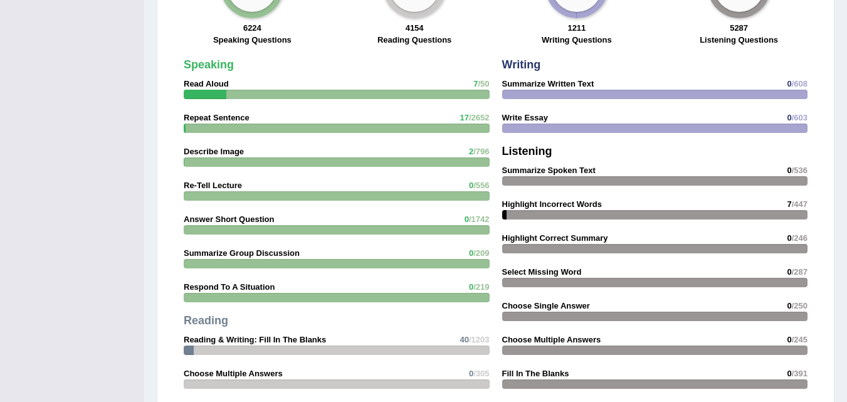
click at [199, 113] on strong "Repeat Sentence" at bounding box center [217, 117] width 66 height 9
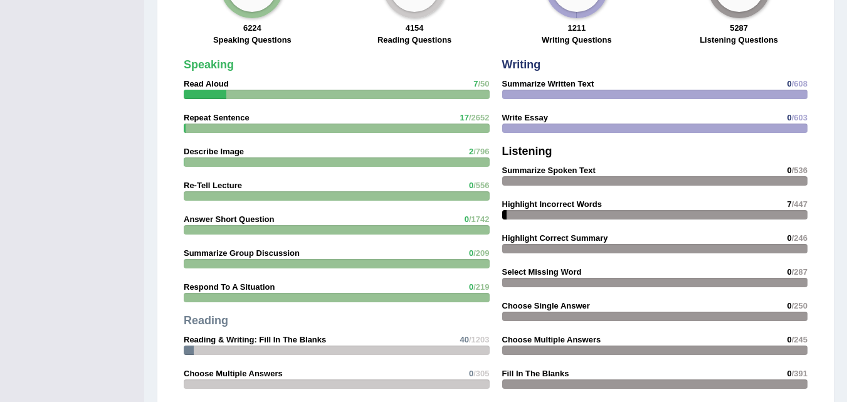
click at [199, 113] on strong "Repeat Sentence" at bounding box center [217, 117] width 66 height 9
click at [269, 108] on div "Speaking Read Aloud 7 /50 Repeat Sentence 17 /2652 Describe Image 2 /796 Re-Tel…" at bounding box center [337, 278] width 319 height 451
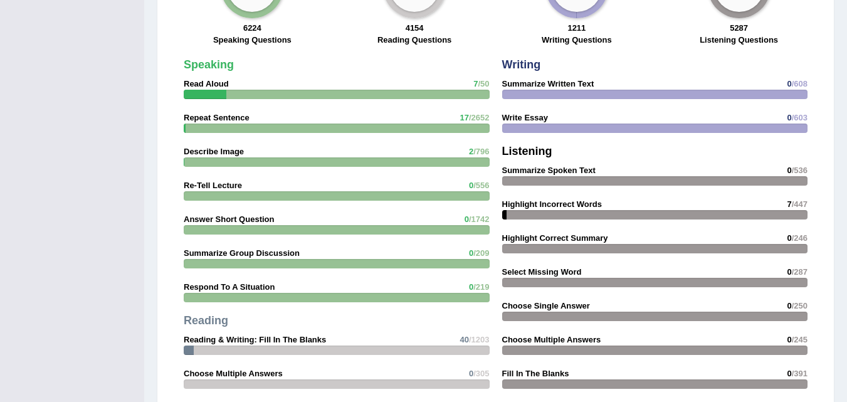
click at [269, 108] on div "Speaking Read Aloud 7 /50 Repeat Sentence 17 /2652 Describe Image 2 /796 Re-Tel…" at bounding box center [337, 278] width 319 height 451
click at [471, 113] on span "/2652" at bounding box center [479, 117] width 21 height 9
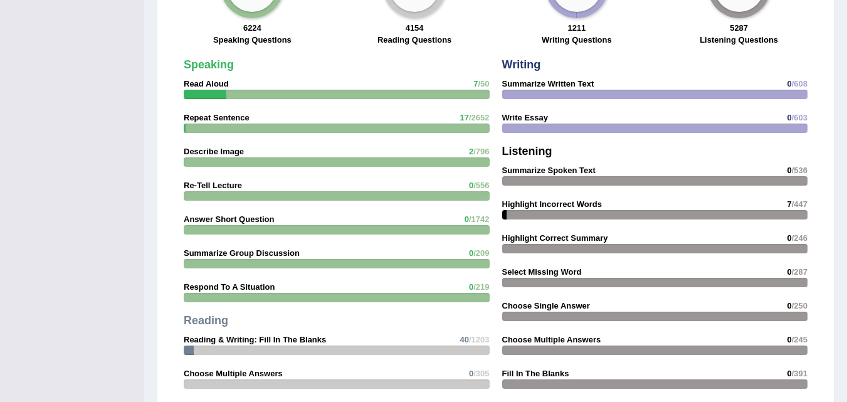
click at [471, 113] on span "/2652" at bounding box center [479, 117] width 21 height 9
click at [470, 113] on span "/2652" at bounding box center [479, 117] width 21 height 9
click at [482, 130] on div "Speaking Read Aloud 7 /50 Repeat Sentence 17 /2652 Describe Image 2 /796 Re-Tel…" at bounding box center [337, 278] width 319 height 451
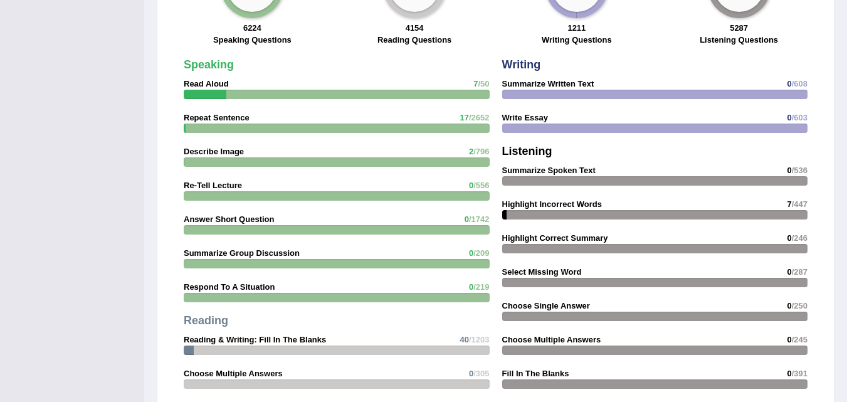
click at [428, 142] on div "Speaking Read Aloud 7 /50 Repeat Sentence 17 /2652 Describe Image 2 /796 Re-Tel…" at bounding box center [337, 278] width 319 height 451
click at [210, 124] on div at bounding box center [337, 128] width 306 height 9
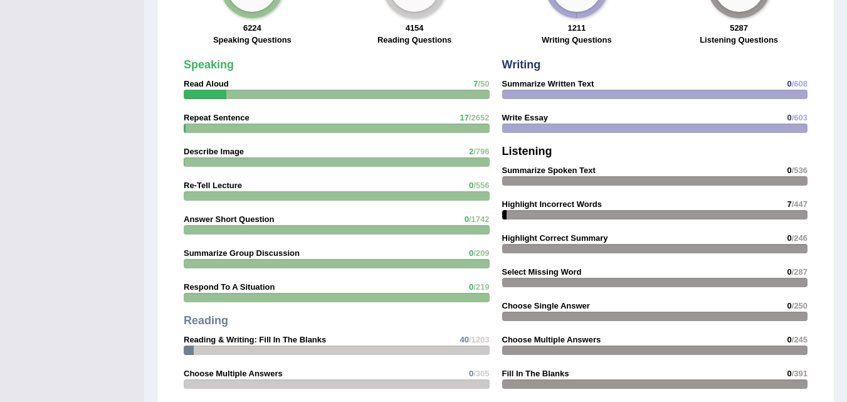
click at [210, 124] on div at bounding box center [337, 128] width 306 height 9
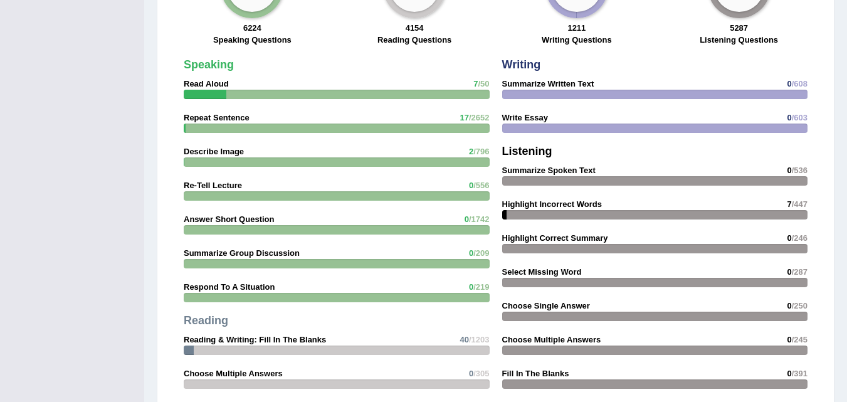
click at [196, 113] on strong "Repeat Sentence" at bounding box center [217, 117] width 66 height 9
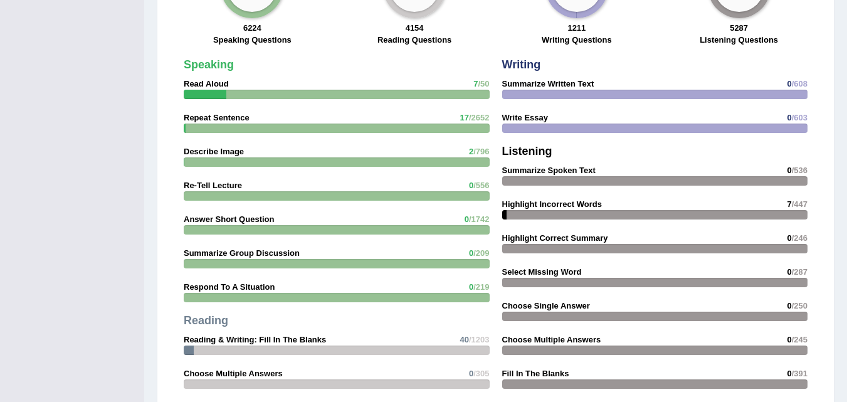
click at [196, 113] on strong "Repeat Sentence" at bounding box center [217, 117] width 66 height 9
click at [204, 113] on strong "Repeat Sentence" at bounding box center [217, 117] width 66 height 9
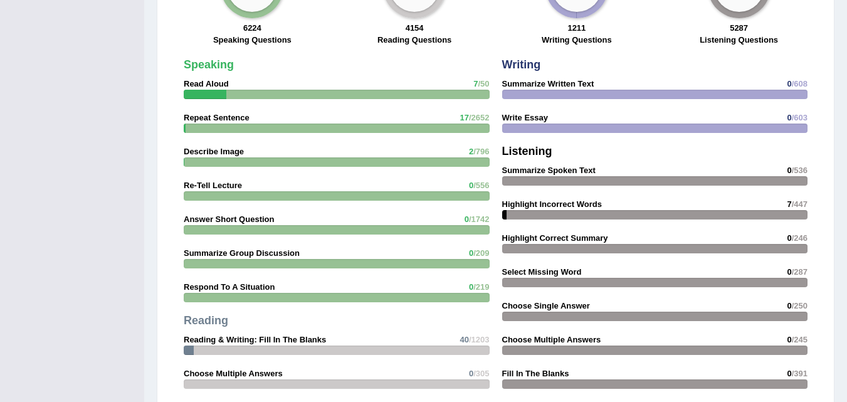
click at [204, 113] on strong "Repeat Sentence" at bounding box center [217, 117] width 66 height 9
click at [205, 90] on div "Speaking Read Aloud 7 /50 Repeat Sentence 17 /2652 Describe Image 2 /796 Re-Tel…" at bounding box center [337, 278] width 319 height 451
click at [215, 79] on strong "Read Aloud" at bounding box center [206, 83] width 45 height 9
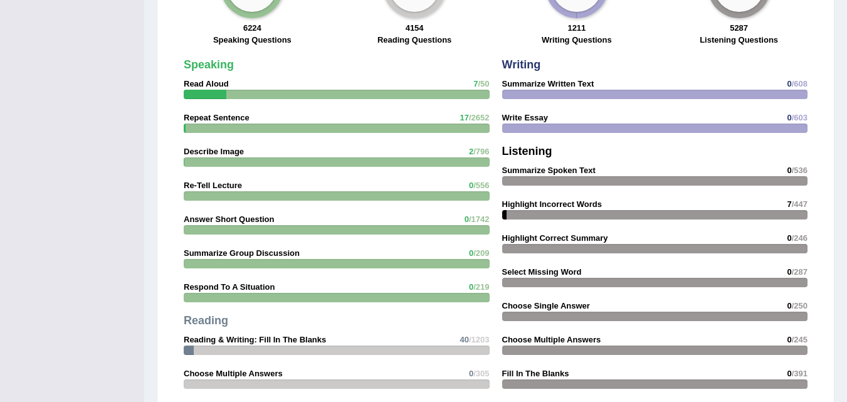
click at [215, 79] on strong "Read Aloud" at bounding box center [206, 83] width 45 height 9
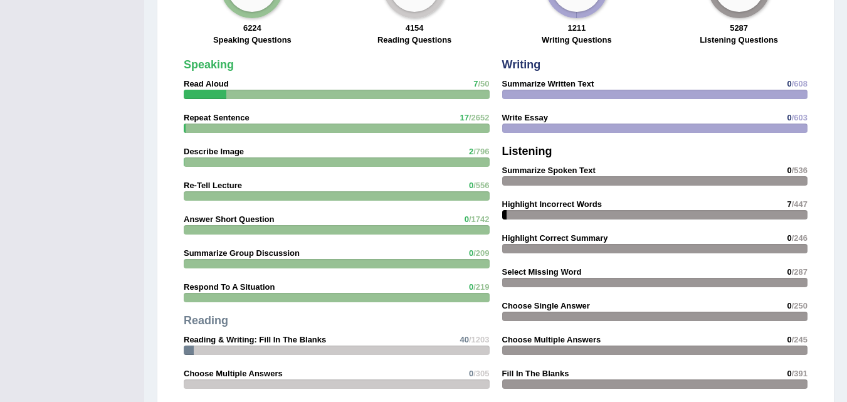
click at [476, 79] on span "7" at bounding box center [476, 83] width 4 height 9
click at [477, 79] on span "7" at bounding box center [476, 83] width 4 height 9
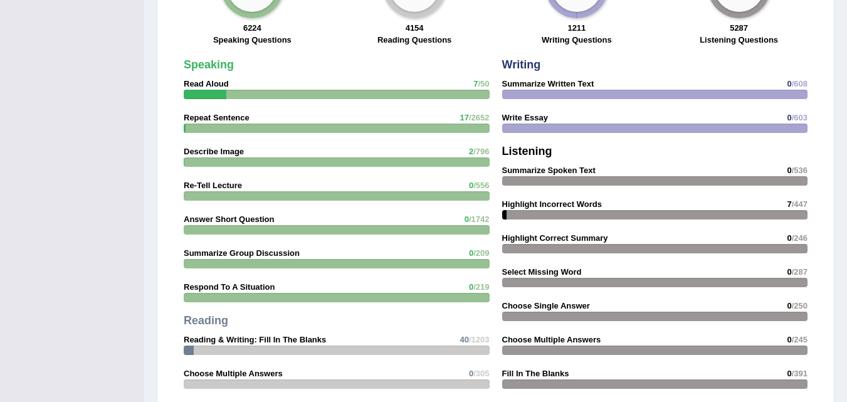
click at [268, 69] on div "Speaking Read Aloud 7 /50 Repeat Sentence 17 /2652 Describe Image 2 /796 Re-Tel…" at bounding box center [337, 278] width 319 height 451
click at [268, 68] on div "Speaking Read Aloud 7 /50 Repeat Sentence 17 /2652 Describe Image 2 /796 Re-Tel…" at bounding box center [337, 278] width 319 height 451
click at [270, 34] on label "Speaking Questions" at bounding box center [252, 40] width 78 height 12
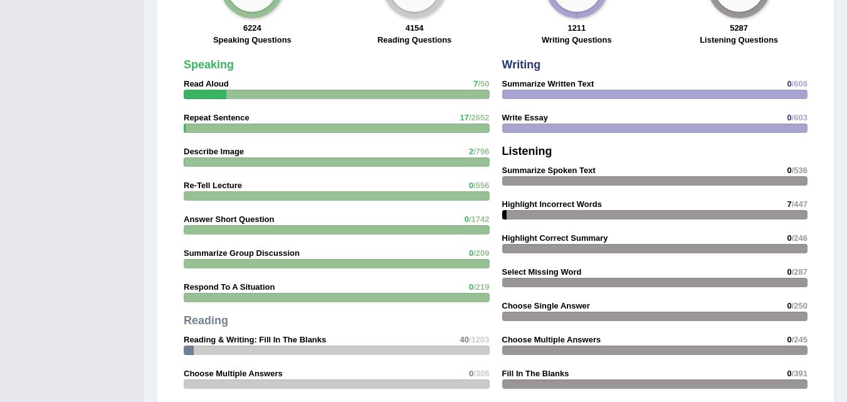
drag, startPoint x: 257, startPoint y: 99, endPoint x: 244, endPoint y: 97, distance: 12.7
click at [245, 97] on div "Speaking Read Aloud 7 /50 Repeat Sentence 17 /2652 Describe Image 2 /796 Re-Tel…" at bounding box center [337, 278] width 319 height 451
click at [235, 113] on strong "Repeat Sentence" at bounding box center [217, 117] width 66 height 9
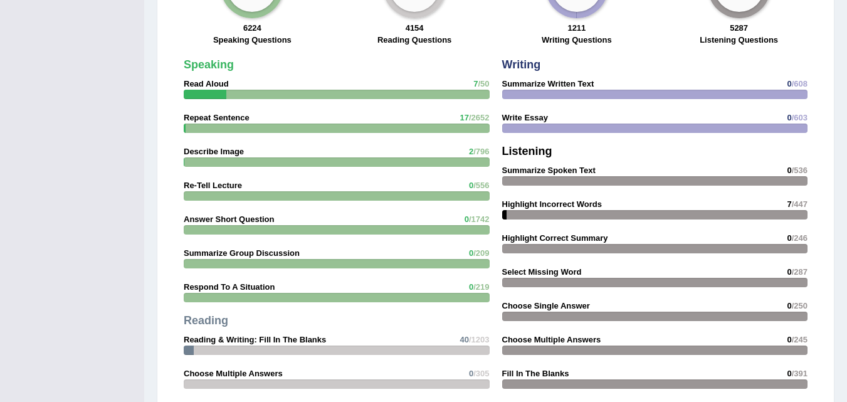
click at [235, 113] on strong "Repeat Sentence" at bounding box center [217, 117] width 66 height 9
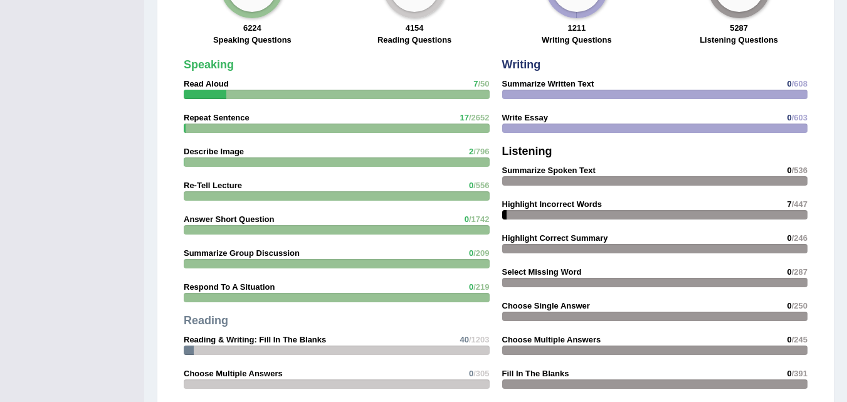
click at [236, 113] on strong "Repeat Sentence" at bounding box center [217, 117] width 66 height 9
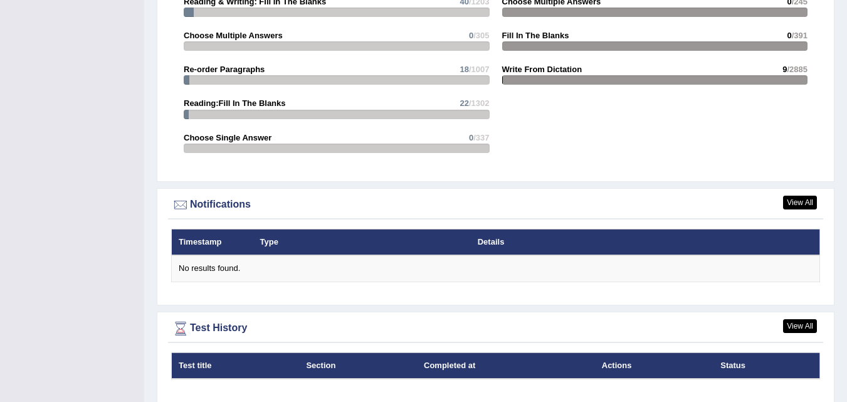
scroll to position [1278, 0]
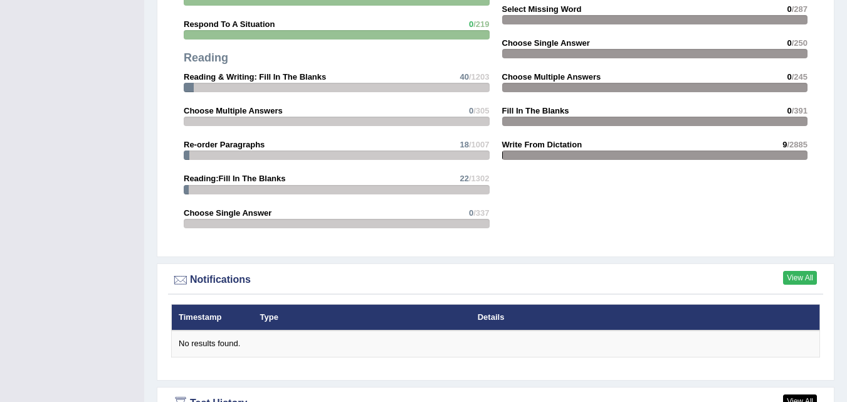
click at [795, 271] on link "View All" at bounding box center [800, 278] width 34 height 14
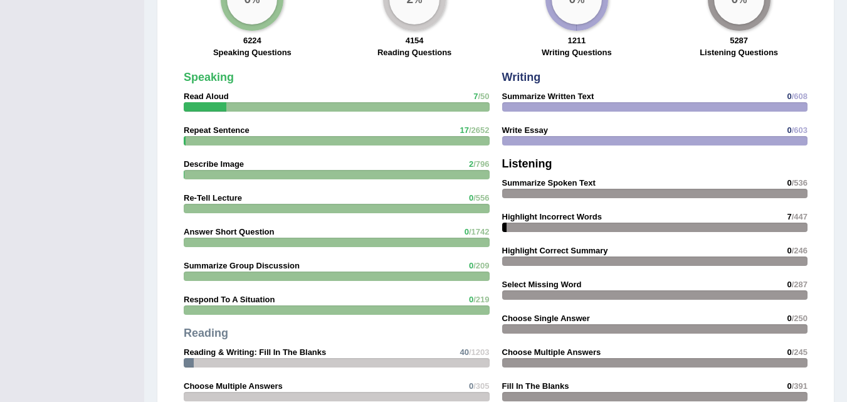
scroll to position [1002, 0]
click at [225, 126] on strong "Repeat Sentence" at bounding box center [217, 130] width 66 height 9
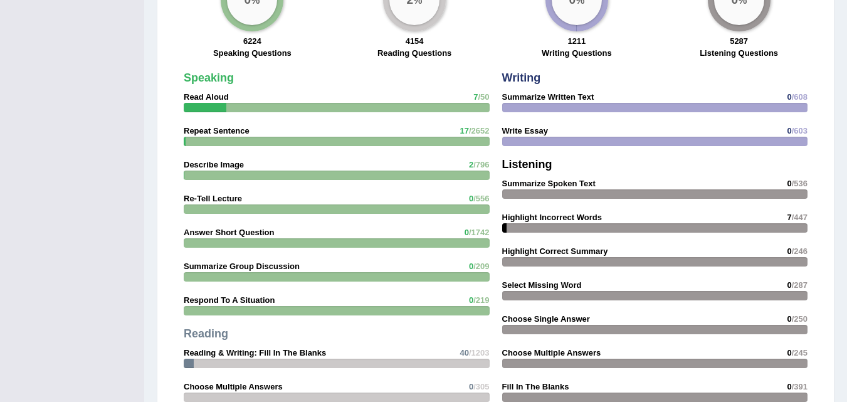
click at [225, 126] on strong "Repeat Sentence" at bounding box center [217, 130] width 66 height 9
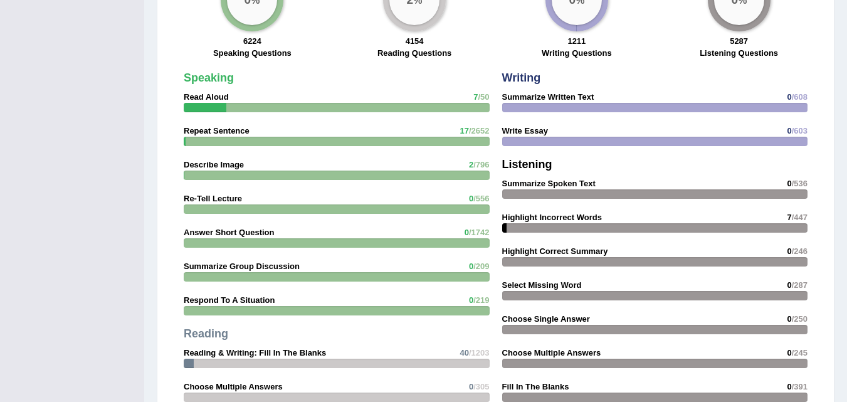
click at [225, 126] on strong "Repeat Sentence" at bounding box center [217, 130] width 66 height 9
click at [224, 126] on strong "Repeat Sentence" at bounding box center [217, 130] width 66 height 9
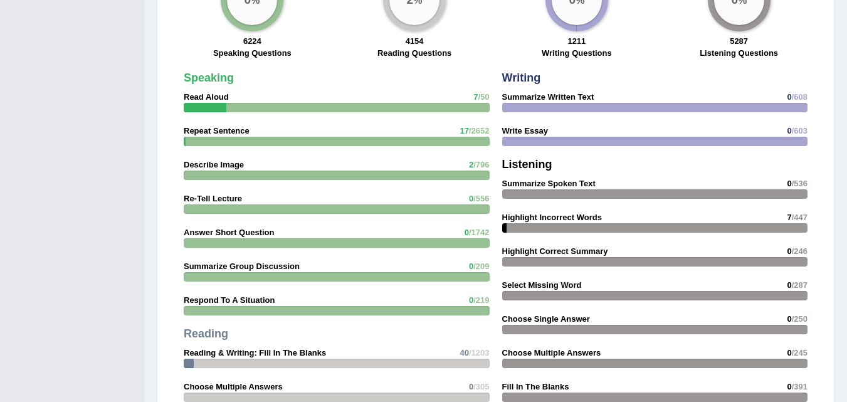
click at [224, 126] on strong "Repeat Sentence" at bounding box center [217, 130] width 66 height 9
click at [189, 126] on strong "Repeat Sentence" at bounding box center [217, 130] width 66 height 9
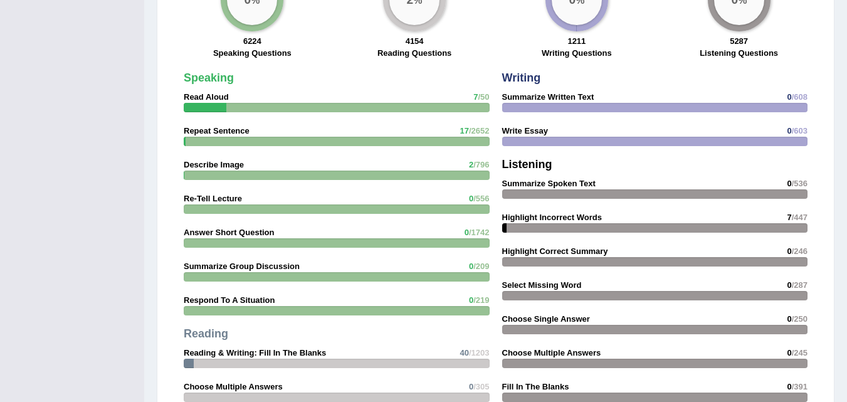
click at [189, 126] on strong "Repeat Sentence" at bounding box center [217, 130] width 66 height 9
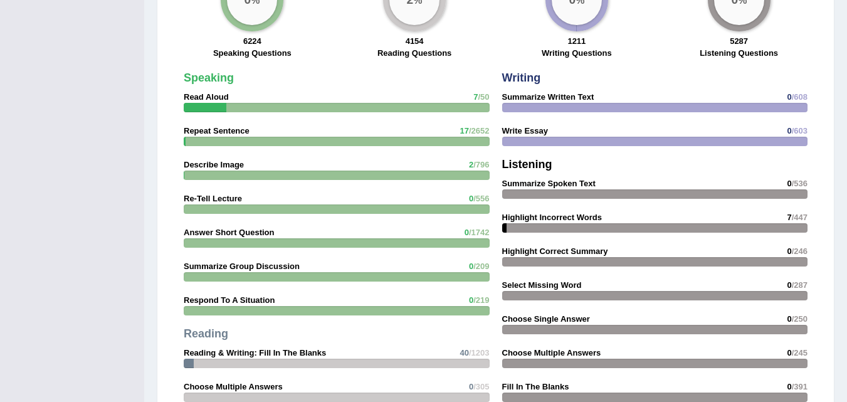
click at [183, 137] on div "Speaking Read Aloud 7 /50 Repeat Sentence 17 /2652 Describe Image 2 /796 Re-Tel…" at bounding box center [337, 291] width 319 height 451
click at [184, 137] on div "Speaking Read Aloud 7 /50 Repeat Sentence 17 /2652 Describe Image 2 /796 Re-Tel…" at bounding box center [337, 291] width 319 height 451
click at [252, 47] on label "Speaking Questions" at bounding box center [252, 53] width 78 height 12
click at [243, 126] on strong "Repeat Sentence" at bounding box center [217, 130] width 66 height 9
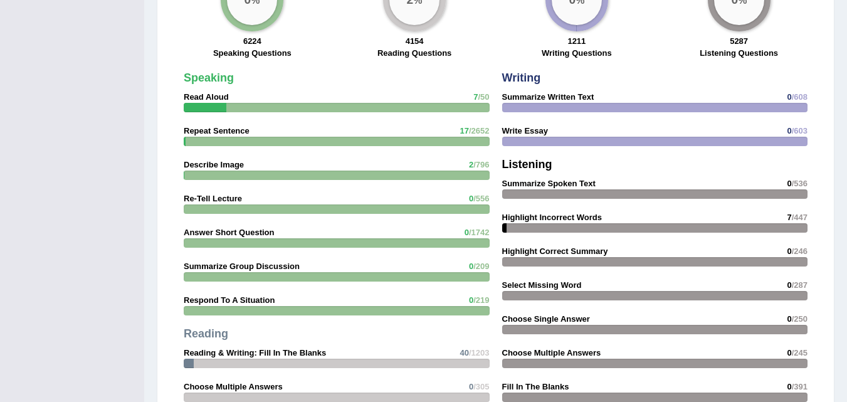
click at [242, 126] on strong "Repeat Sentence" at bounding box center [217, 130] width 66 height 9
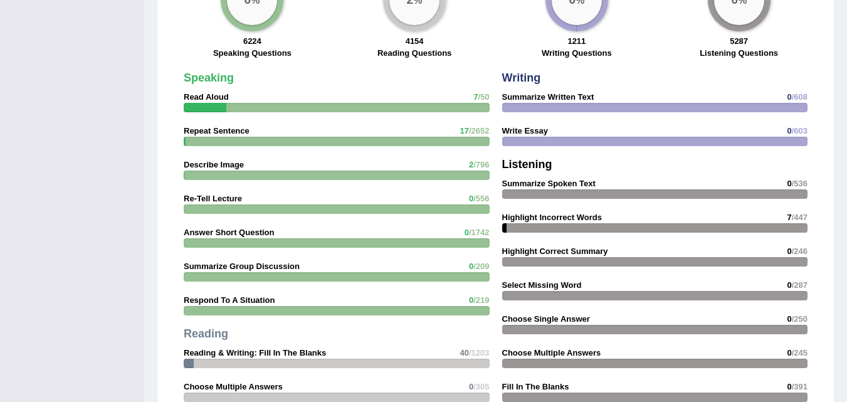
click at [431, 115] on div "Speaking Read Aloud 7 /50 Repeat Sentence 17 /2652 Describe Image 2 /796 Re-Tel…" at bounding box center [337, 291] width 319 height 451
click at [423, 117] on div "Speaking Read Aloud 7 /50 Repeat Sentence 17 /2652 Describe Image 2 /796 Re-Tel…" at bounding box center [337, 291] width 319 height 451
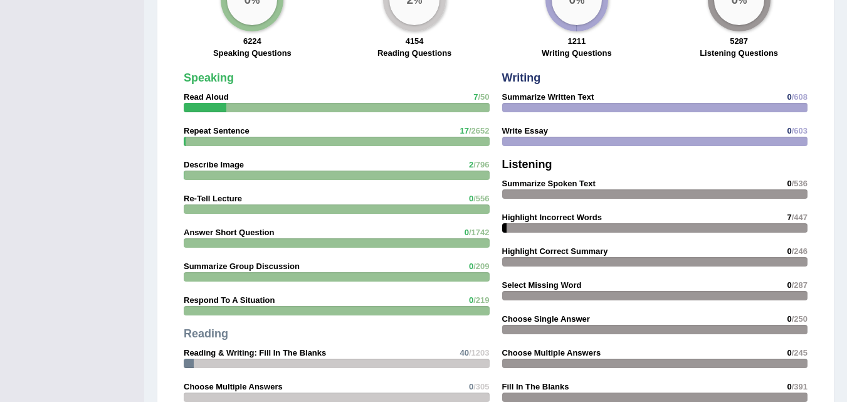
click at [423, 117] on div "Speaking Read Aloud 7 /50 Repeat Sentence 17 /2652 Describe Image 2 /796 Re-Tel…" at bounding box center [337, 291] width 319 height 451
click at [422, 117] on div "Speaking Read Aloud 7 /50 Repeat Sentence 17 /2652 Describe Image 2 /796 Re-Tel…" at bounding box center [337, 291] width 319 height 451
click at [194, 126] on strong "Repeat Sentence" at bounding box center [217, 130] width 66 height 9
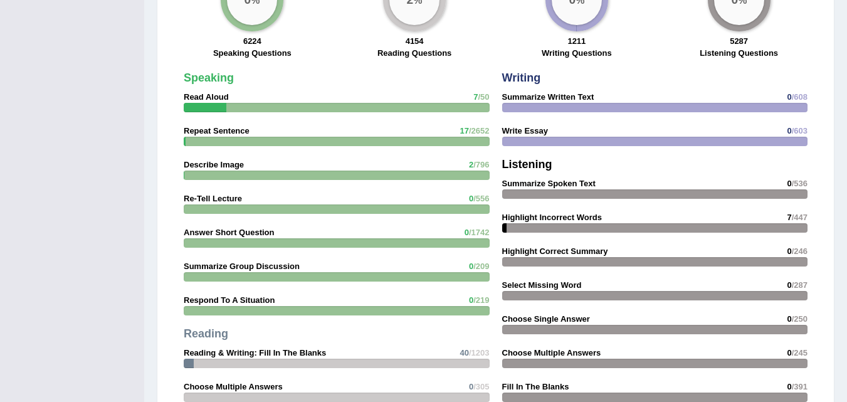
click at [194, 126] on strong "Repeat Sentence" at bounding box center [217, 130] width 66 height 9
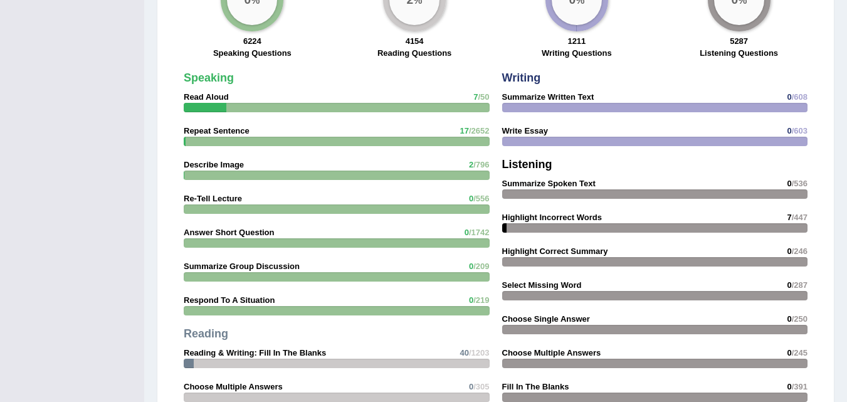
click at [415, 137] on div at bounding box center [337, 141] width 306 height 9
click at [424, 81] on div "Speaking Read Aloud 7 /50 Repeat Sentence 17 /2652 Describe Image 2 /796 Re-Tel…" at bounding box center [337, 291] width 319 height 451
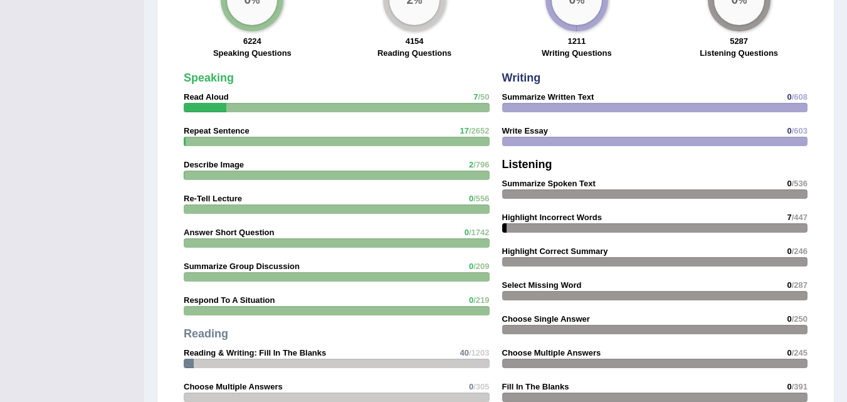
click at [424, 81] on div "Speaking Read Aloud 7 /50 Repeat Sentence 17 /2652 Describe Image 2 /796 Re-Tel…" at bounding box center [337, 291] width 319 height 451
click at [424, 80] on div "Speaking Read Aloud 7 /50 Repeat Sentence 17 /2652 Describe Image 2 /796 Re-Tel…" at bounding box center [337, 291] width 319 height 451
click at [223, 103] on div at bounding box center [205, 107] width 43 height 9
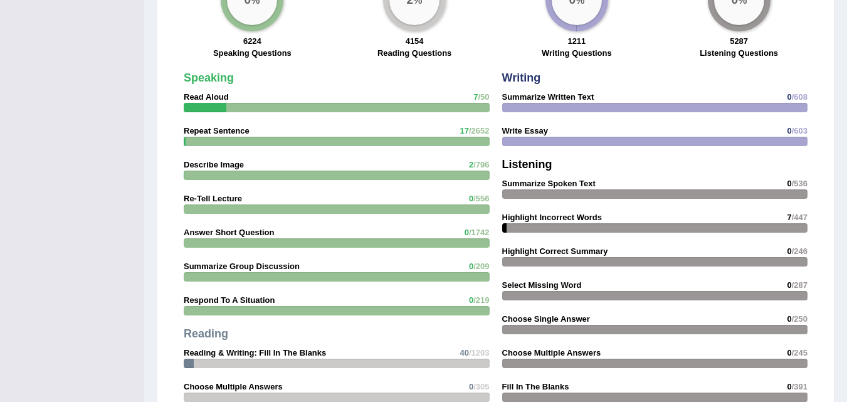
click at [223, 103] on div at bounding box center [205, 107] width 43 height 9
click at [224, 103] on div at bounding box center [205, 107] width 43 height 9
click at [225, 103] on div at bounding box center [205, 107] width 43 height 9
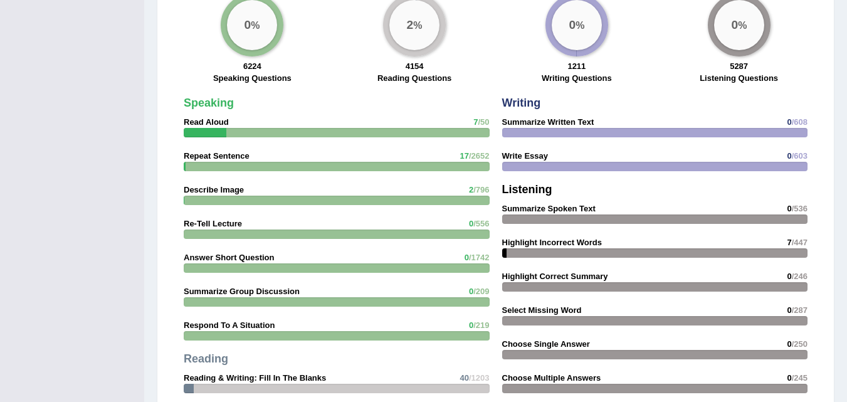
click at [200, 129] on div "Speaking Read Aloud 7 /50 Repeat Sentence 17 /2652 Describe Image 2 /796 Re-Tel…" at bounding box center [337, 316] width 319 height 451
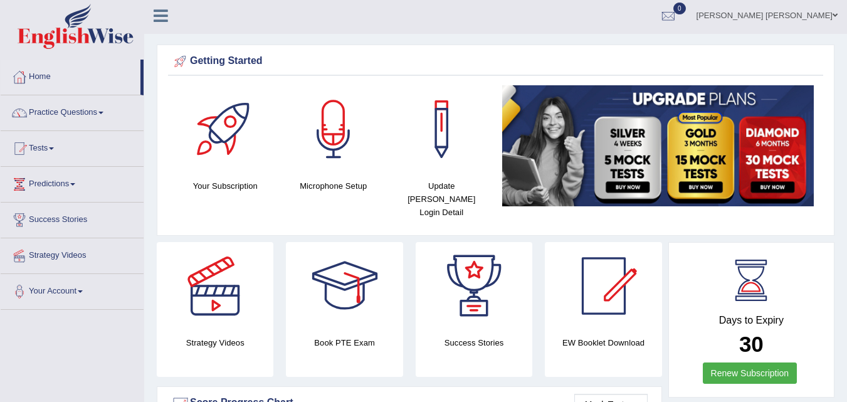
scroll to position [0, 0]
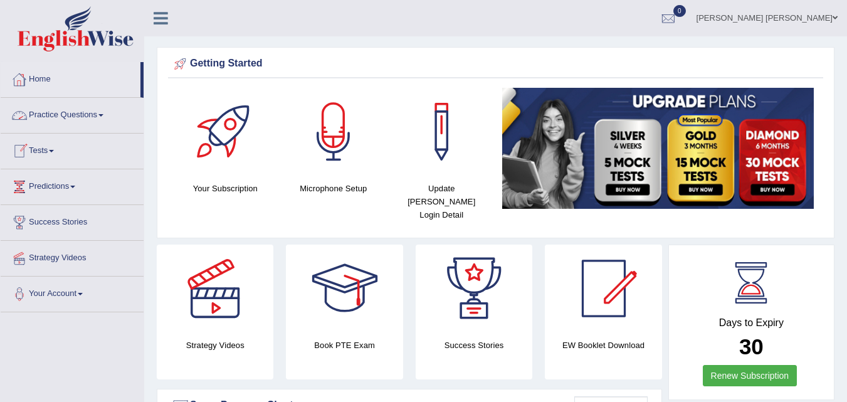
click at [85, 110] on link "Practice Questions" at bounding box center [72, 113] width 143 height 31
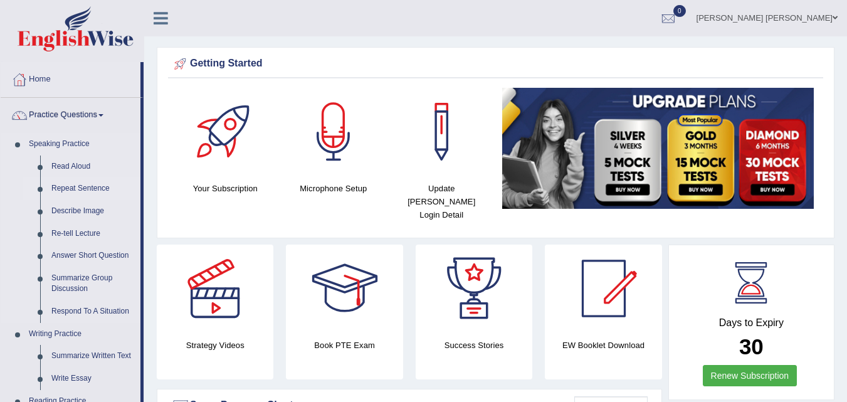
click at [90, 186] on link "Repeat Sentence" at bounding box center [93, 189] width 95 height 23
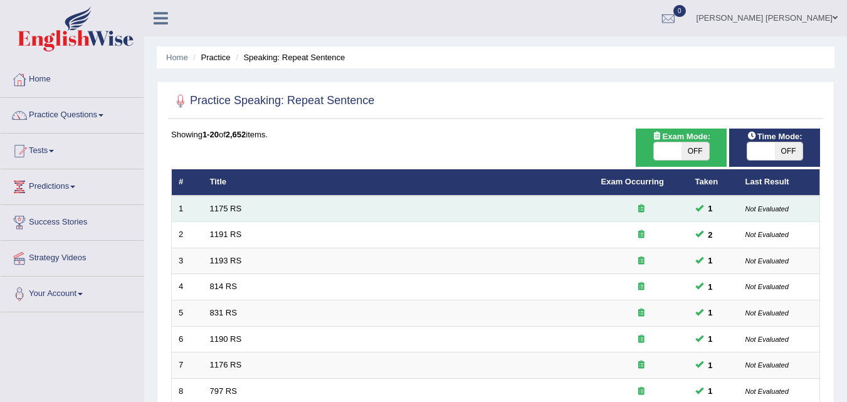
click at [389, 215] on td "1175 RS" at bounding box center [398, 209] width 391 height 26
click at [480, 206] on td "1175 RS" at bounding box center [398, 209] width 391 height 26
click at [224, 206] on link "1175 RS" at bounding box center [226, 208] width 32 height 9
